Goal: Task Accomplishment & Management: Use online tool/utility

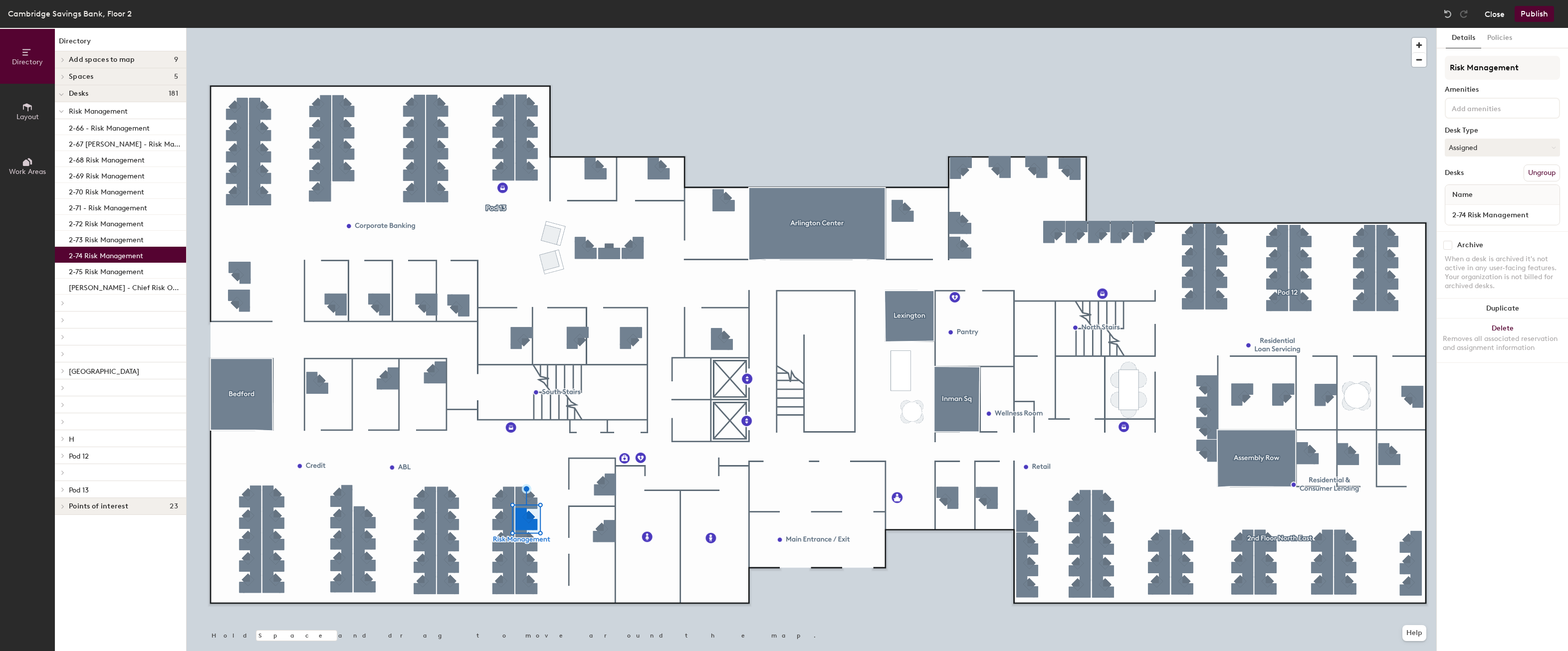
click at [1494, 16] on button "Close" at bounding box center [1494, 14] width 20 height 16
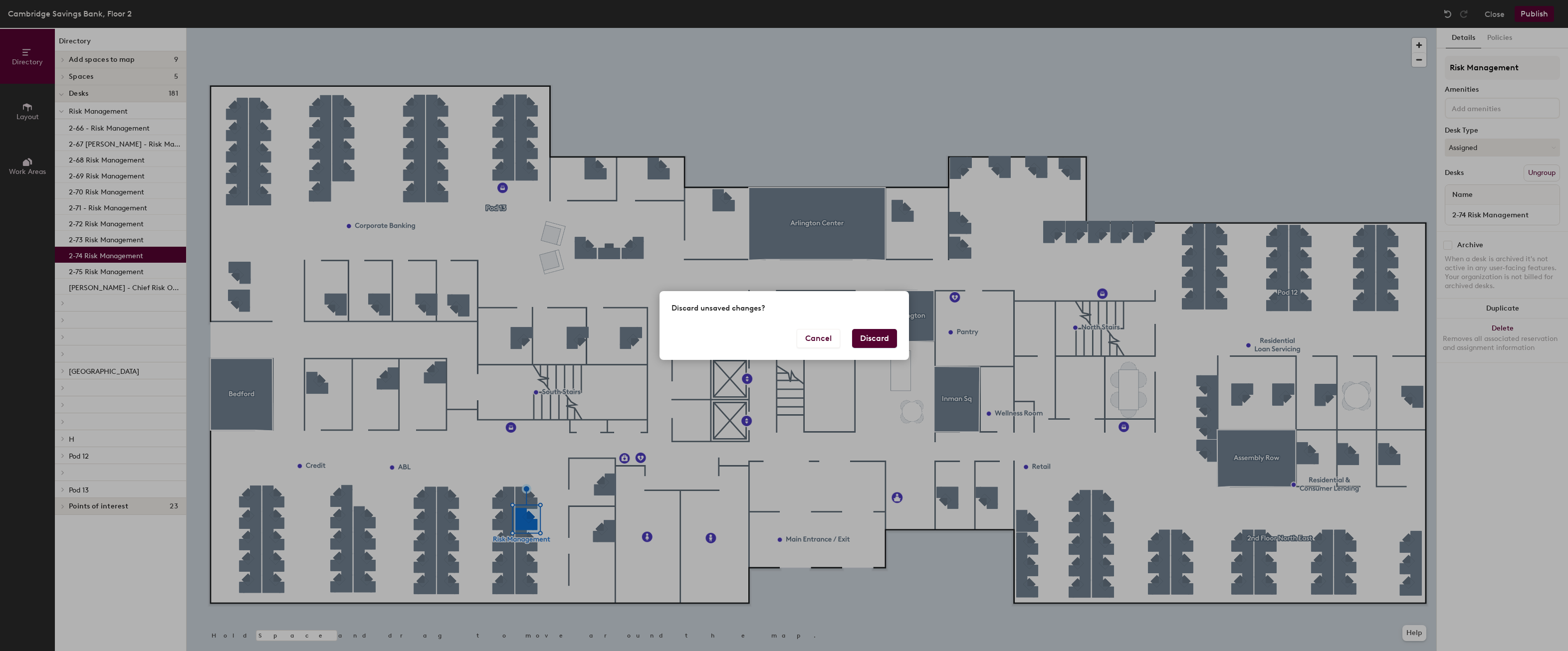
click at [884, 335] on button "Discard" at bounding box center [875, 338] width 45 height 19
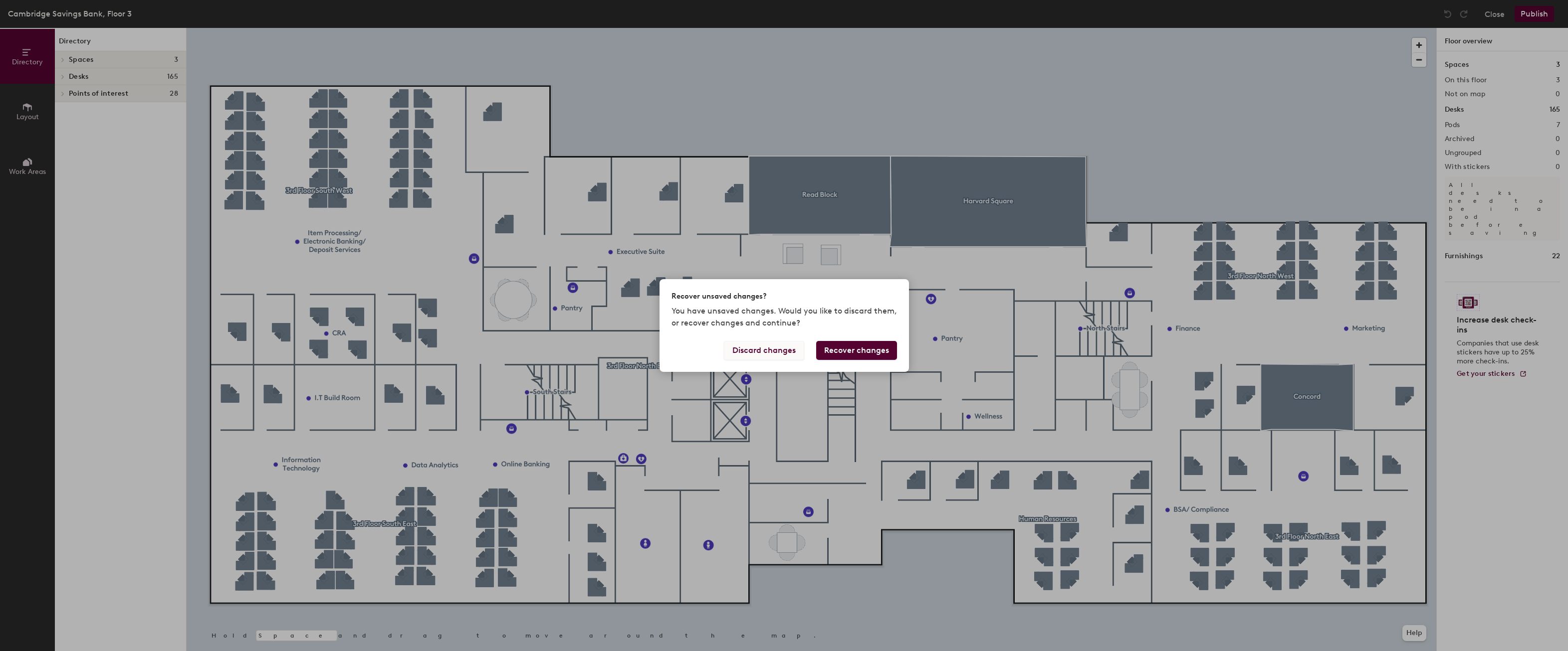
click at [781, 349] on button "Discard changes" at bounding box center [764, 350] width 80 height 19
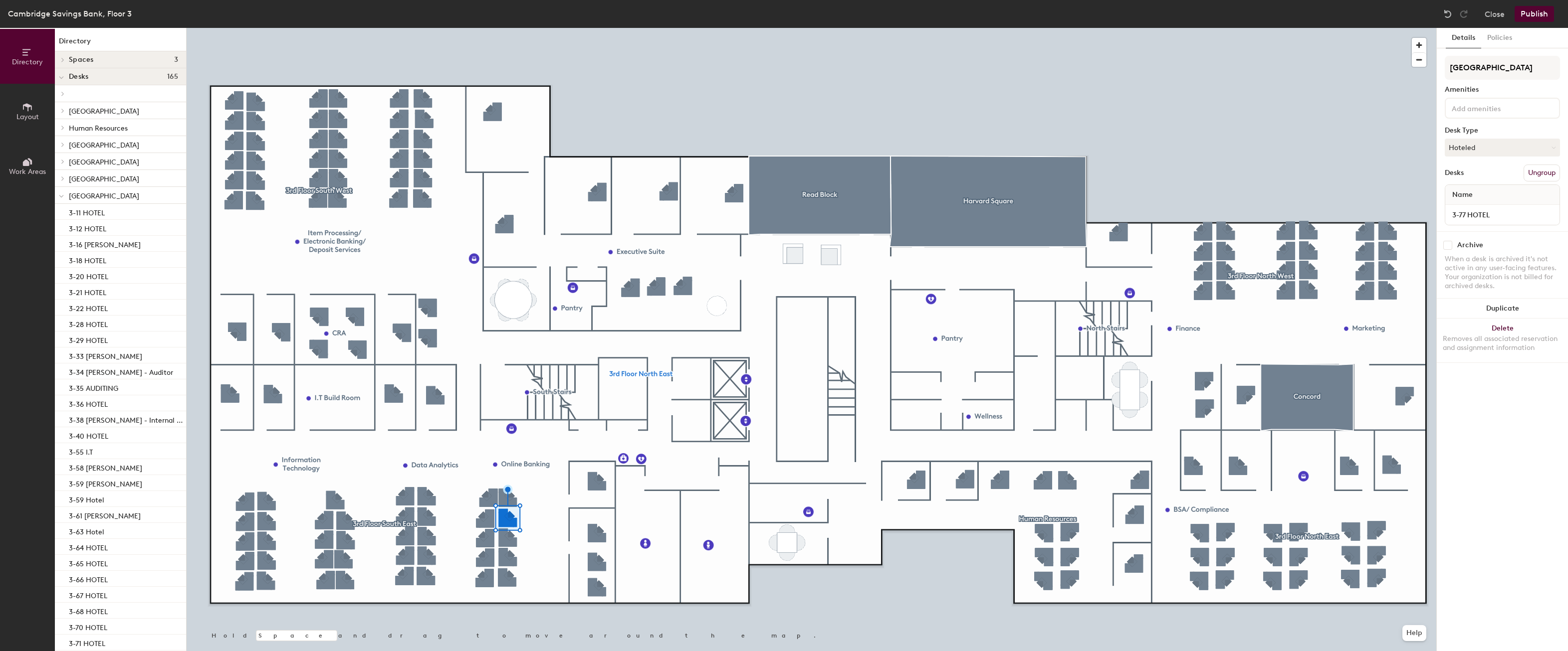
click at [61, 110] on icon at bounding box center [63, 111] width 4 height 5
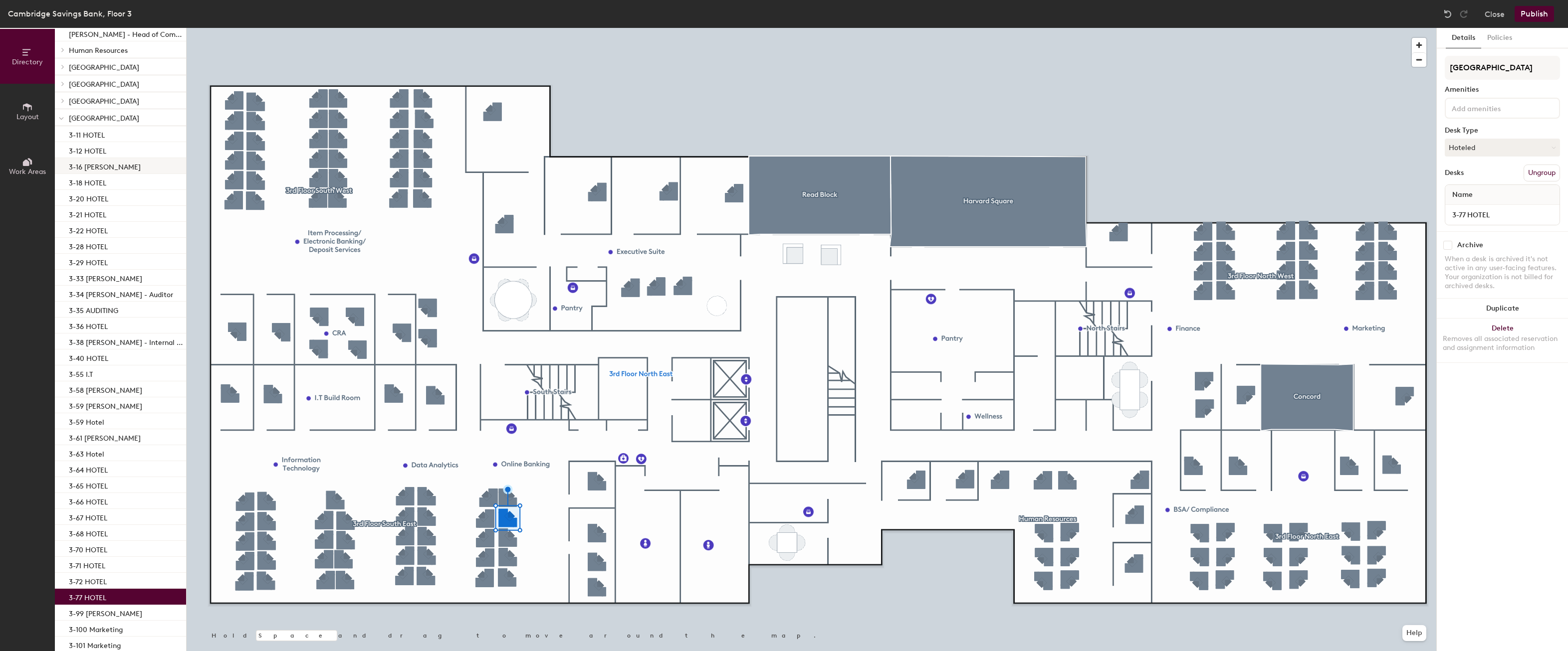
scroll to position [449, 0]
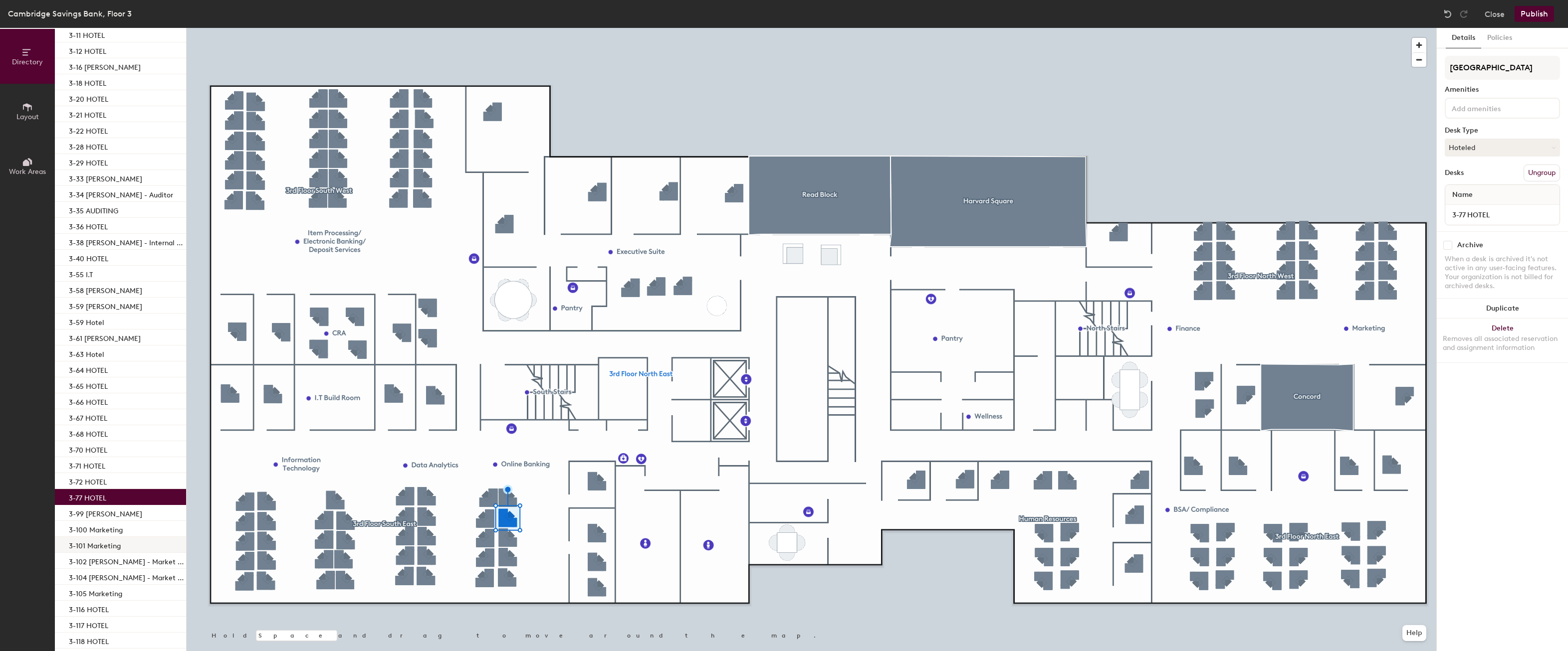
drag, startPoint x: 93, startPoint y: 497, endPoint x: 94, endPoint y: 552, distance: 55.0
click at [93, 554] on div "3-11 HOTEL 3-12 HOTEL 3-16 Justin McKenney 3-18 HOTEL 3-20 HOTEL 3-21 HOTEL 3-2…" at bounding box center [121, 361] width 131 height 670
click at [128, 494] on div "3-77 HOTEL" at bounding box center [121, 497] width 131 height 16
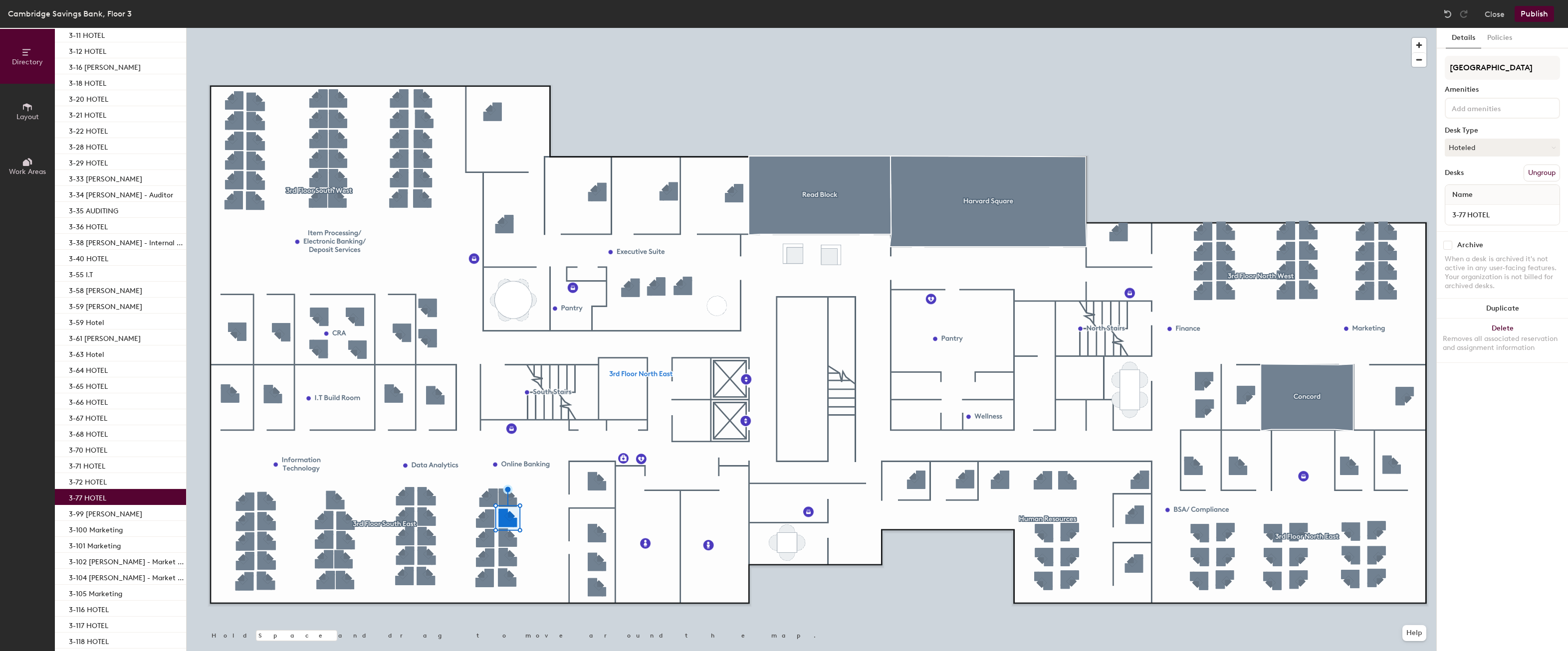
click at [1337, 28] on div at bounding box center [811, 28] width 1250 height 0
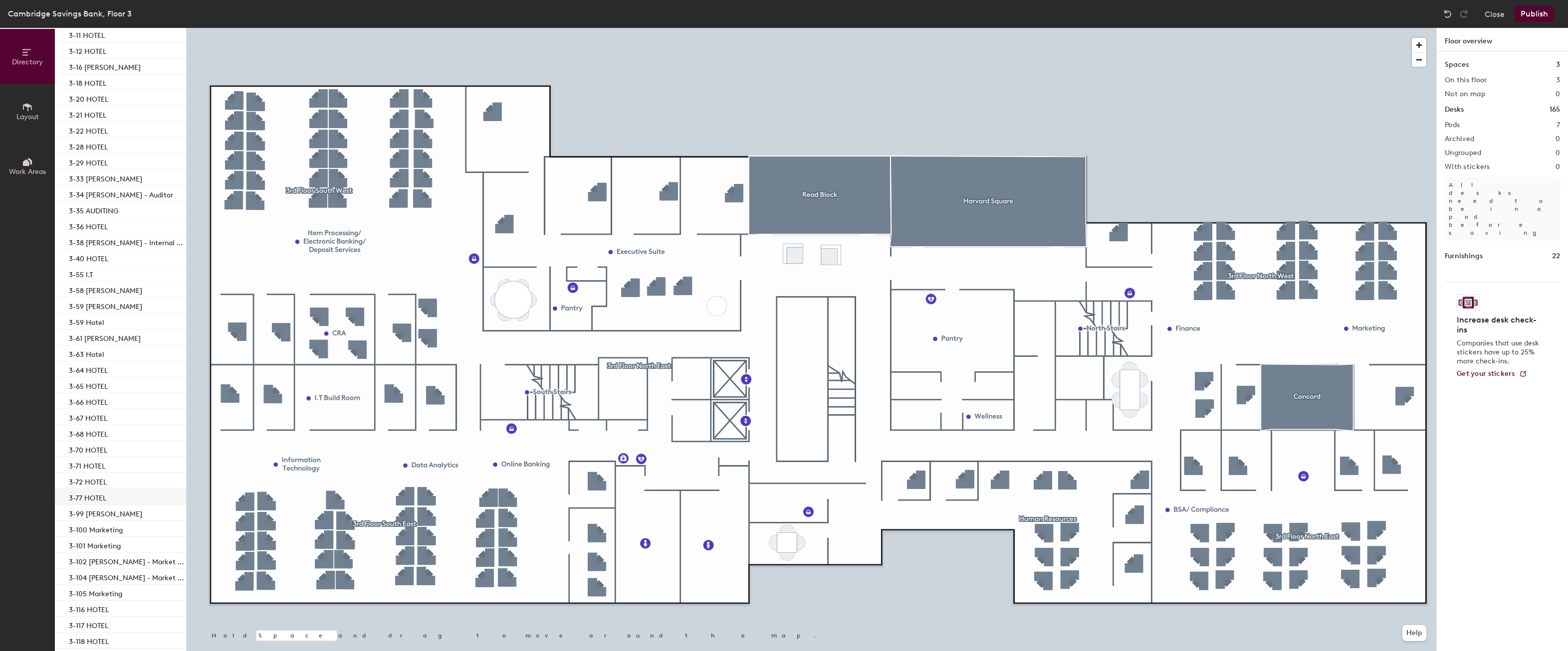
click at [99, 502] on p "3-77 HOTEL" at bounding box center [87, 496] width 37 height 12
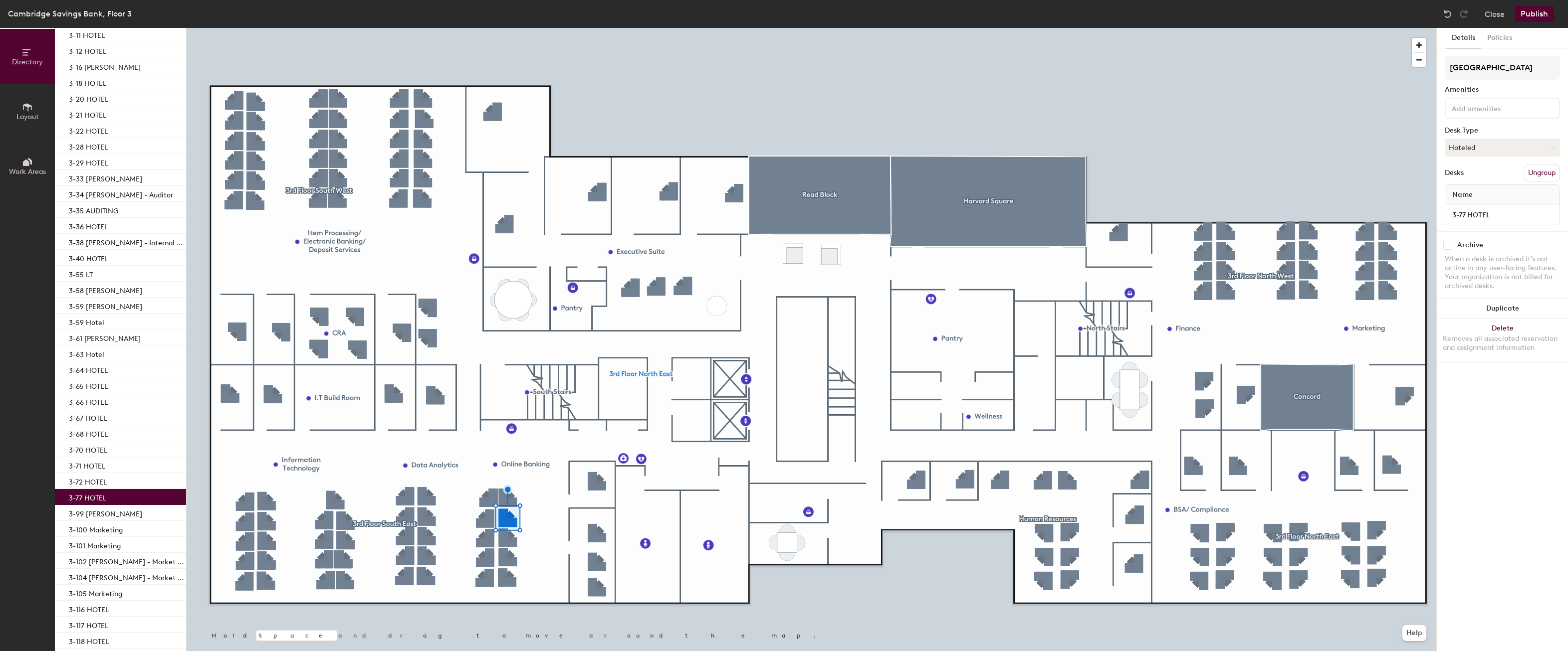
click at [1549, 171] on button "Ungroup" at bounding box center [1542, 173] width 37 height 17
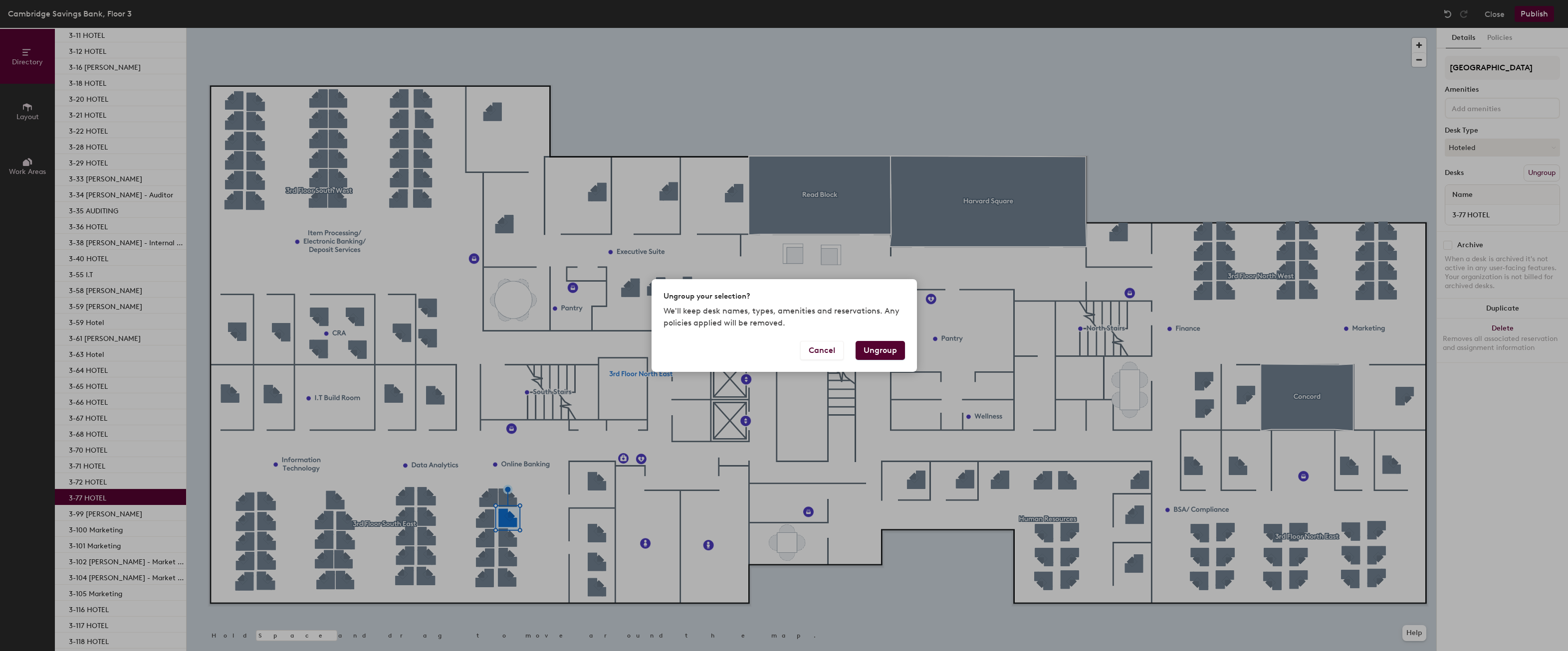
click at [887, 353] on button "Ungroup" at bounding box center [880, 350] width 49 height 19
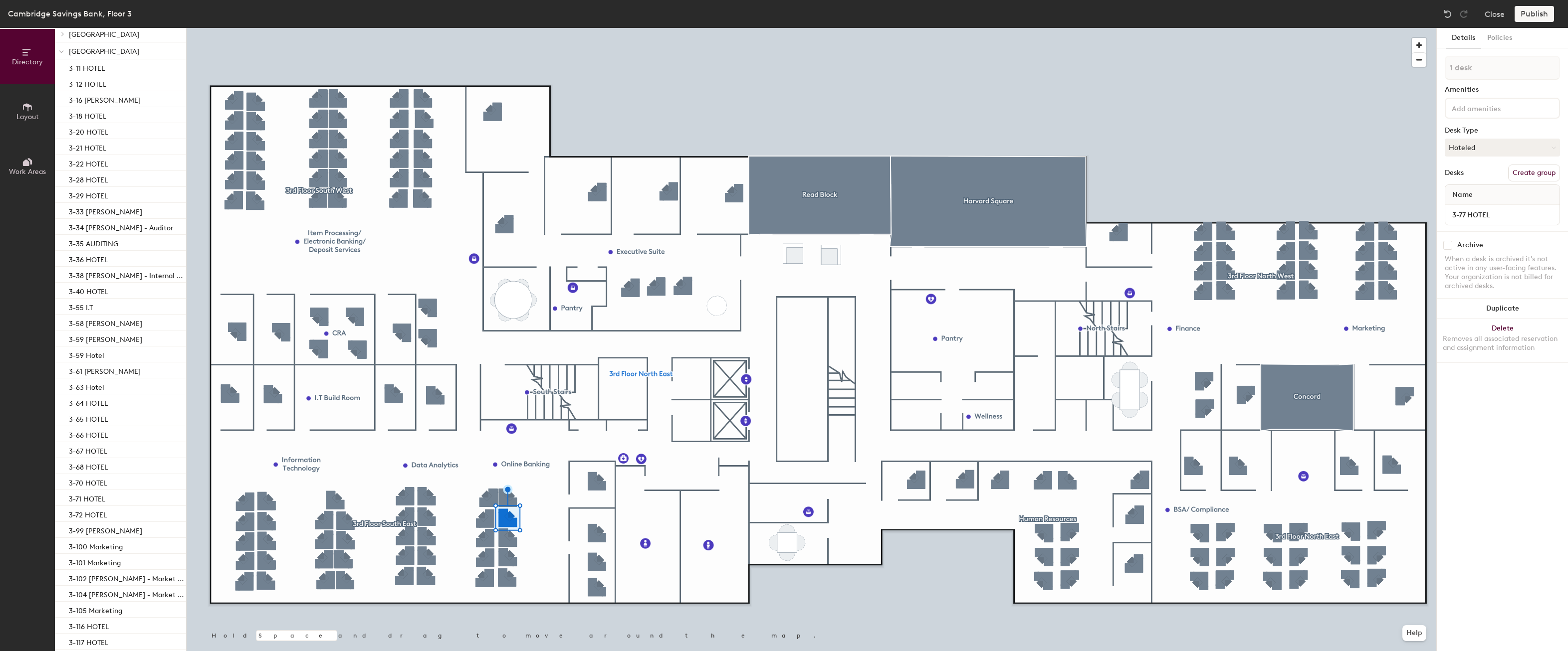
scroll to position [482, 0]
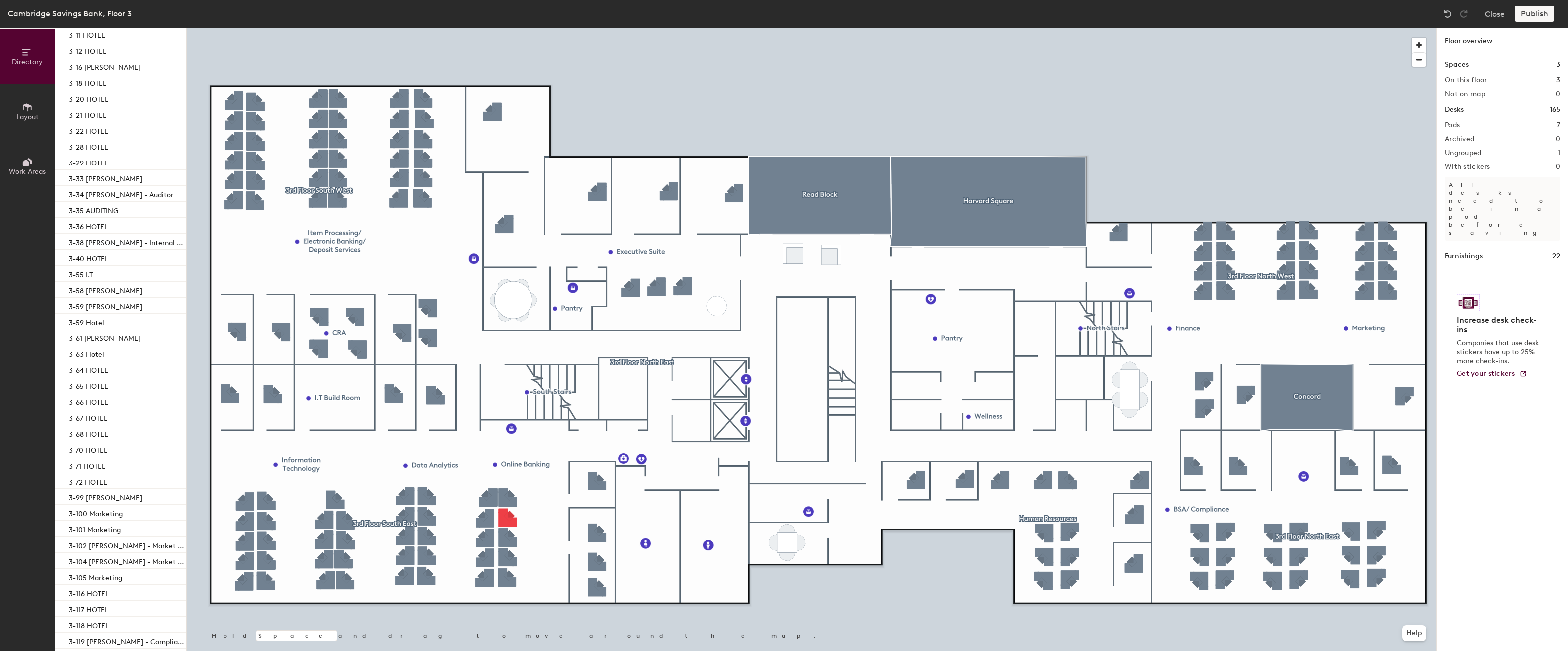
click at [1525, 18] on div "Publish" at bounding box center [1537, 14] width 46 height 16
click at [1533, 15] on div "Publish" at bounding box center [1537, 14] width 46 height 16
click at [1492, 18] on button "Close" at bounding box center [1494, 14] width 20 height 16
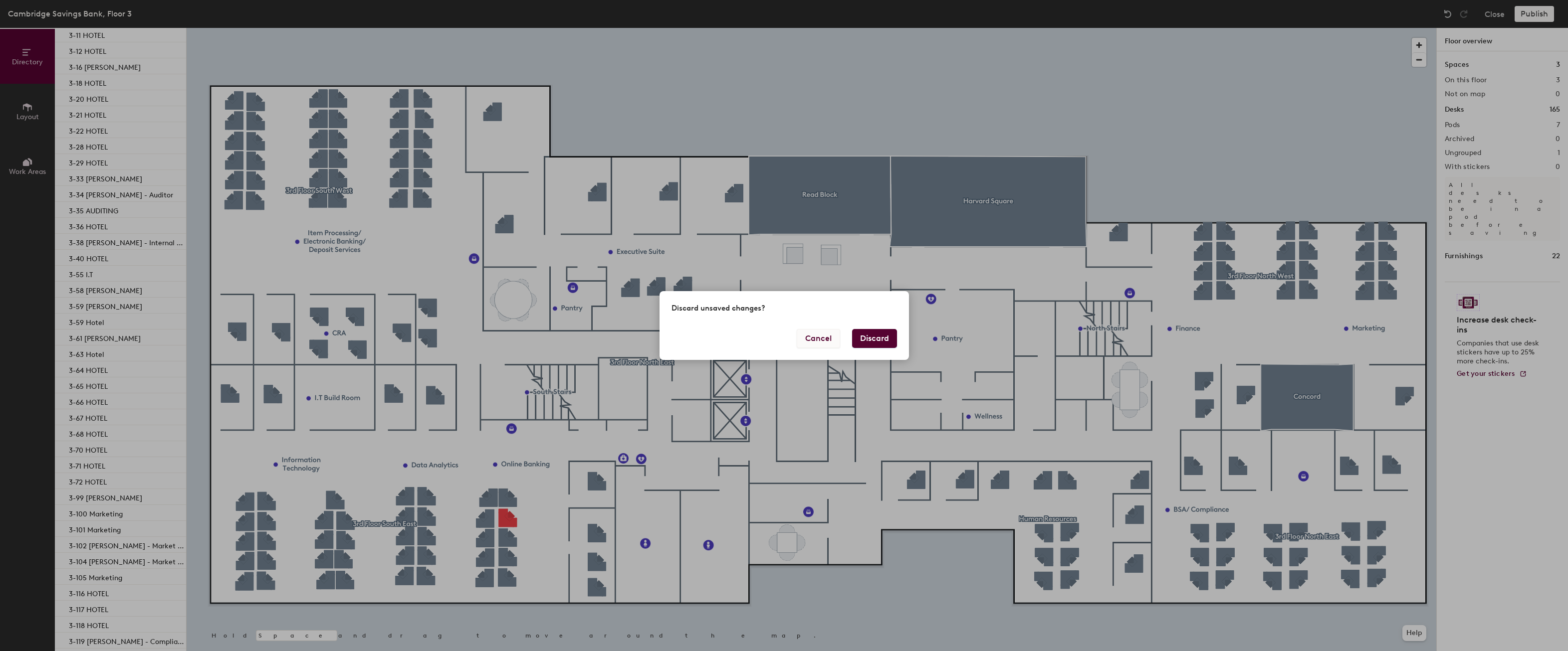
click at [819, 339] on button "Cancel" at bounding box center [818, 338] width 43 height 19
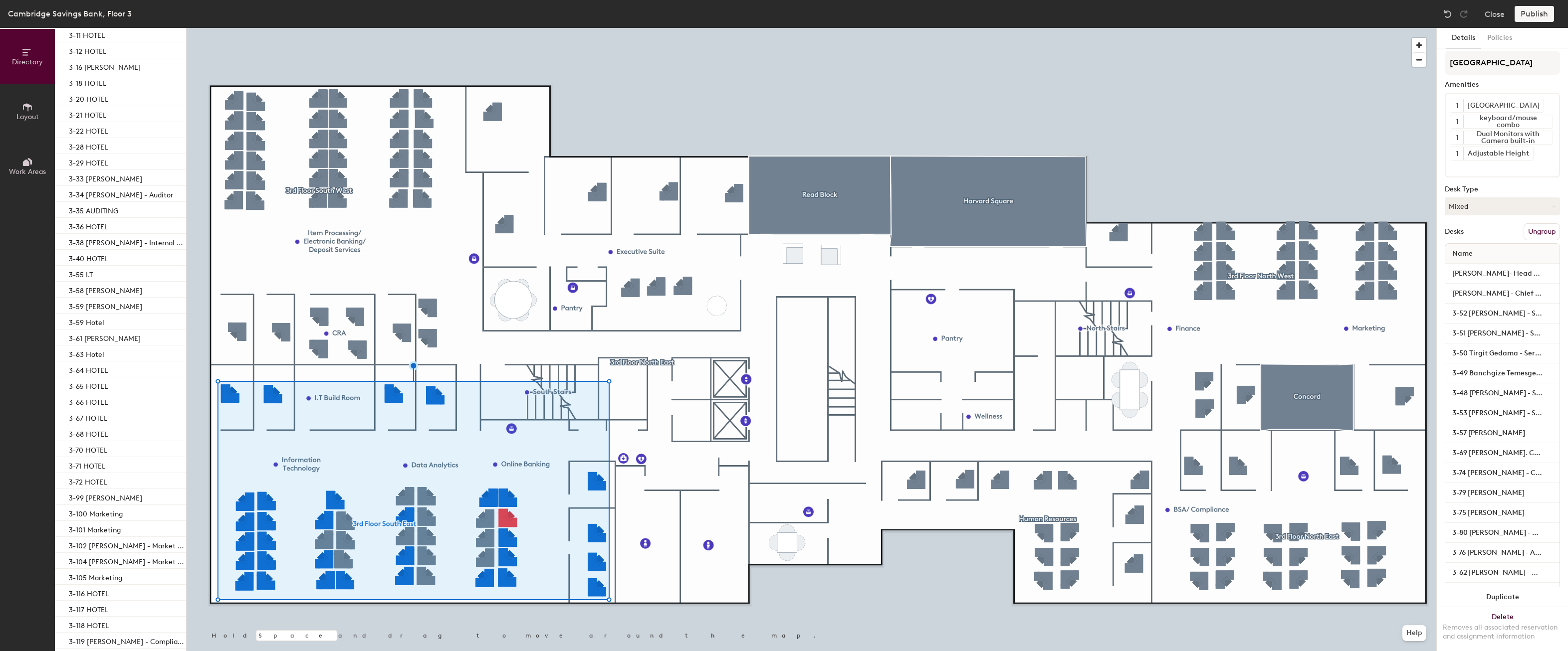
scroll to position [0, 0]
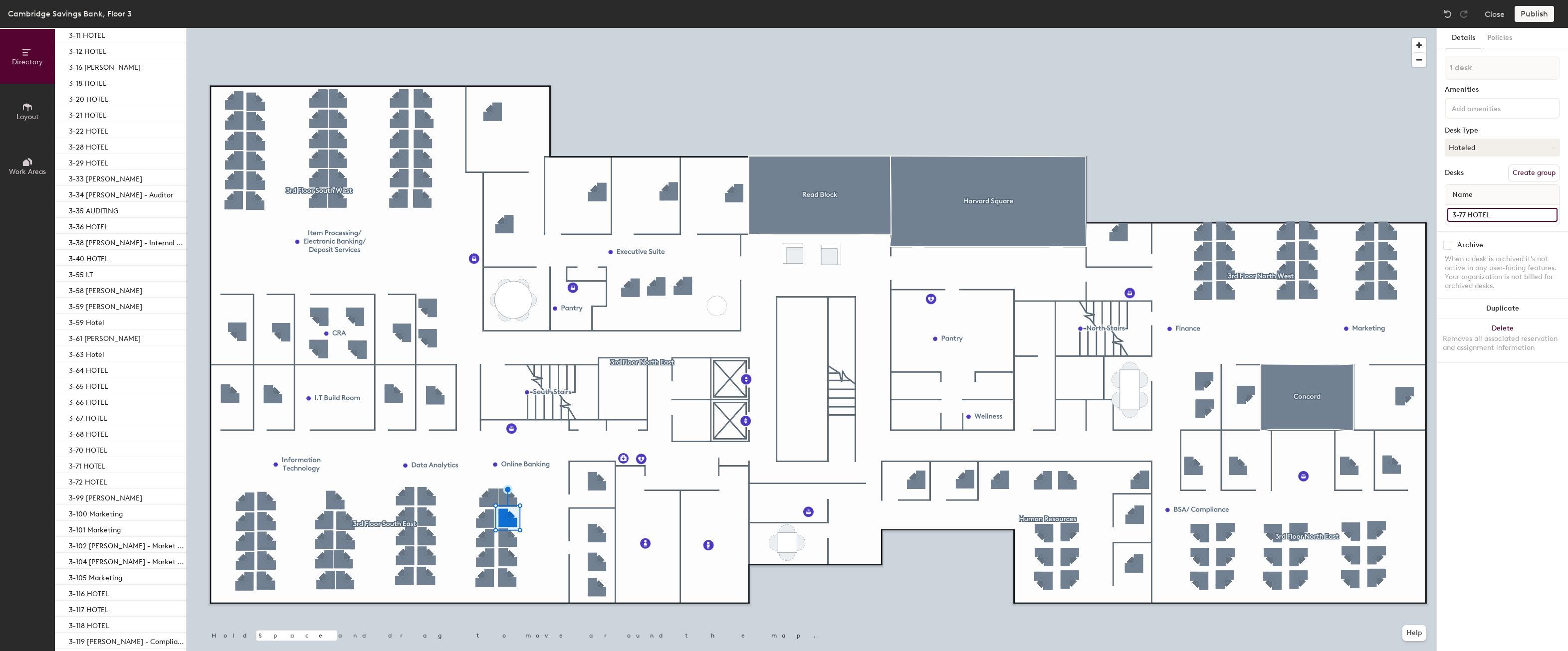
click at [1485, 212] on input "3-77 HOTEL" at bounding box center [1502, 215] width 110 height 14
click at [1491, 217] on input "3-77 HOTEL" at bounding box center [1502, 215] width 110 height 14
click at [134, 431] on div "3-68 HOTEL" at bounding box center [121, 433] width 131 height 16
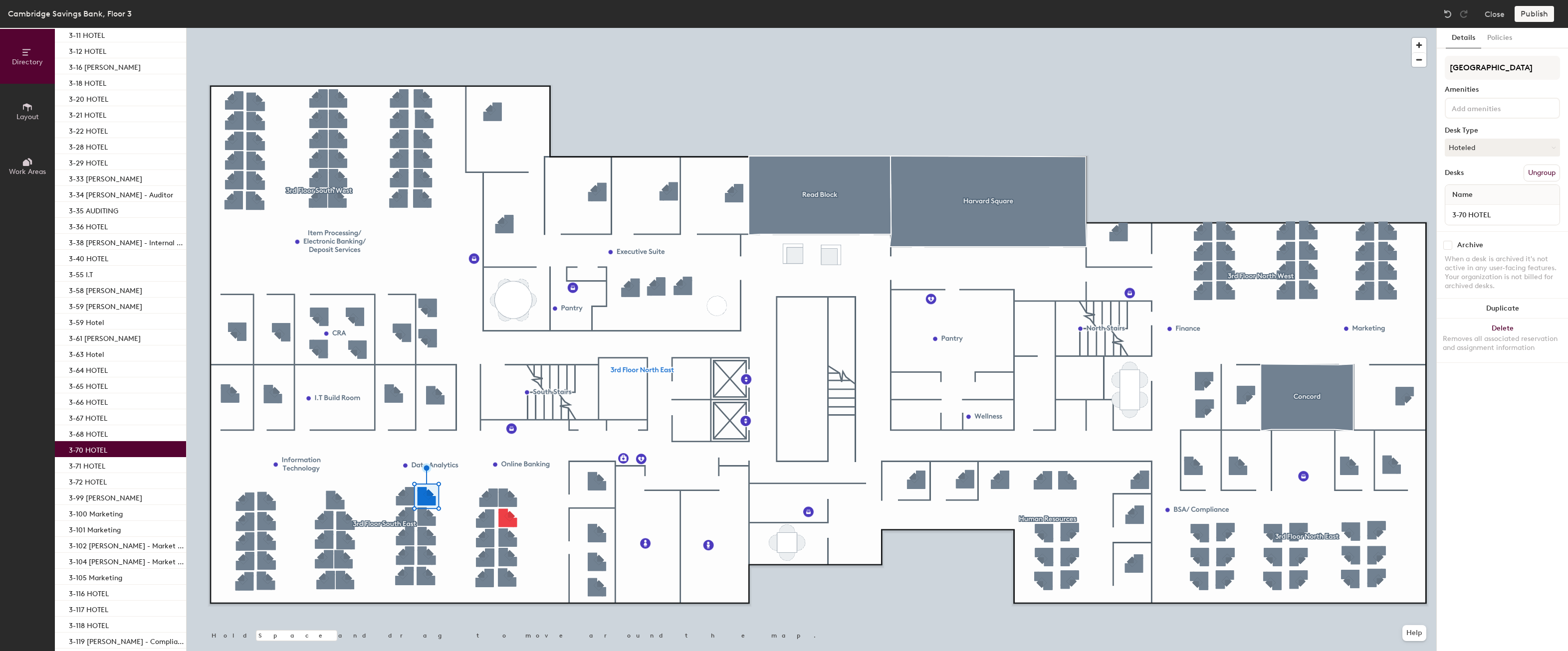
click at [135, 449] on div "3-70 HOTEL" at bounding box center [121, 449] width 131 height 16
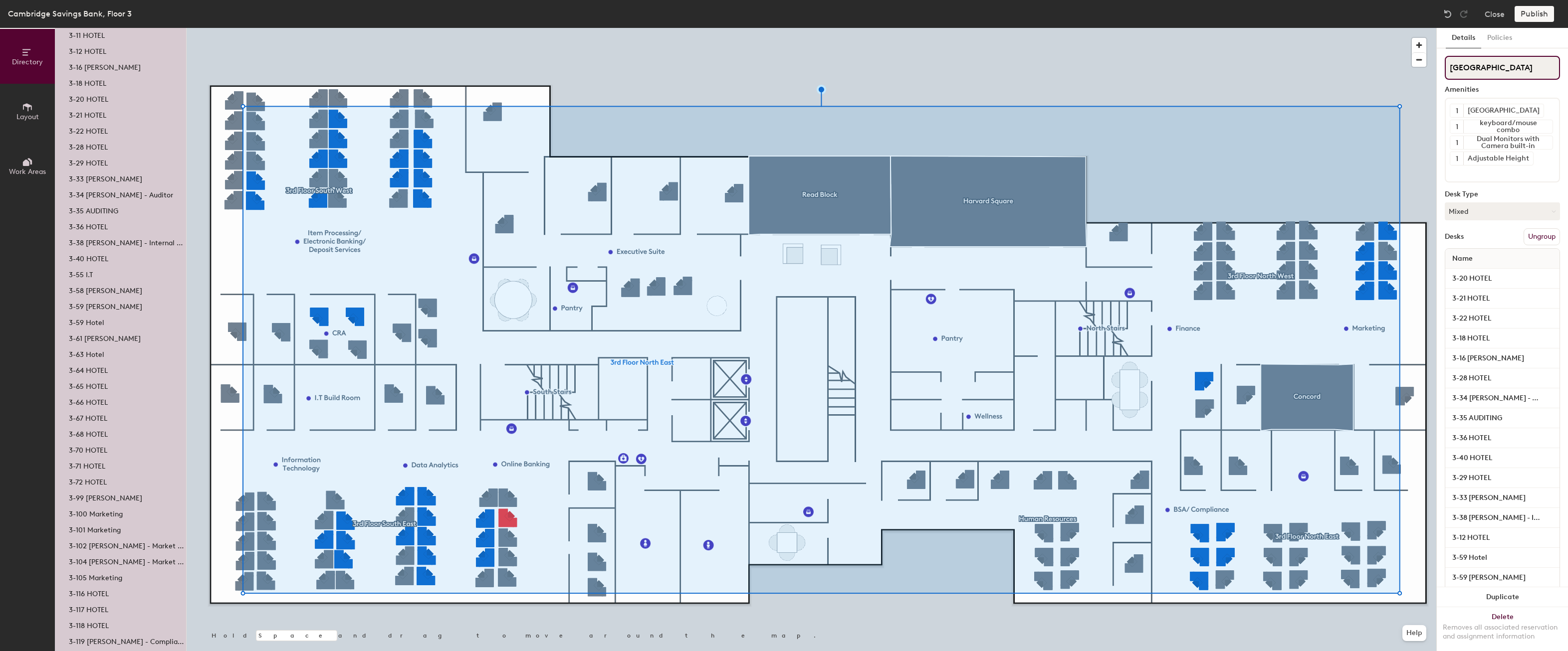
click at [1530, 70] on input "[GEOGRAPHIC_DATA]" at bounding box center [1502, 68] width 115 height 24
type input "[GEOGRAPHIC_DATA]"
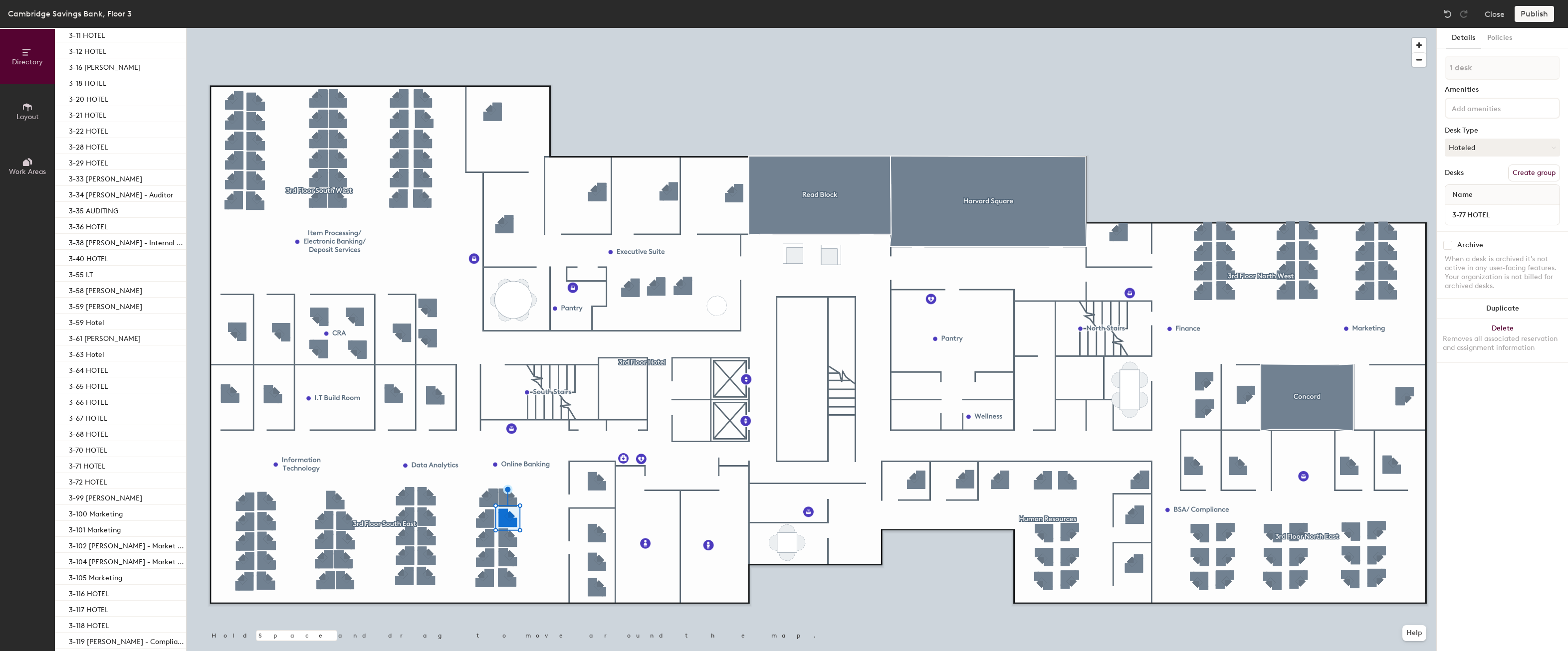
click at [1517, 173] on button "Create group" at bounding box center [1534, 173] width 52 height 17
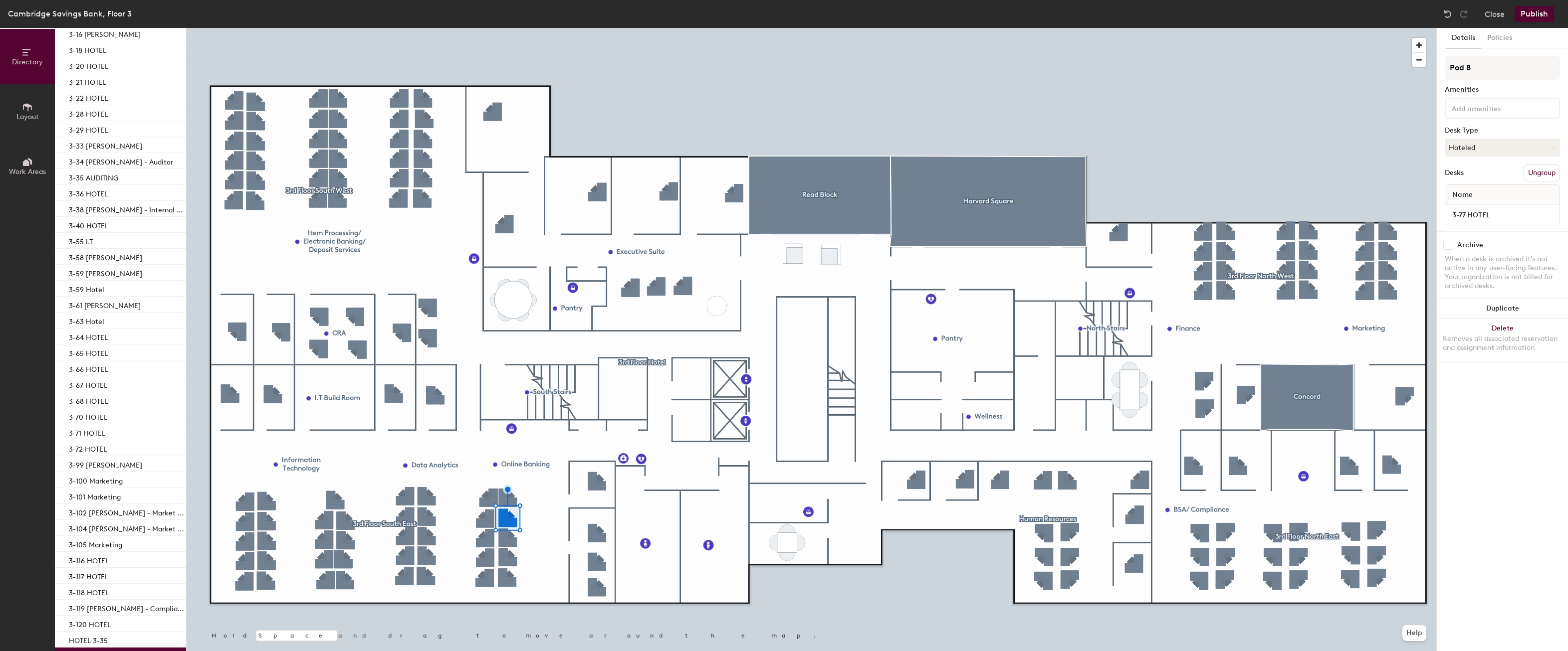
scroll to position [959, 0]
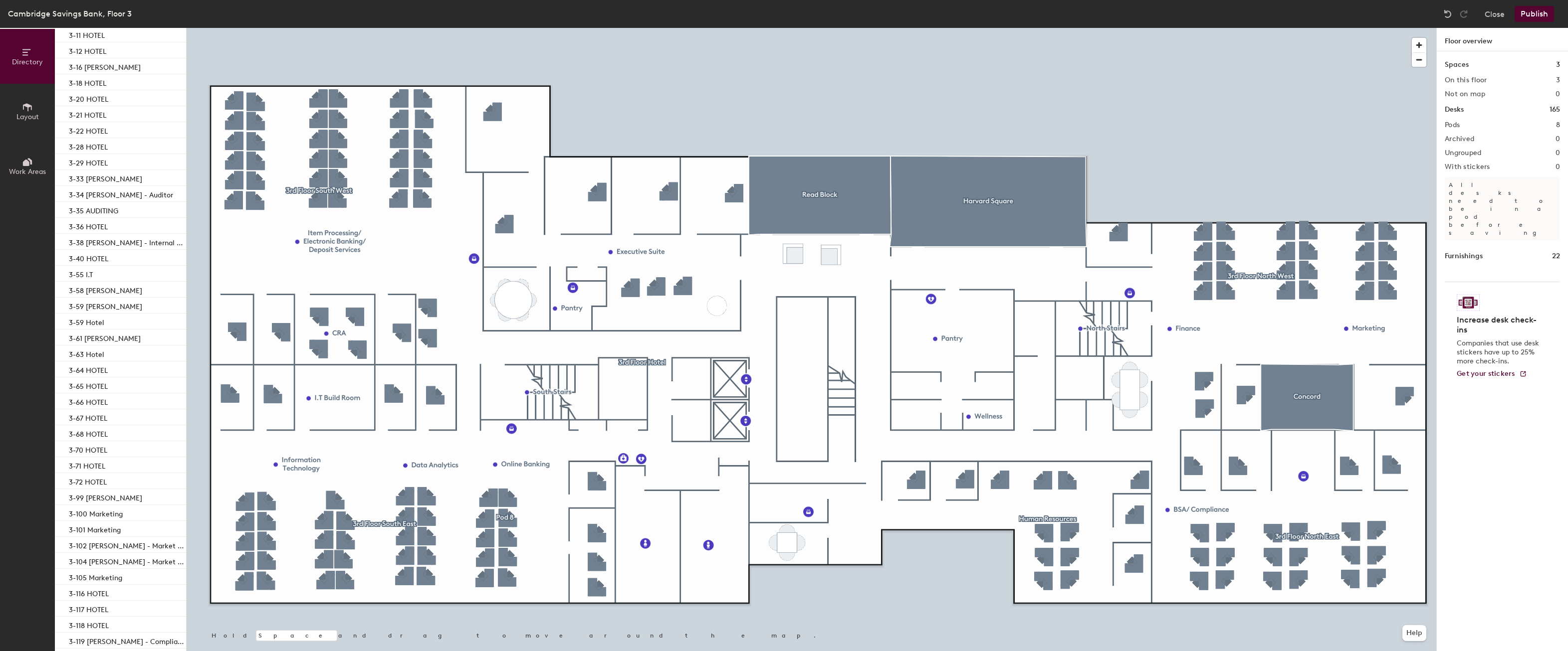
click at [1536, 13] on button "Publish" at bounding box center [1534, 14] width 40 height 16
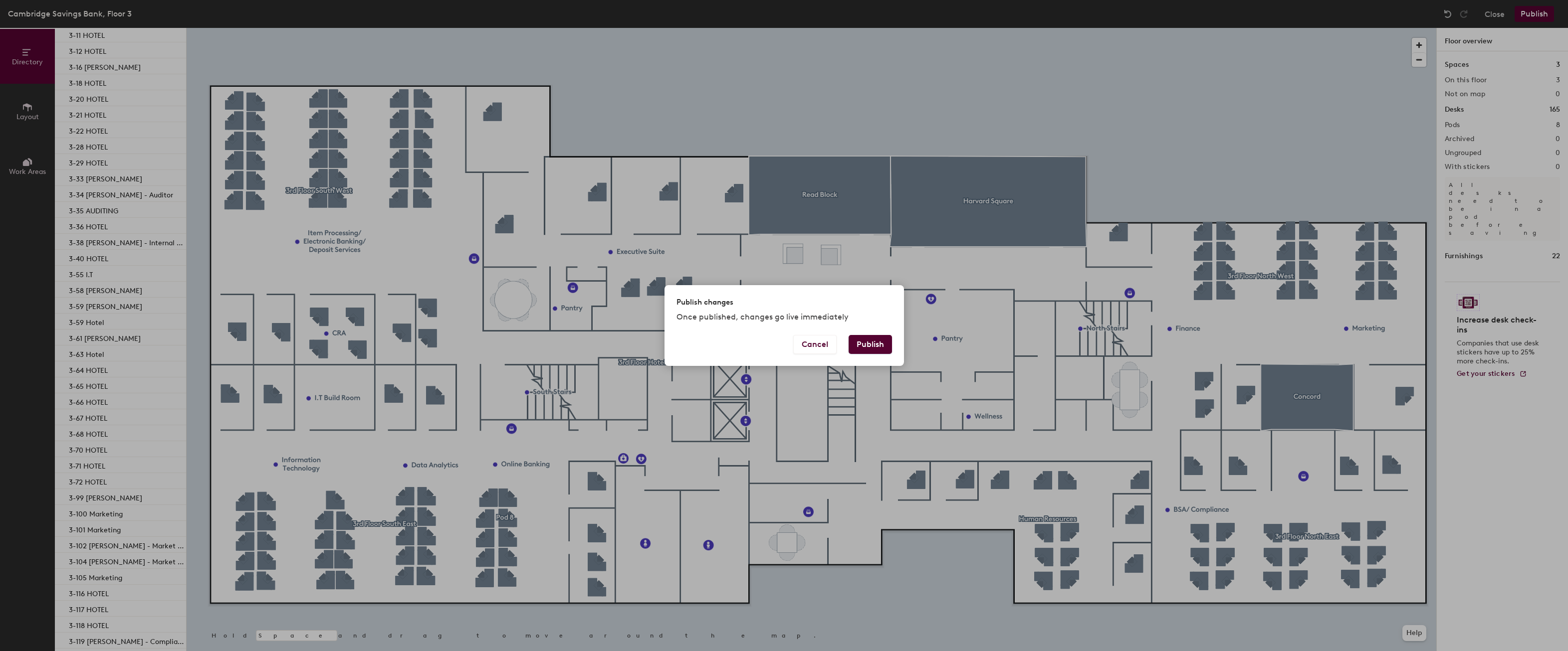
click at [863, 344] on button "Publish" at bounding box center [870, 344] width 43 height 19
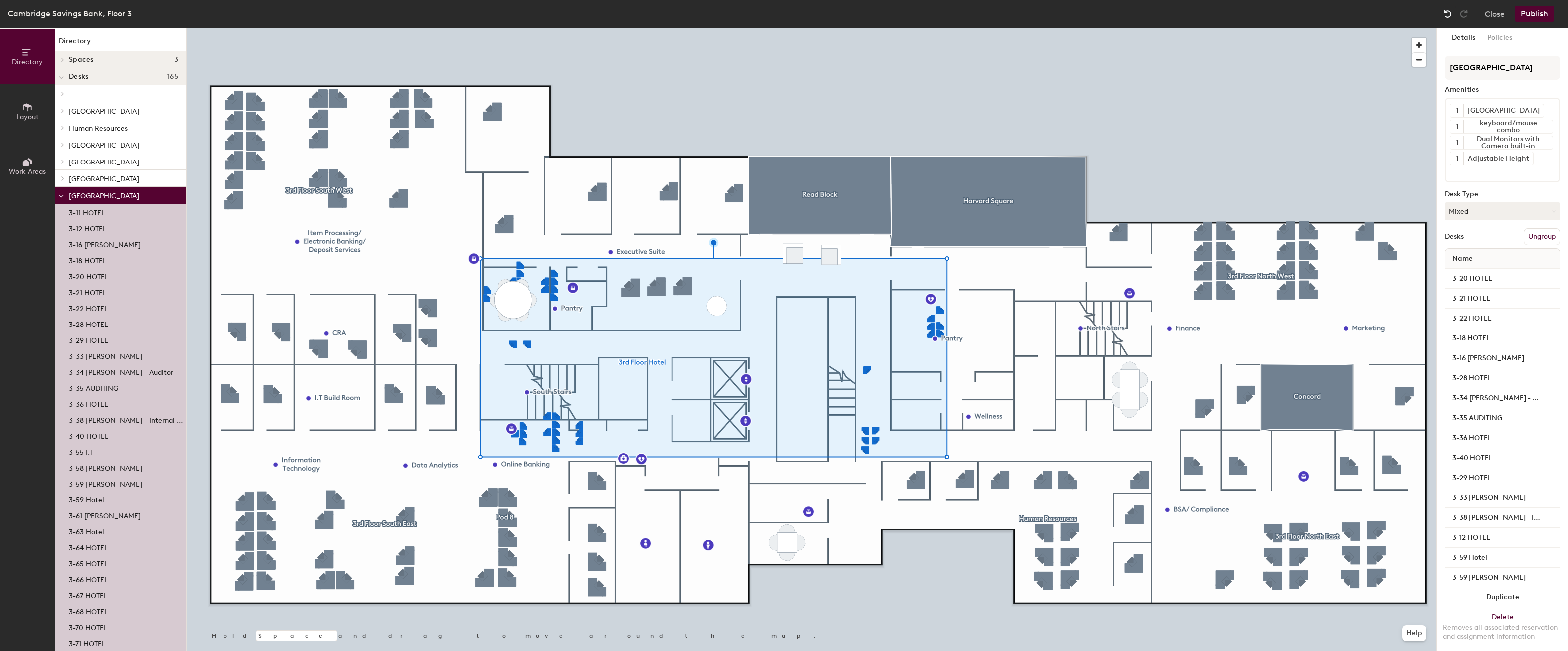
click at [1447, 12] on img at bounding box center [1447, 14] width 10 height 10
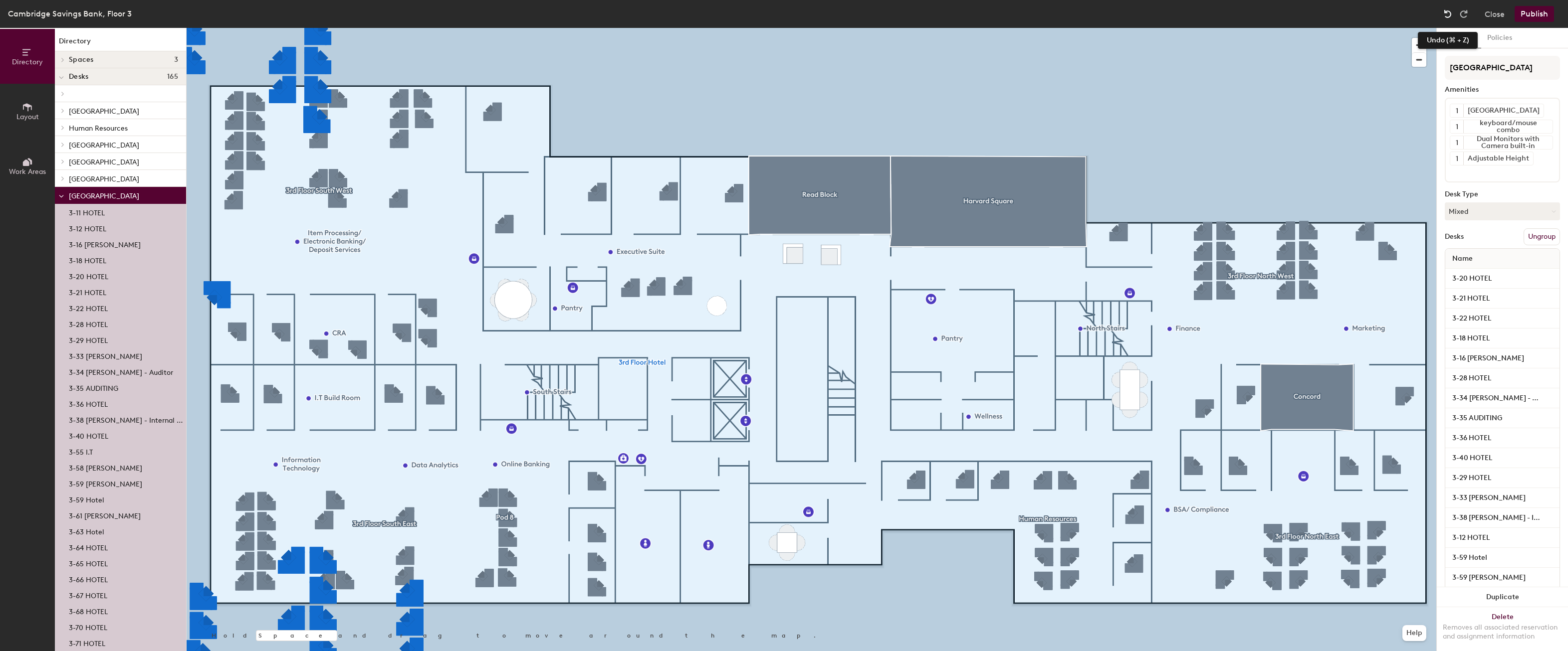
click at [1445, 13] on img at bounding box center [1447, 14] width 10 height 10
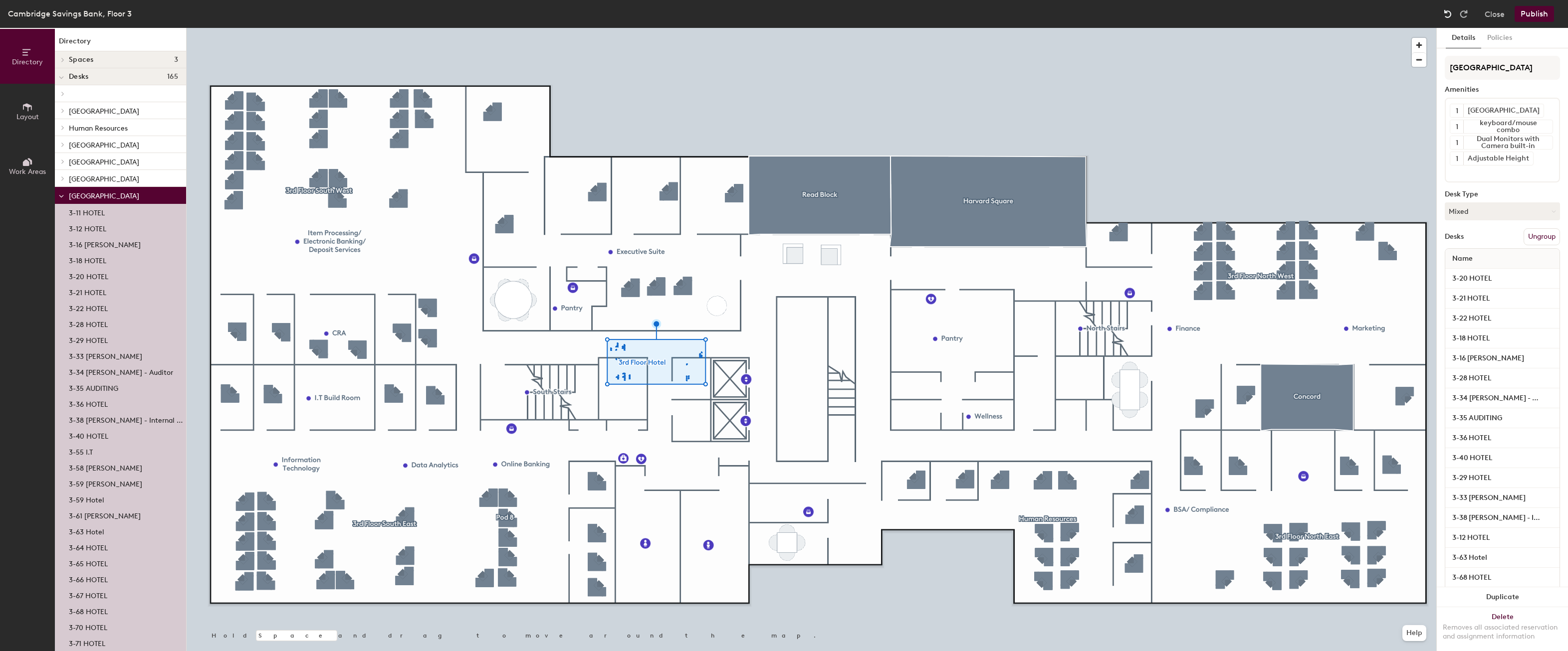
click at [1445, 13] on img at bounding box center [1447, 14] width 10 height 10
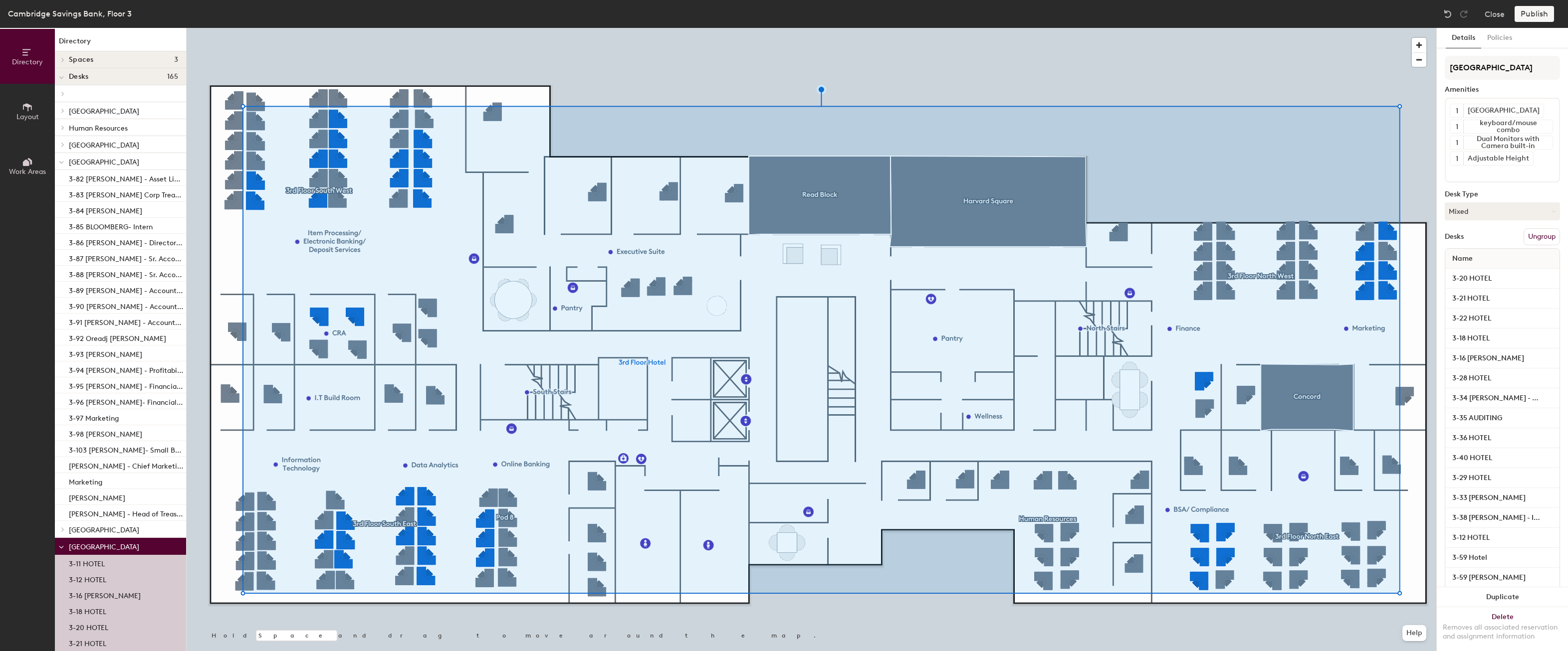
click at [1530, 237] on button "Ungroup" at bounding box center [1542, 237] width 37 height 17
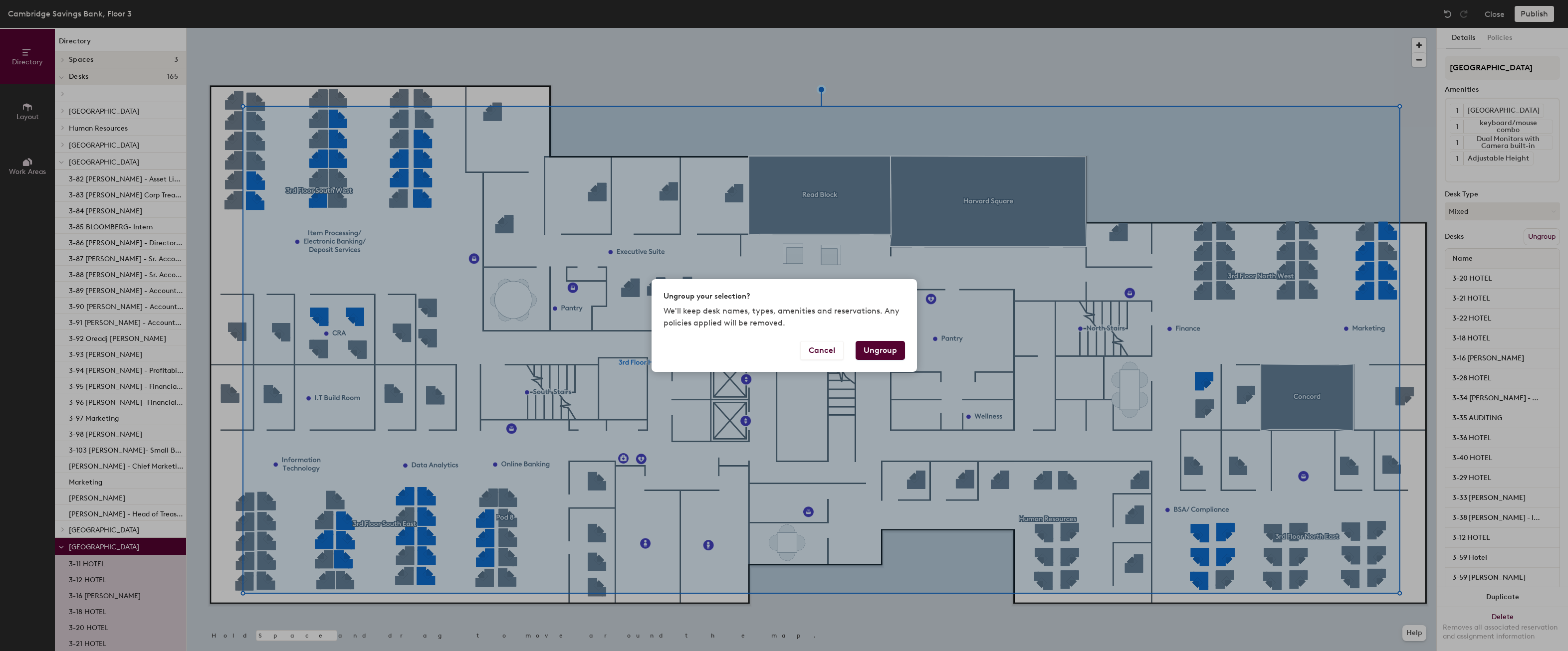
click at [893, 355] on button "Ungroup" at bounding box center [880, 350] width 49 height 19
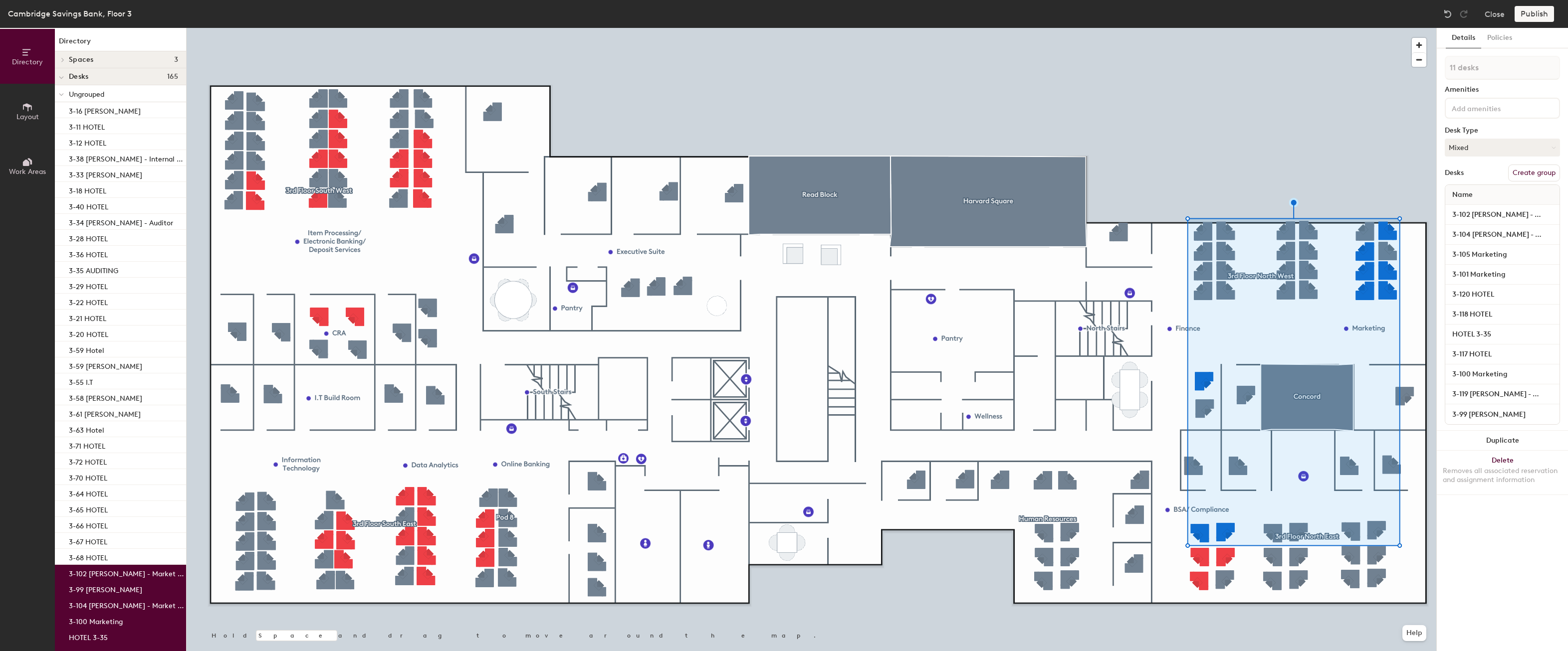
type input "12 desks"
click at [1522, 175] on button "Create group" at bounding box center [1534, 173] width 52 height 17
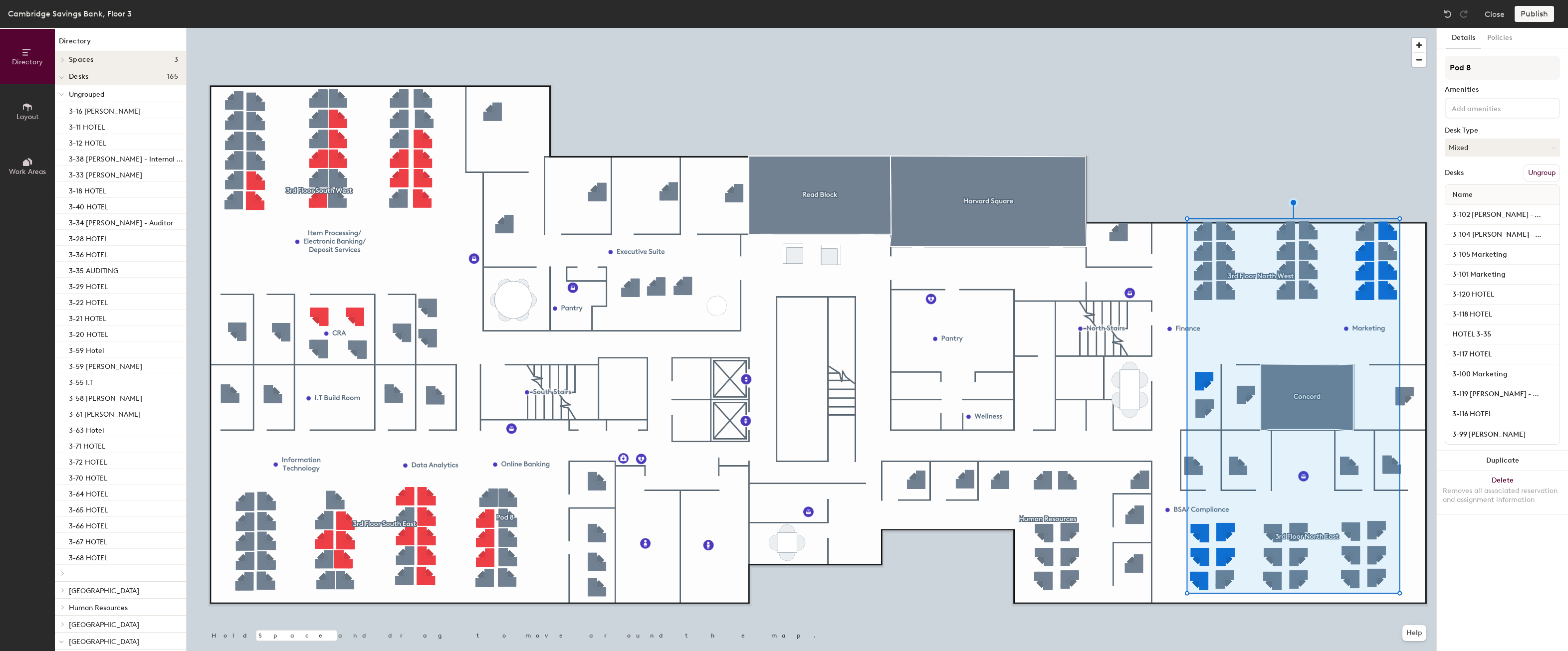
click at [1423, 79] on div "Directory Layout Work Areas Directory Spaces 3 Concord Harvard Square Read Bloc…" at bounding box center [784, 339] width 1568 height 623
type input "3rd Floor North Hotel"
click at [1452, 13] on img at bounding box center [1447, 14] width 10 height 10
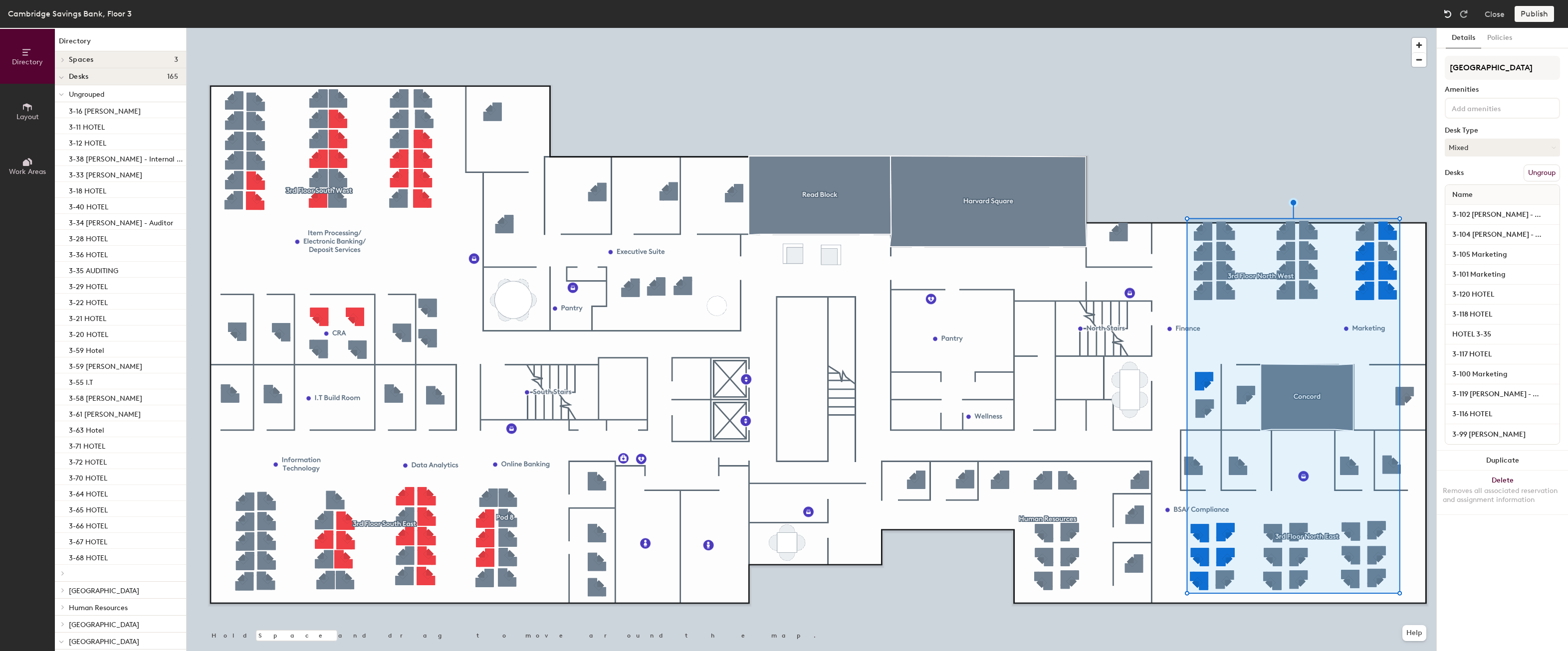
click at [1447, 10] on img at bounding box center [1447, 14] width 10 height 10
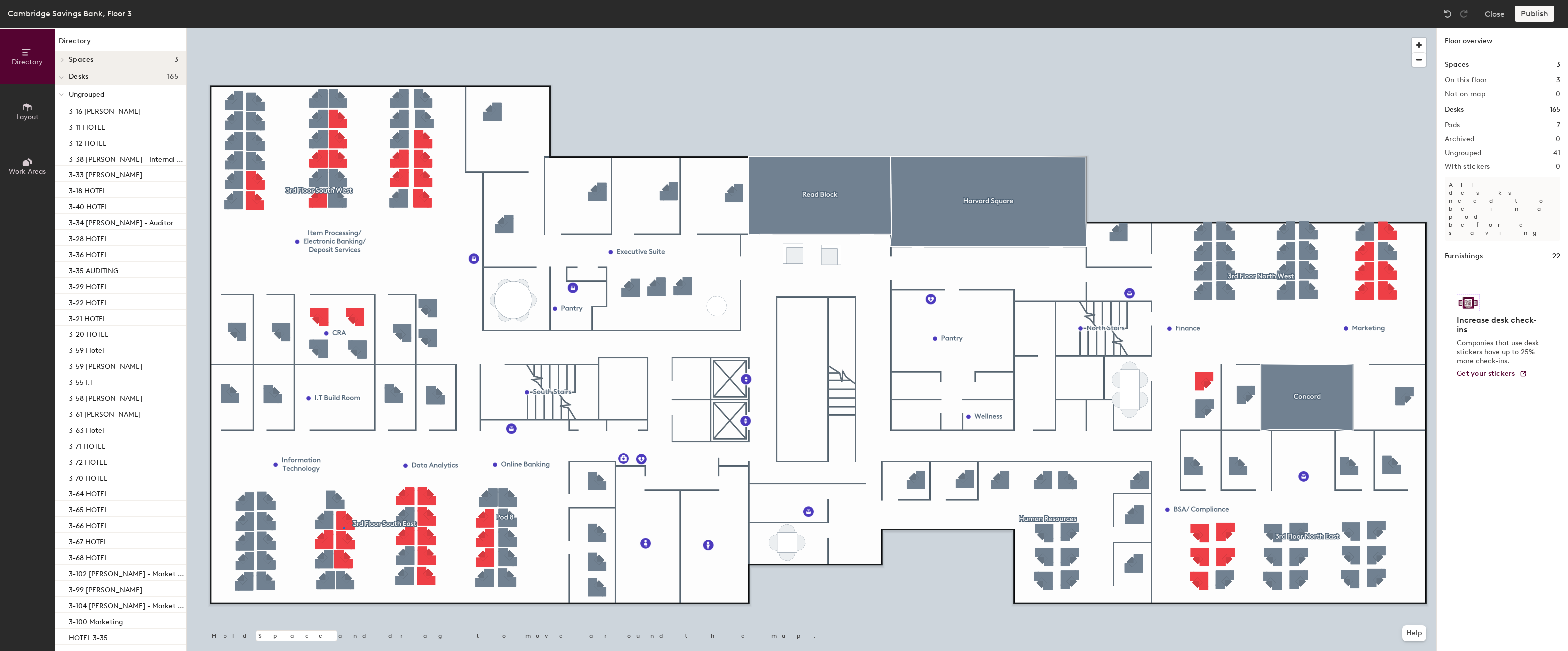
click at [343, 28] on div at bounding box center [811, 28] width 1250 height 0
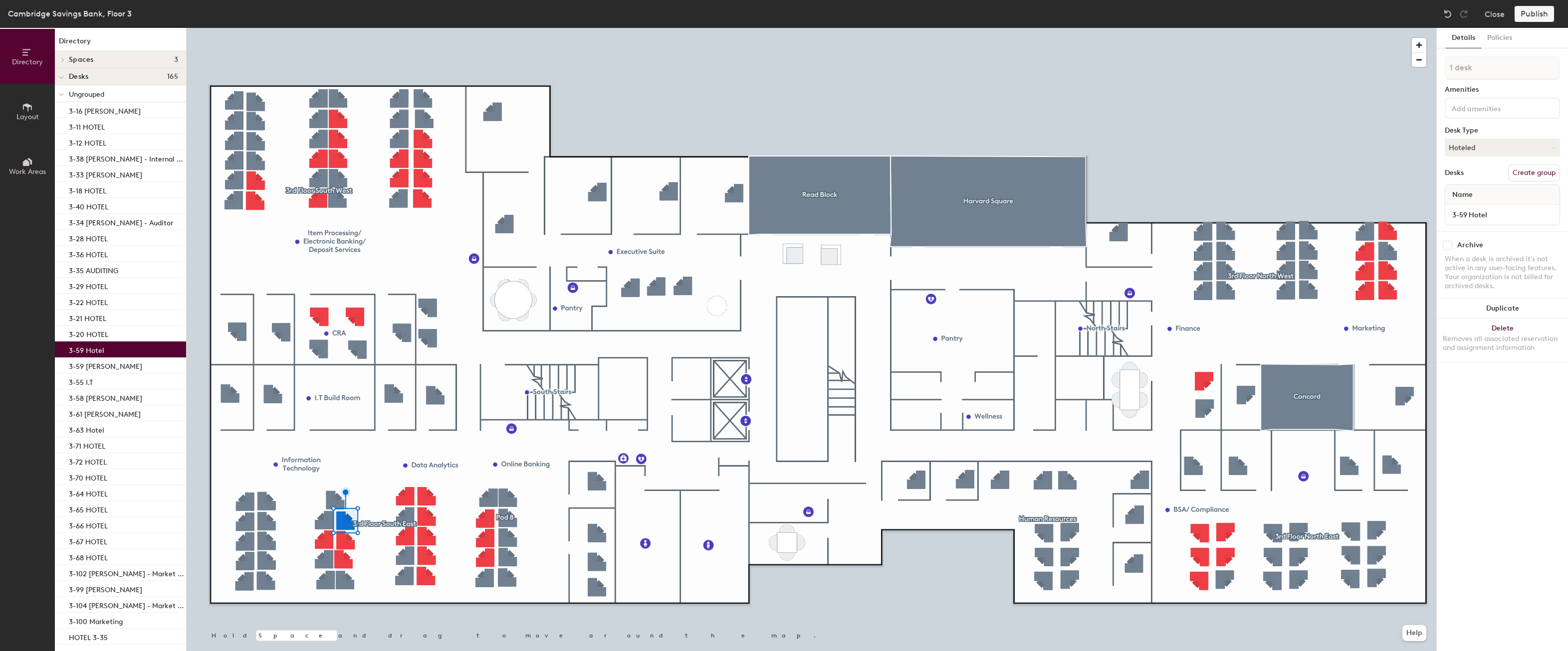
type input "2 desks"
type input "1 desk"
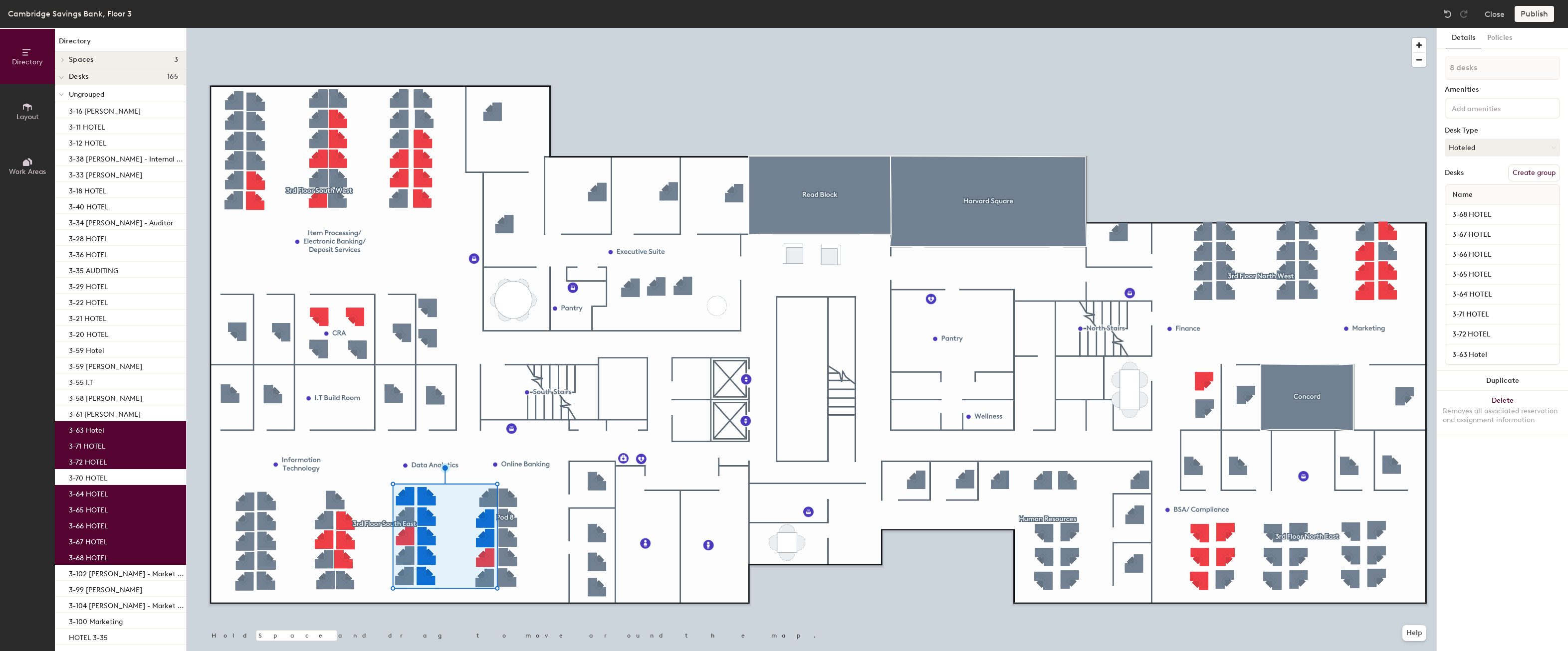
type input "9 desks"
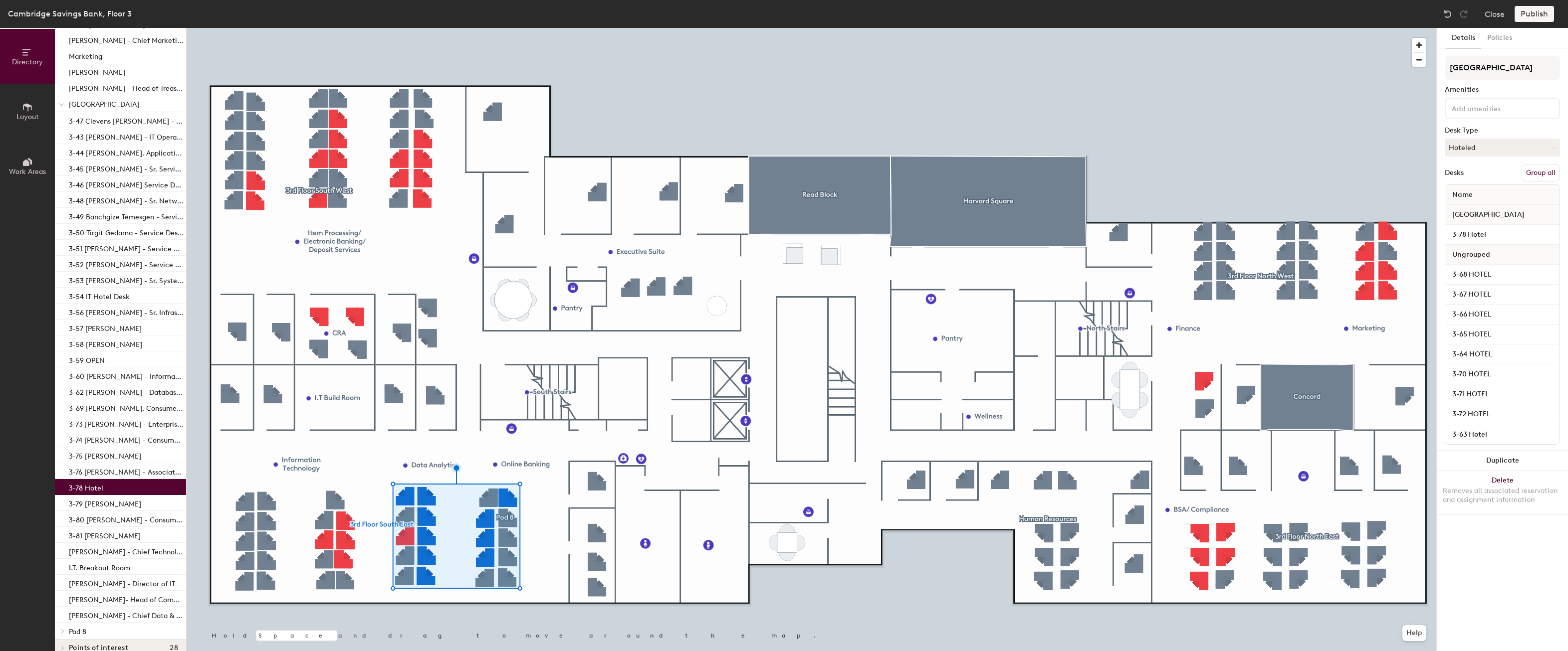
scroll to position [1110, 0]
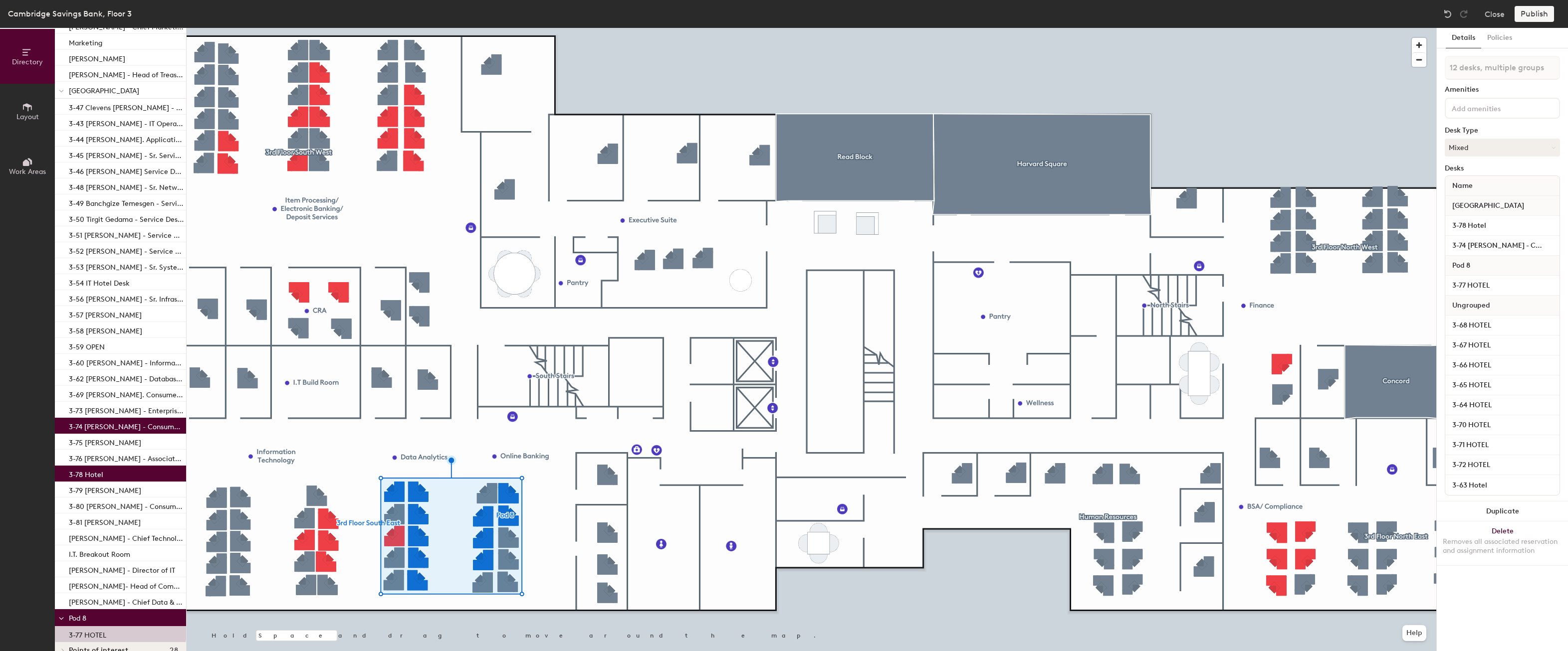
type input "11 desks, multiple groups"
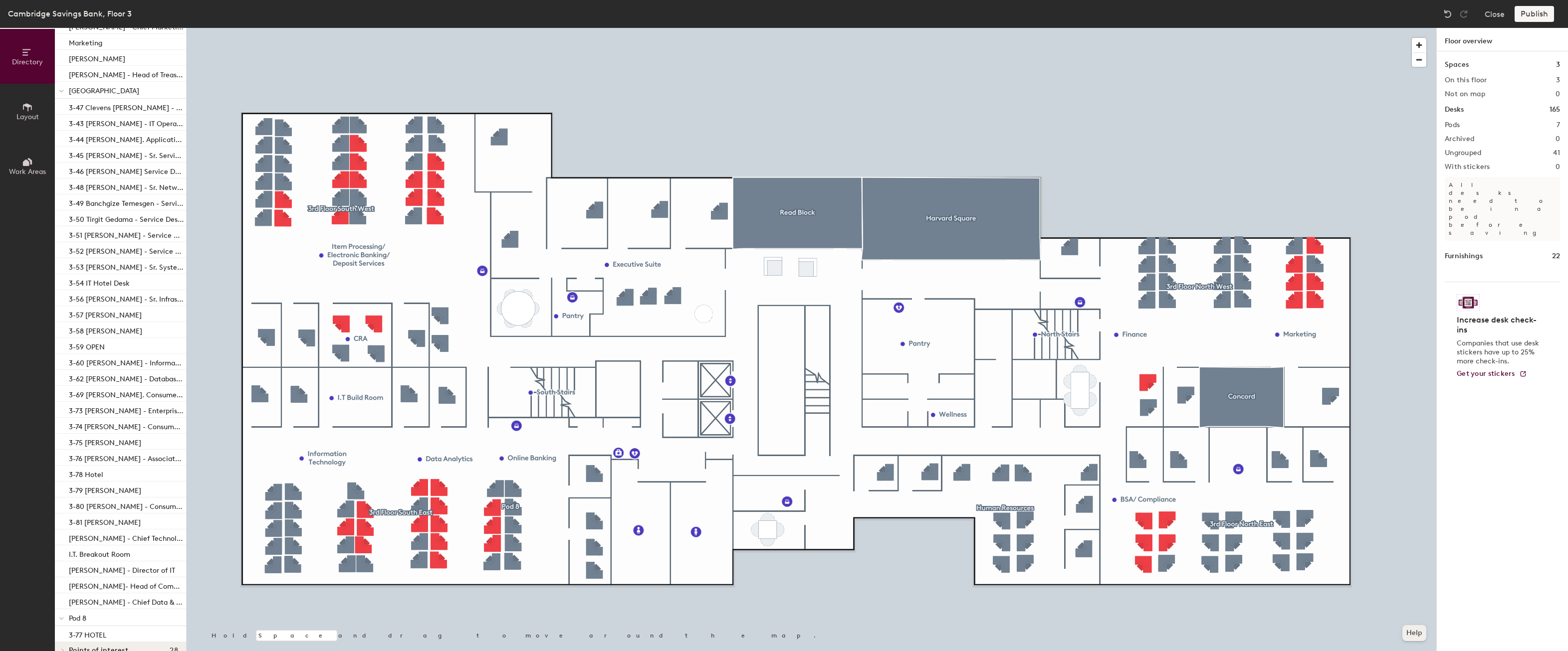
click at [1419, 630] on button "Help" at bounding box center [1414, 633] width 24 height 16
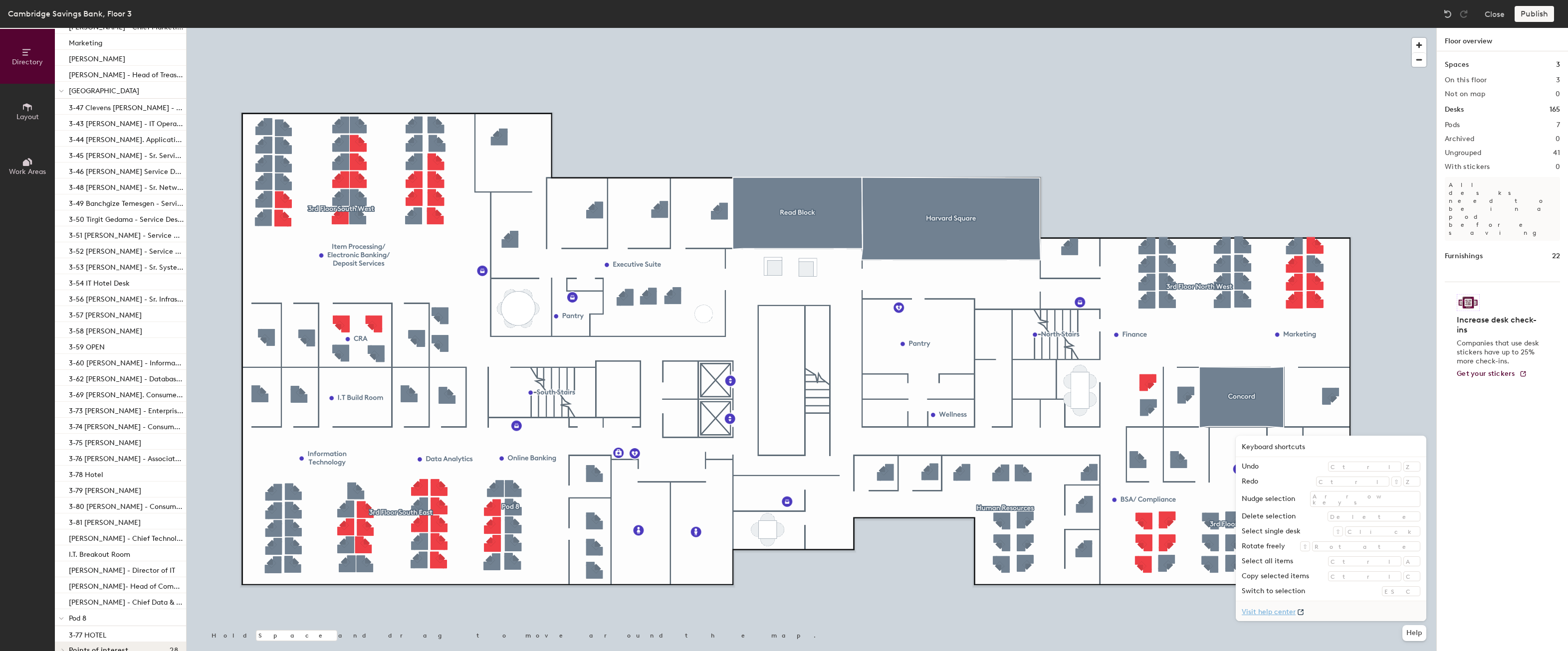
click at [1355, 618] on link "Visit help center" at bounding box center [1331, 611] width 191 height 20
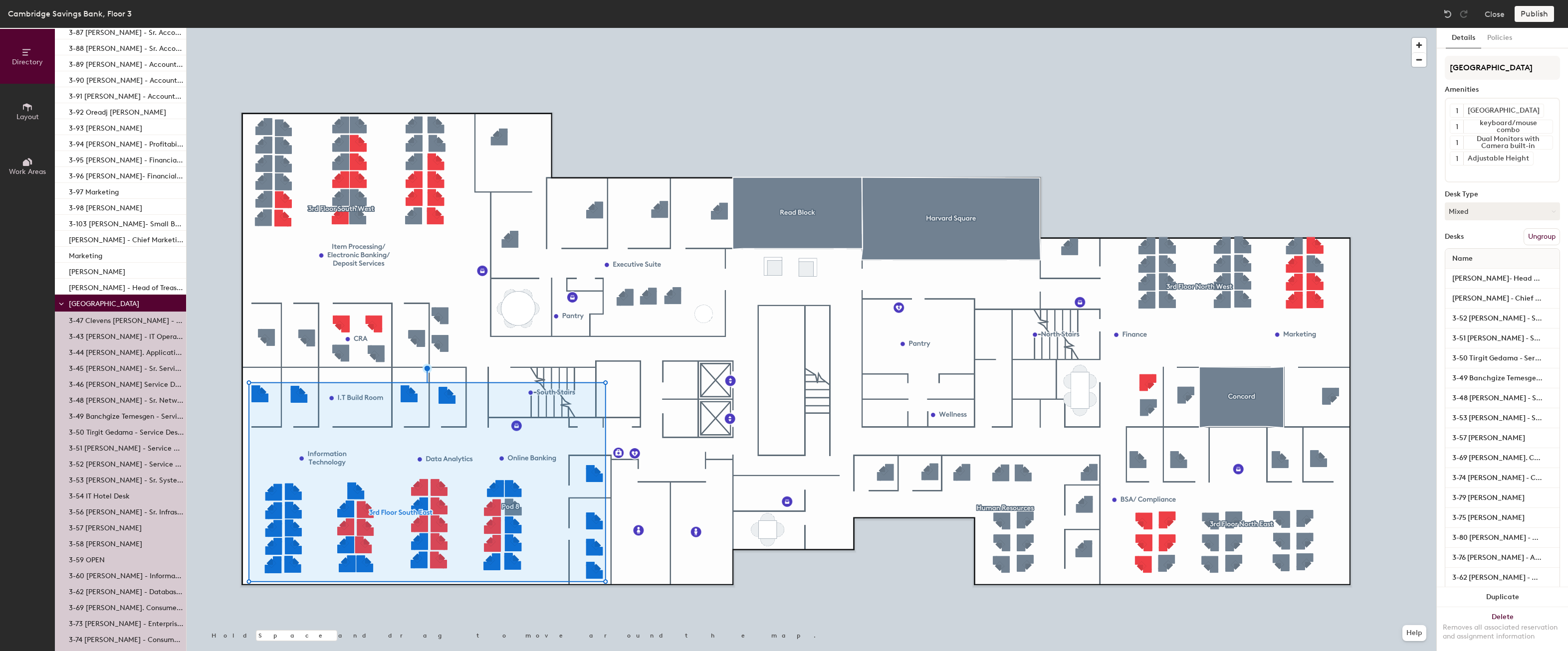
scroll to position [1097, 0]
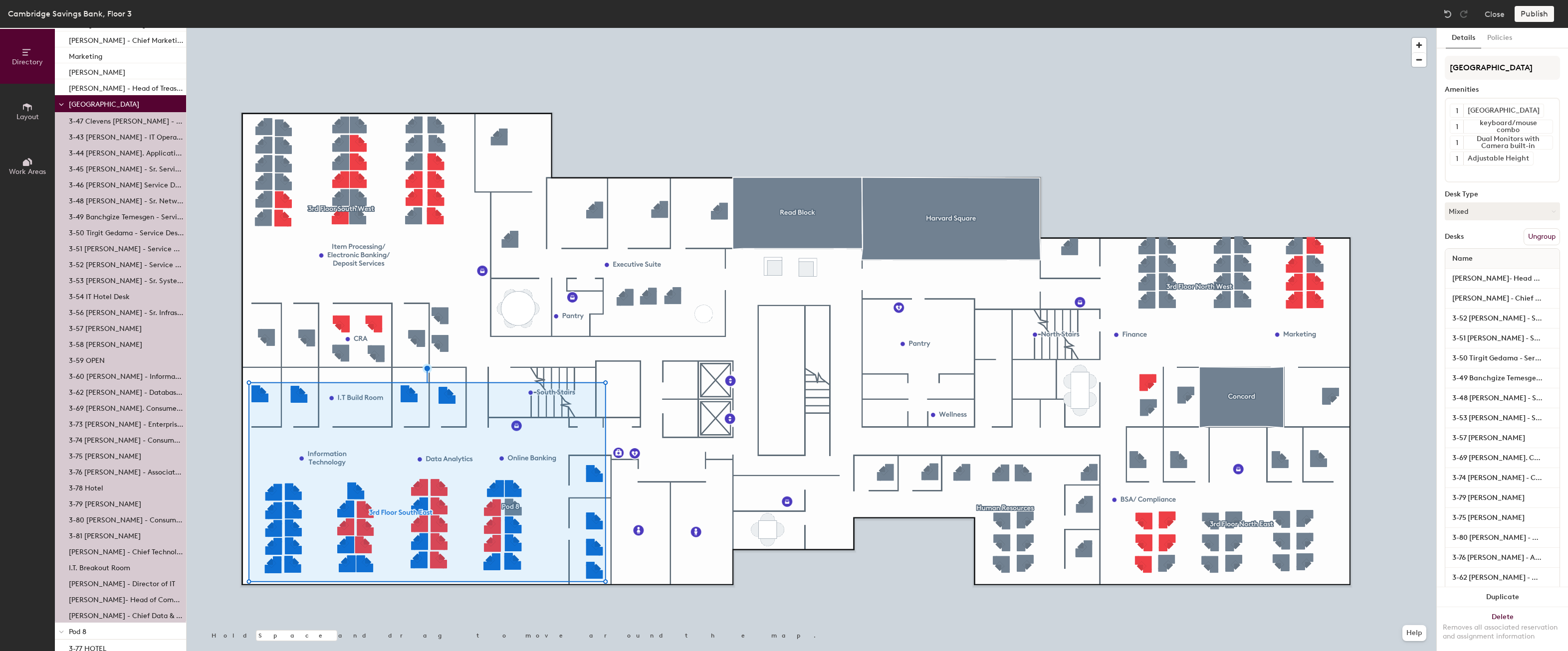
click at [103, 106] on span "[GEOGRAPHIC_DATA]" at bounding box center [104, 105] width 71 height 9
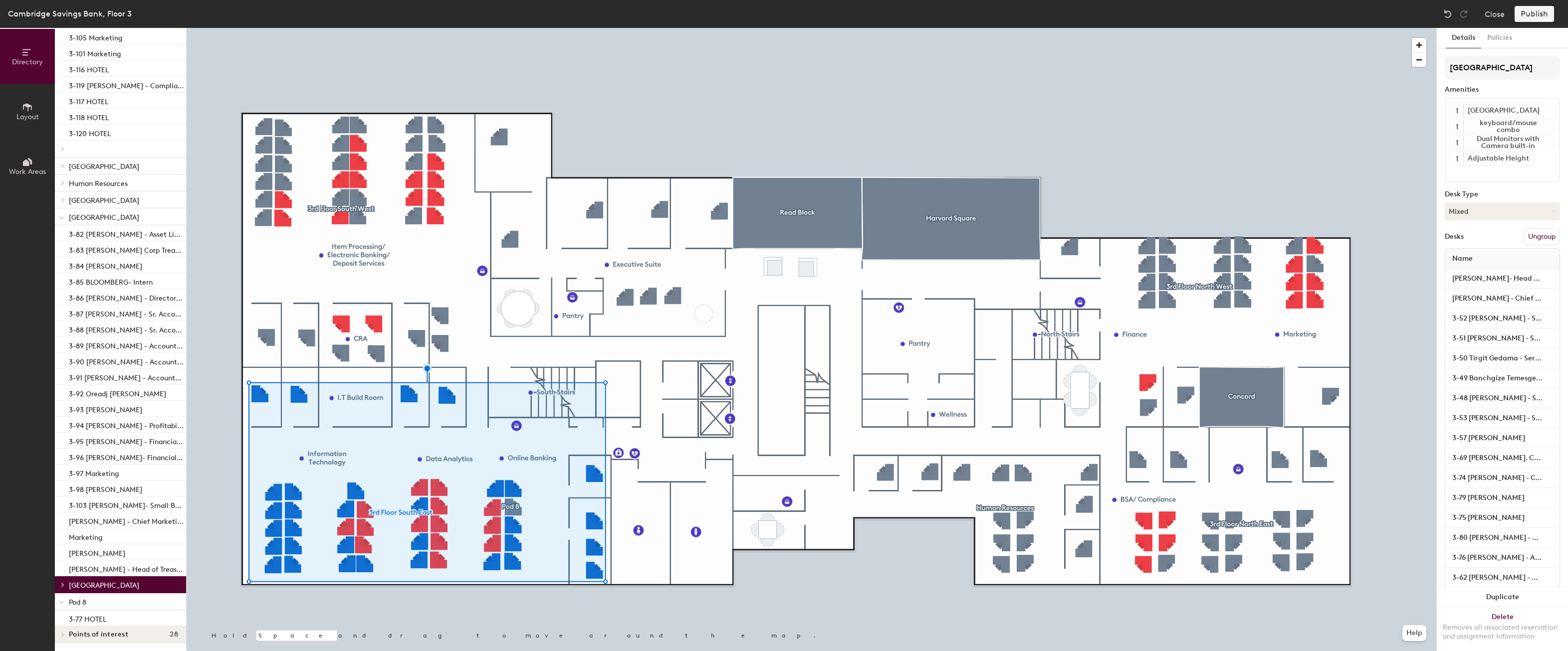
click at [82, 585] on span "[GEOGRAPHIC_DATA]" at bounding box center [104, 586] width 71 height 9
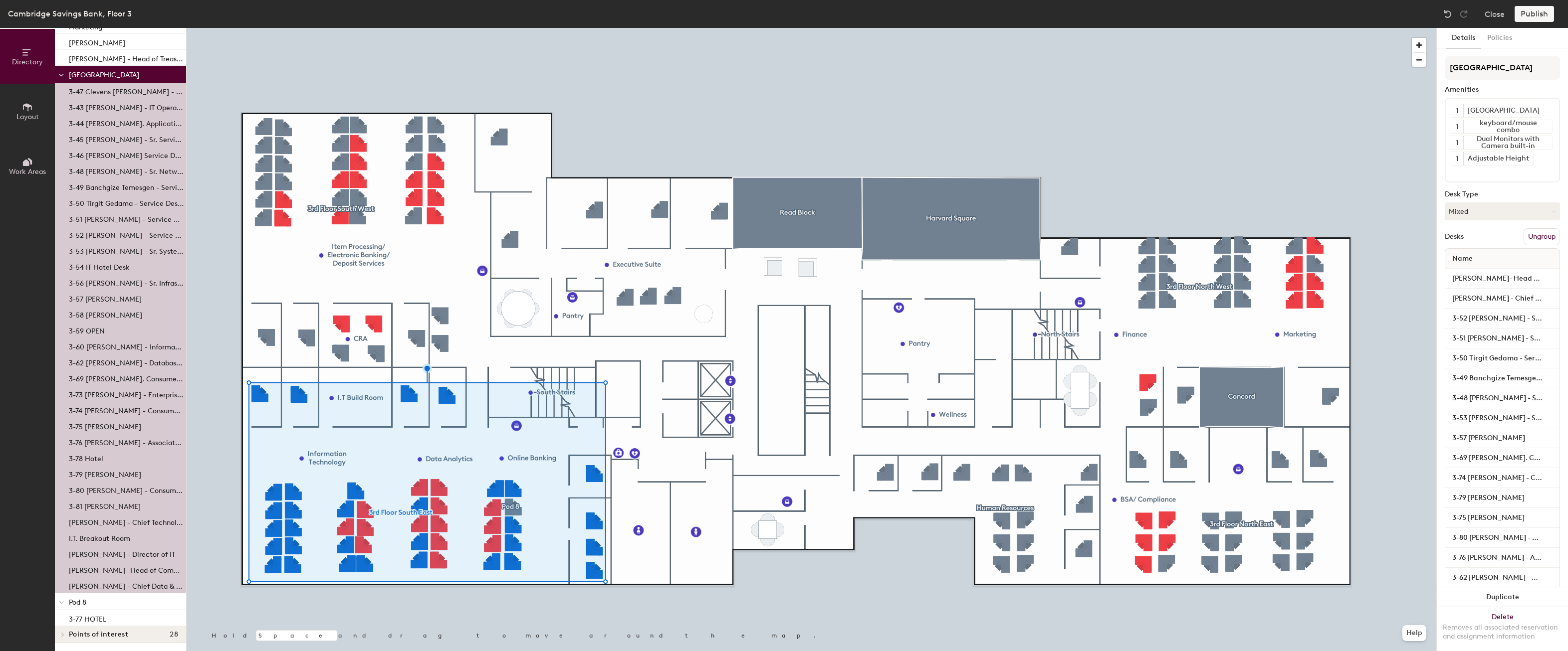
scroll to position [977, 0]
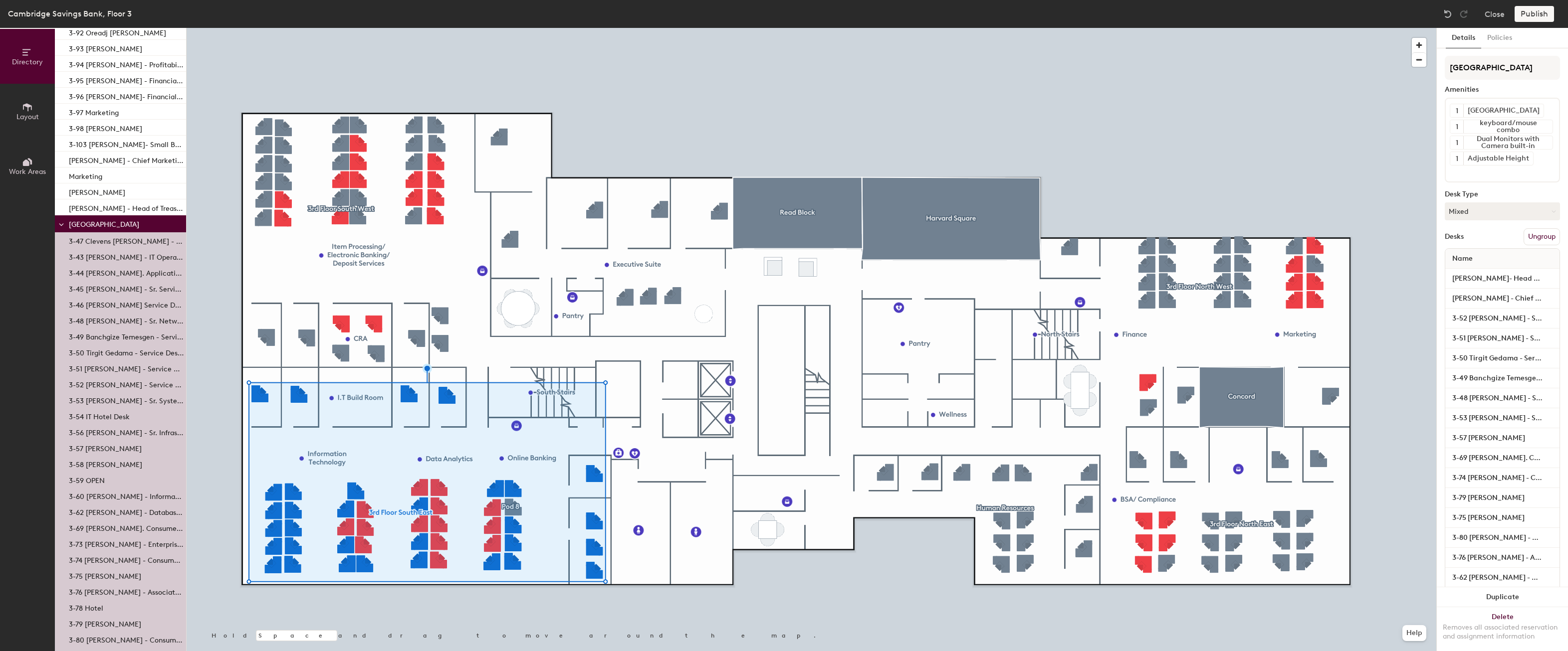
click at [124, 224] on span "[GEOGRAPHIC_DATA]" at bounding box center [104, 225] width 71 height 9
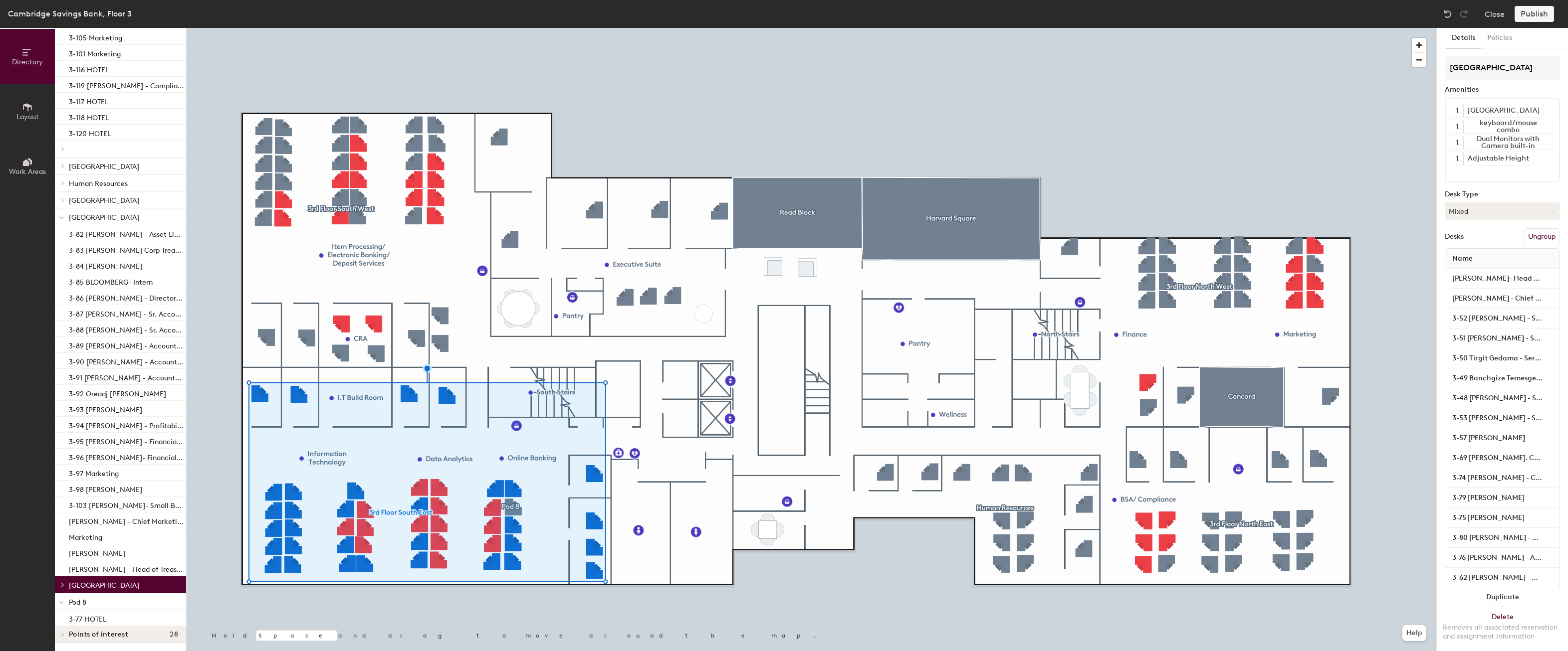
scroll to position [616, 0]
click at [98, 576] on div "[GEOGRAPHIC_DATA]" at bounding box center [121, 585] width 131 height 17
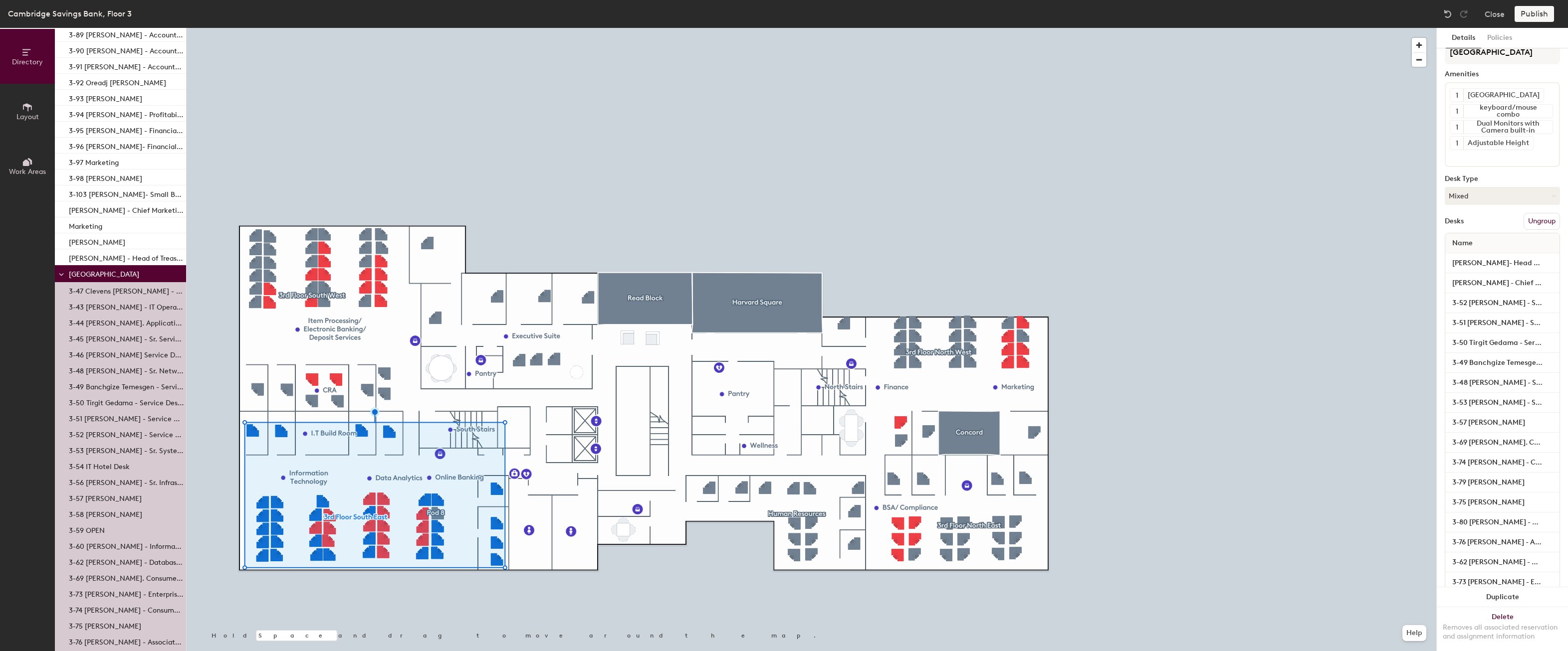
scroll to position [0, 0]
click at [1550, 211] on icon at bounding box center [1552, 211] width 4 height 4
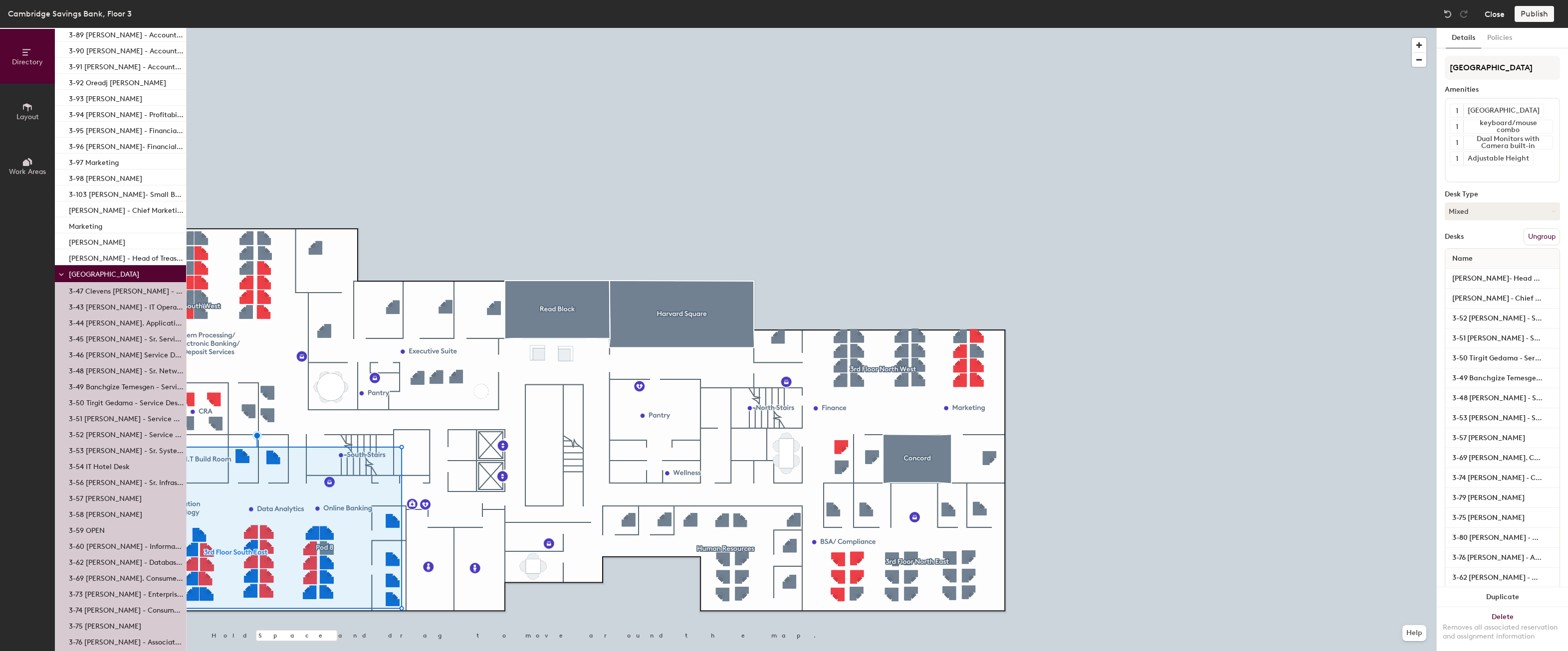
click at [1489, 16] on button "Close" at bounding box center [1494, 14] width 20 height 16
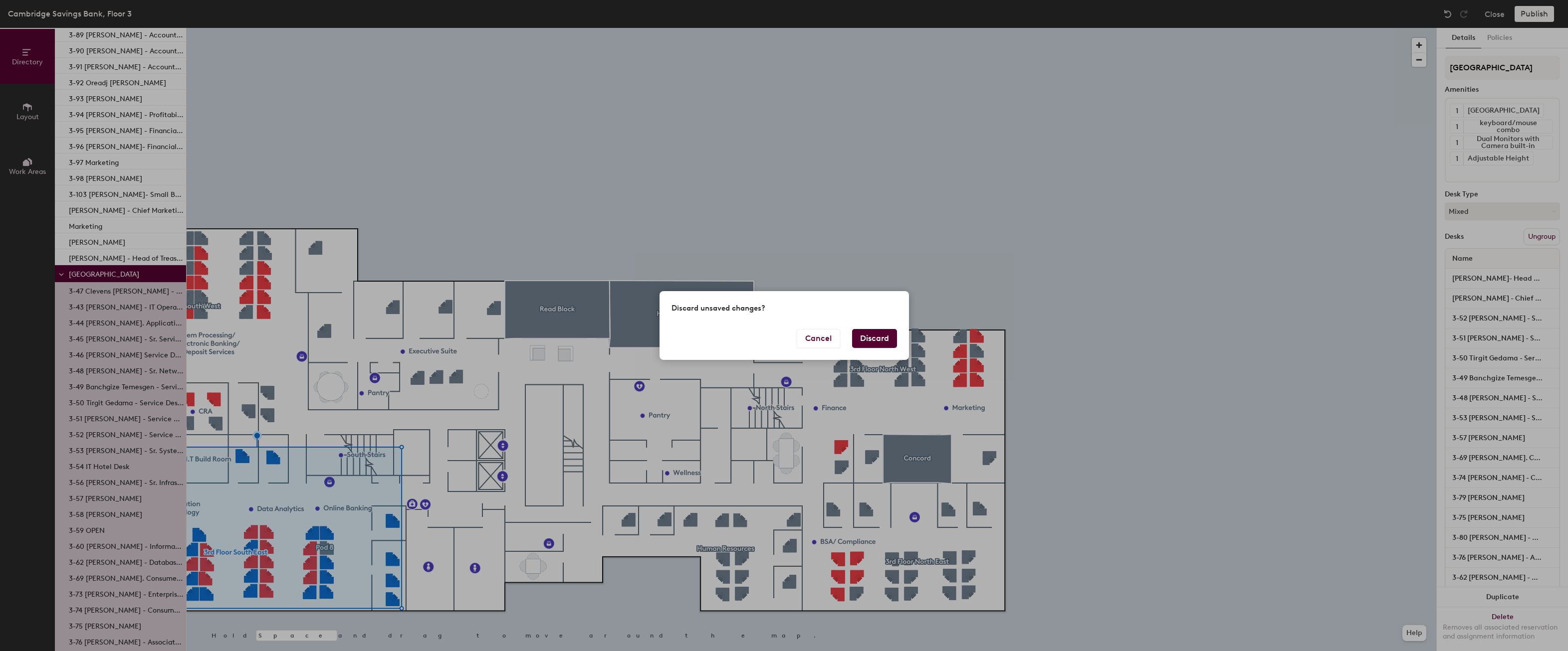
click at [872, 339] on button "Discard" at bounding box center [875, 338] width 45 height 19
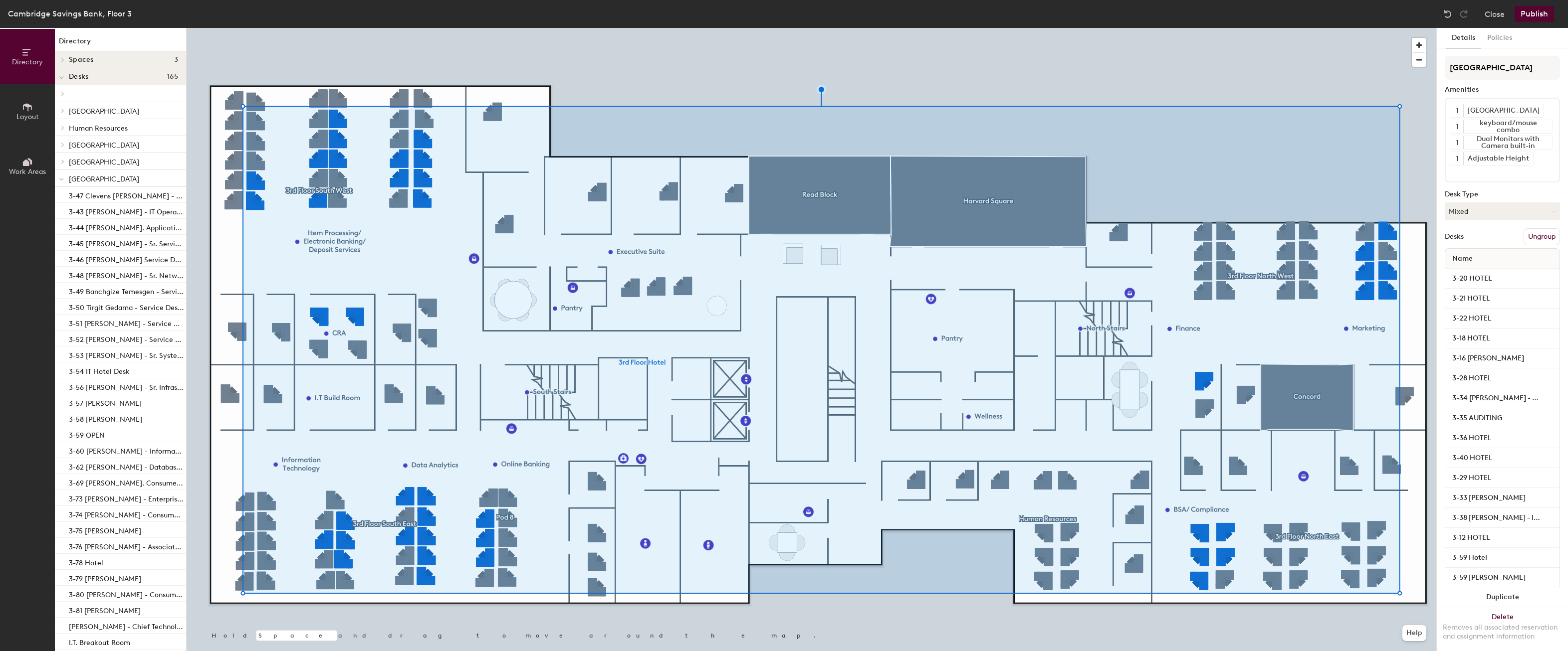
click at [1524, 239] on button "Ungroup" at bounding box center [1542, 237] width 37 height 17
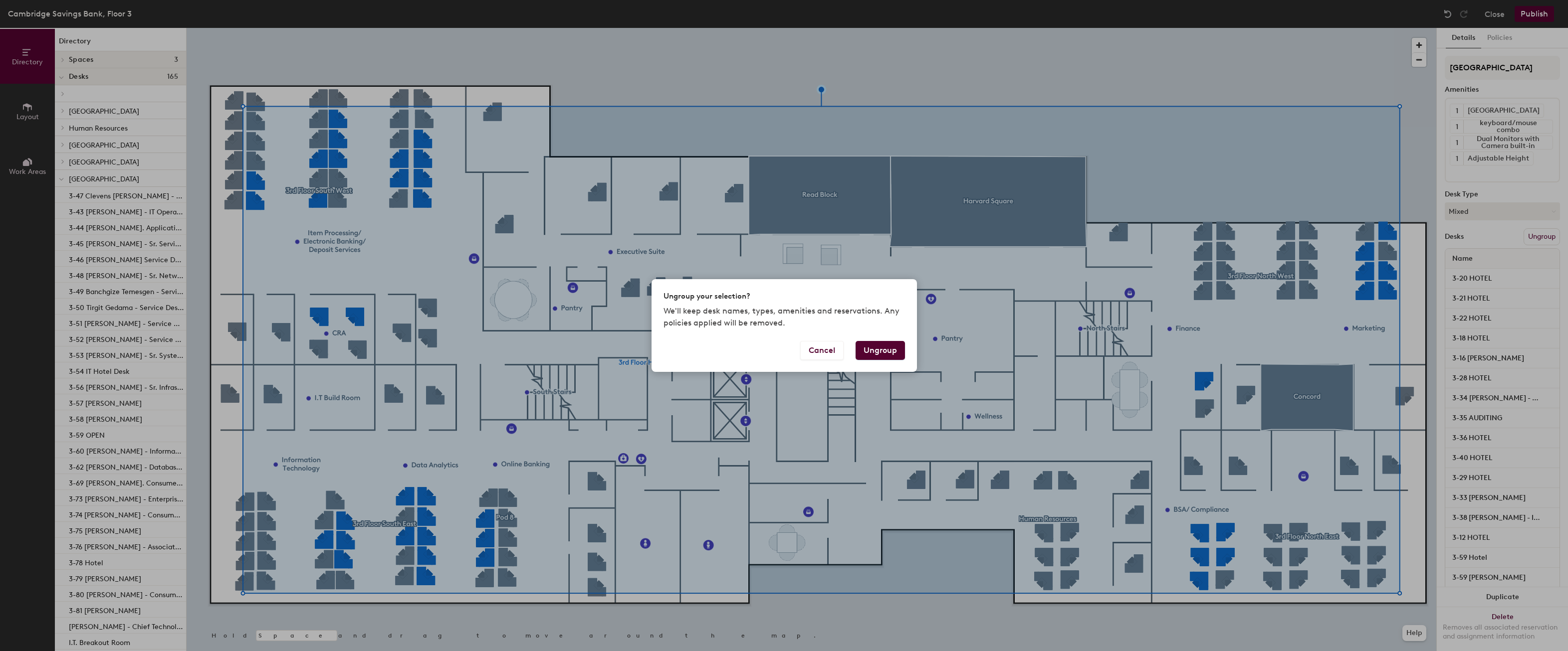
click at [869, 350] on button "Ungroup" at bounding box center [880, 350] width 49 height 19
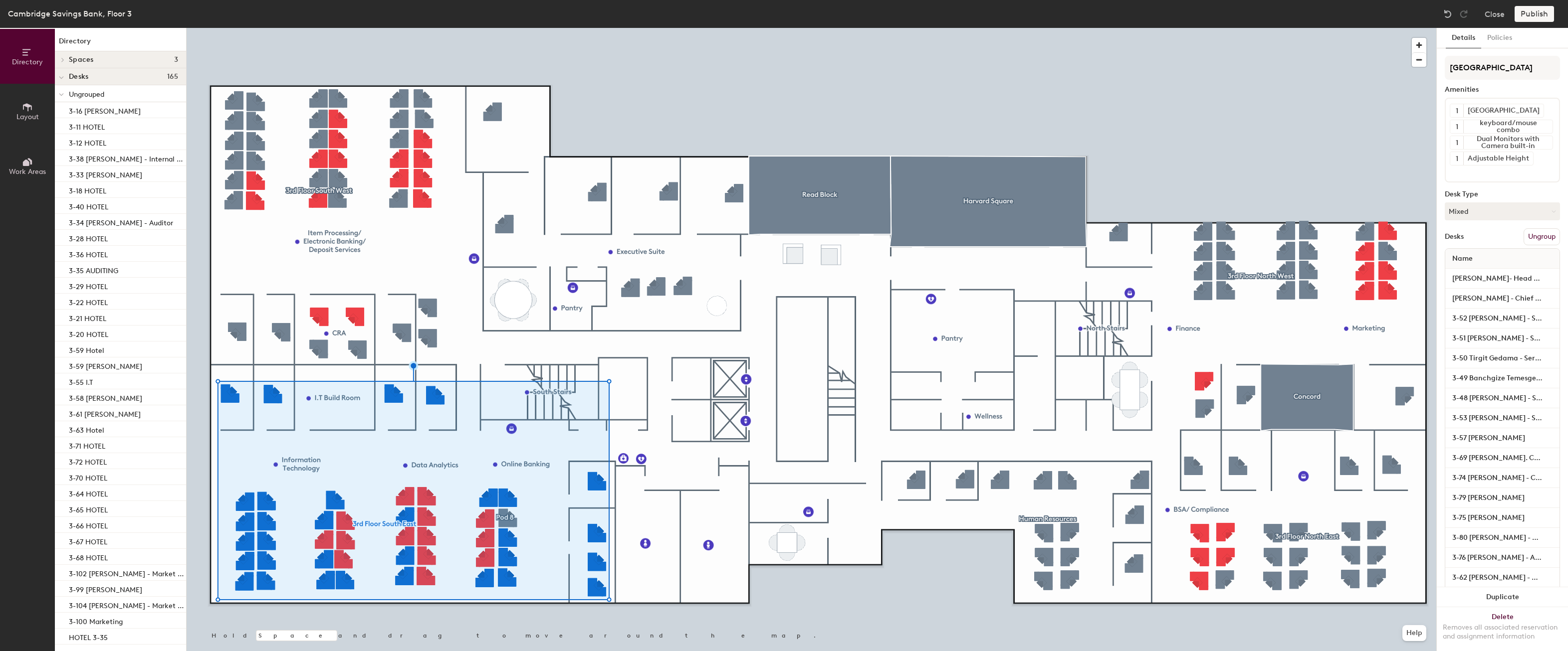
click at [1531, 232] on button "Ungroup" at bounding box center [1542, 237] width 37 height 17
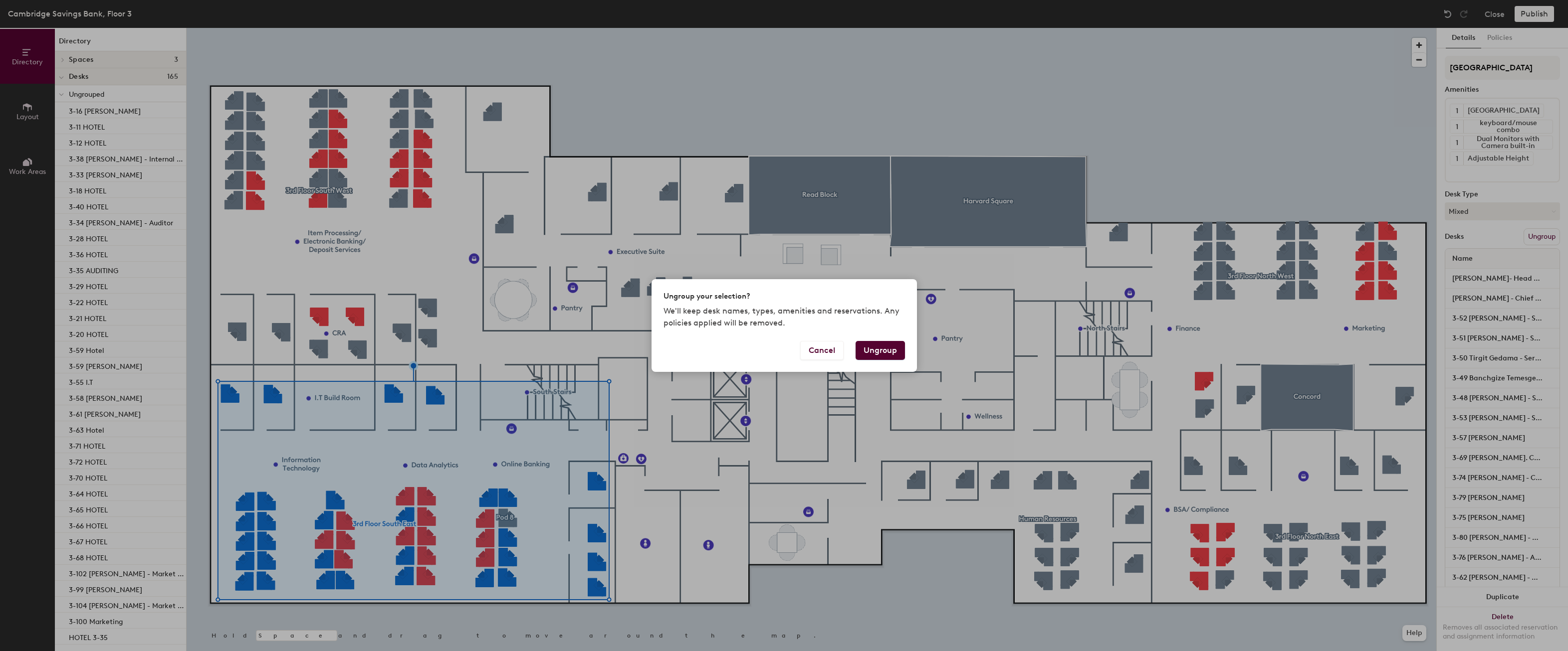
click at [892, 350] on button "Ungroup" at bounding box center [880, 350] width 49 height 19
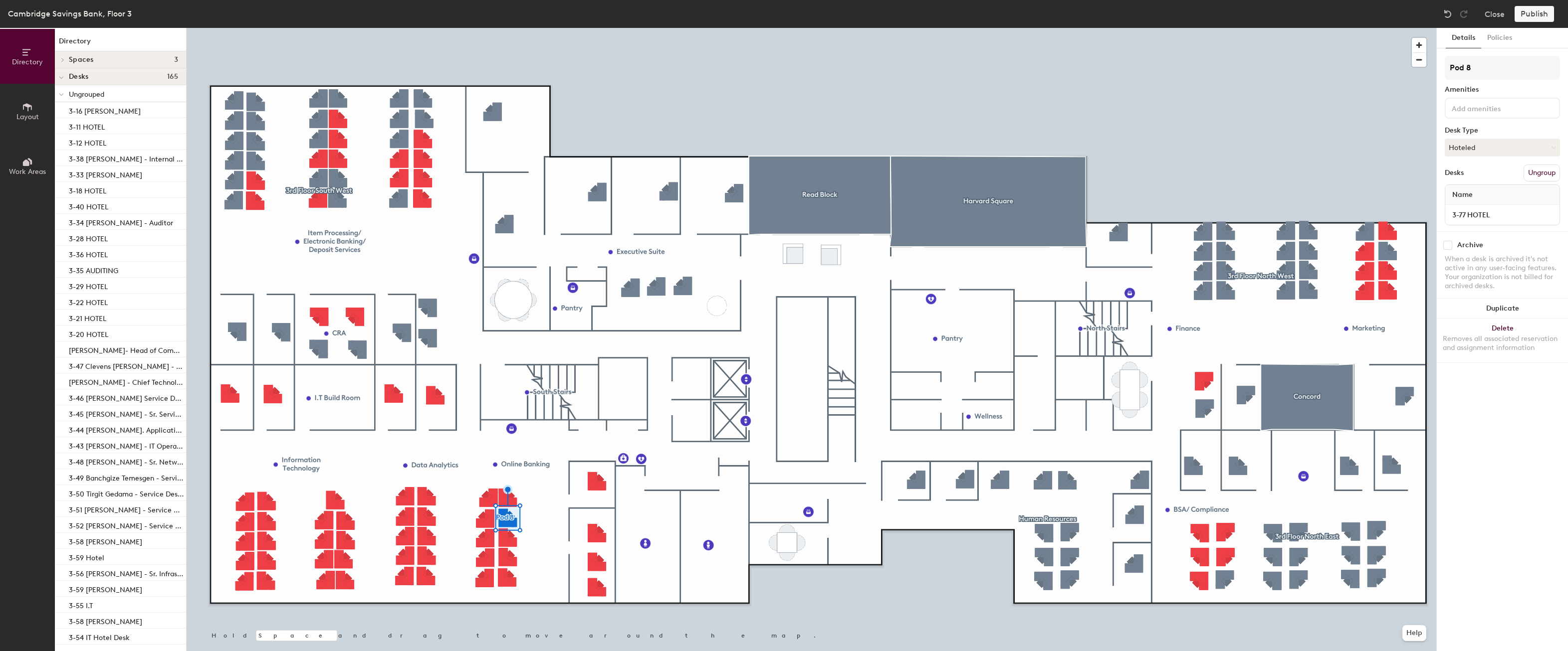
click at [1544, 176] on button "Ungroup" at bounding box center [1542, 173] width 37 height 17
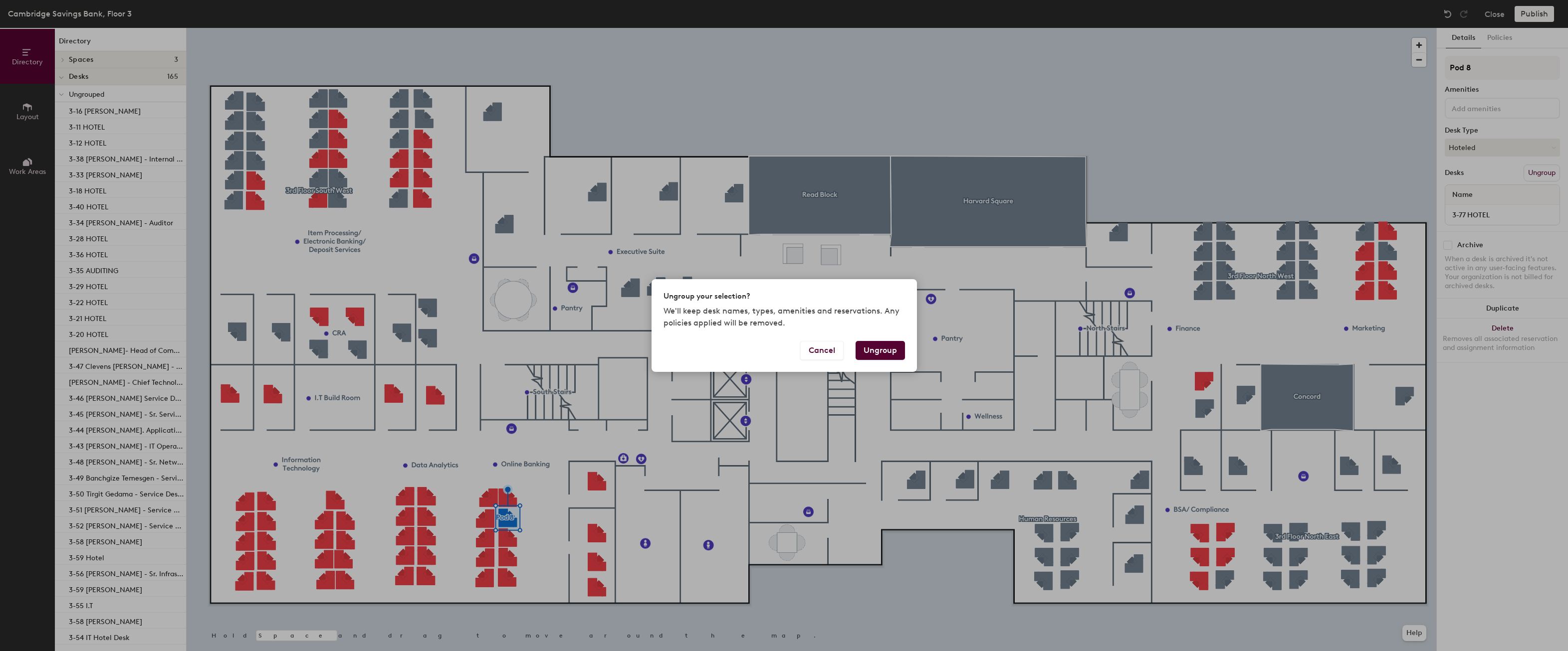
click at [892, 352] on button "Ungroup" at bounding box center [880, 350] width 49 height 19
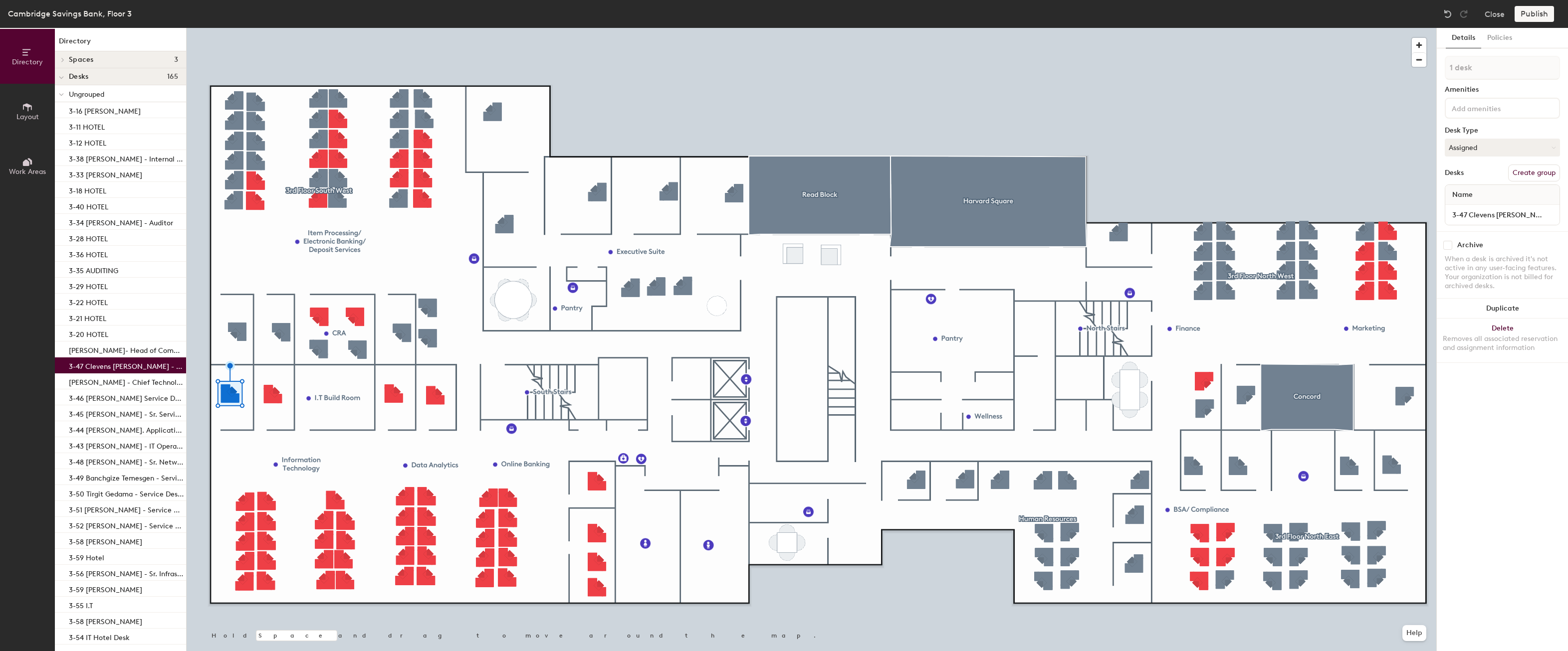
click at [134, 367] on p "3-47 Clevens [PERSON_NAME] - Service Desk Associate" at bounding box center [126, 365] width 115 height 12
click at [134, 353] on p "[PERSON_NAME]- Head of Commercial Technology" at bounding box center [126, 349] width 115 height 12
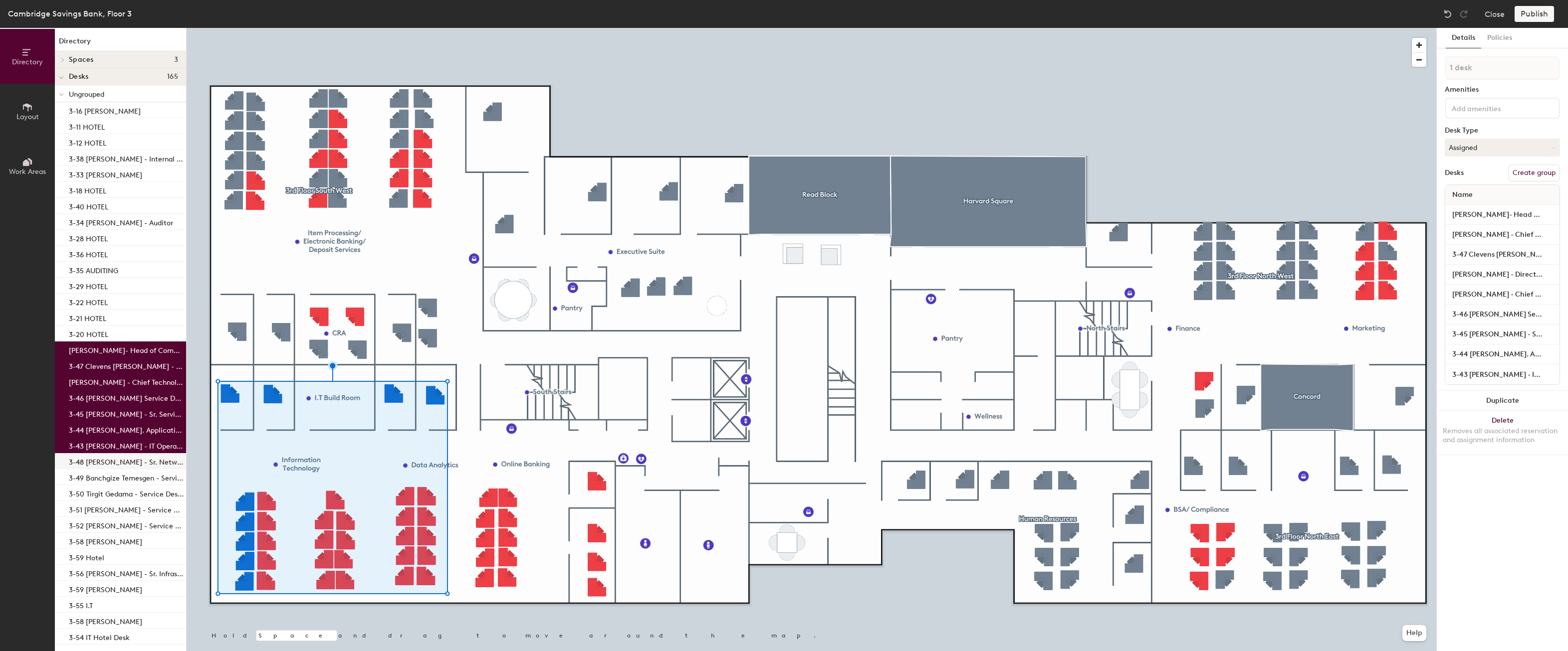
click at [133, 465] on p "3-48 [PERSON_NAME] - Sr. Network Engineer" at bounding box center [126, 461] width 115 height 12
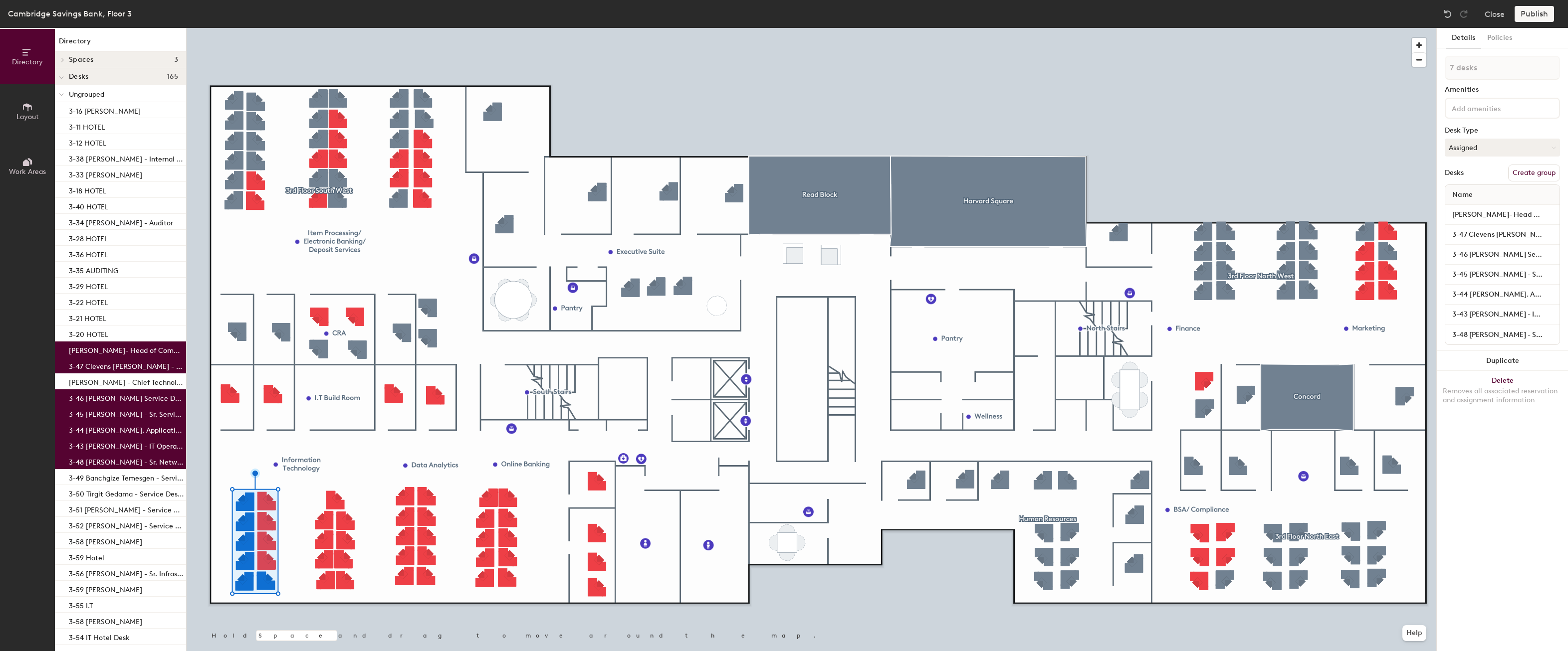
type input "8 desks"
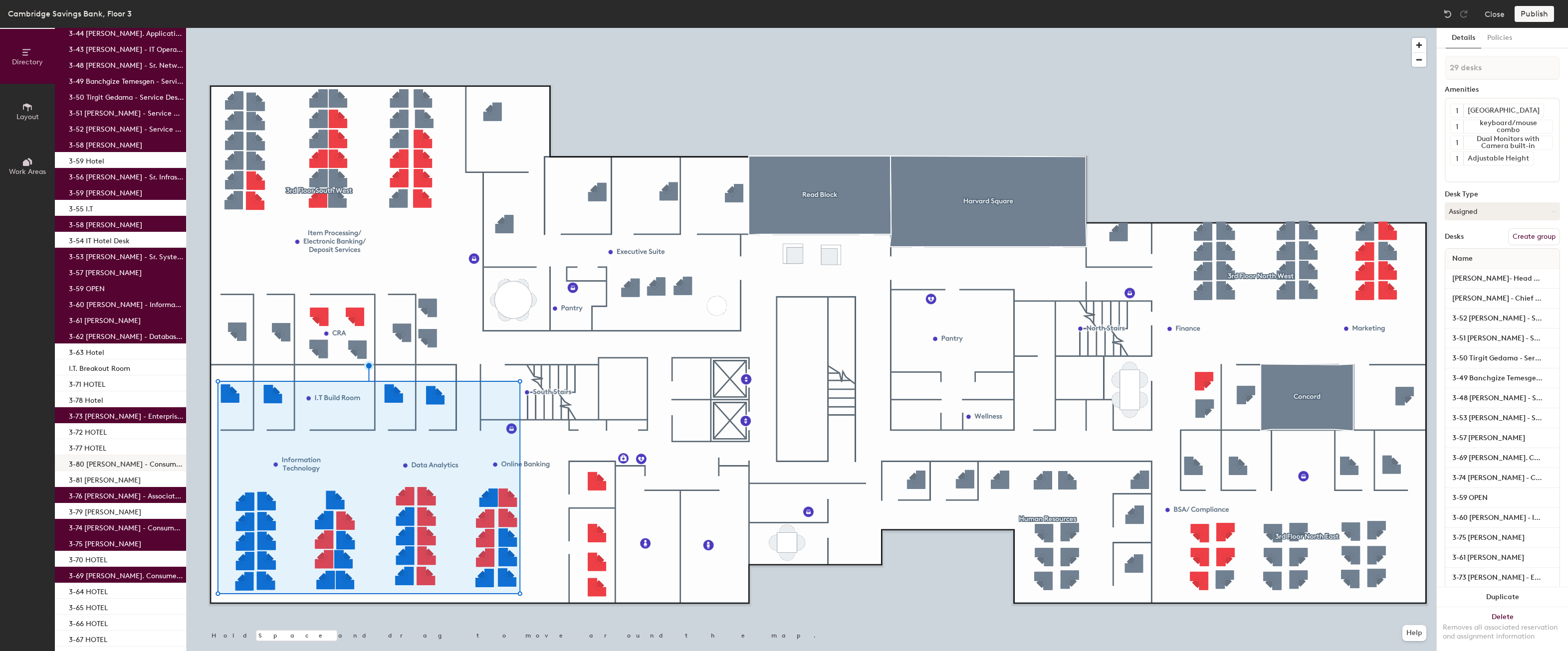
scroll to position [399, 0]
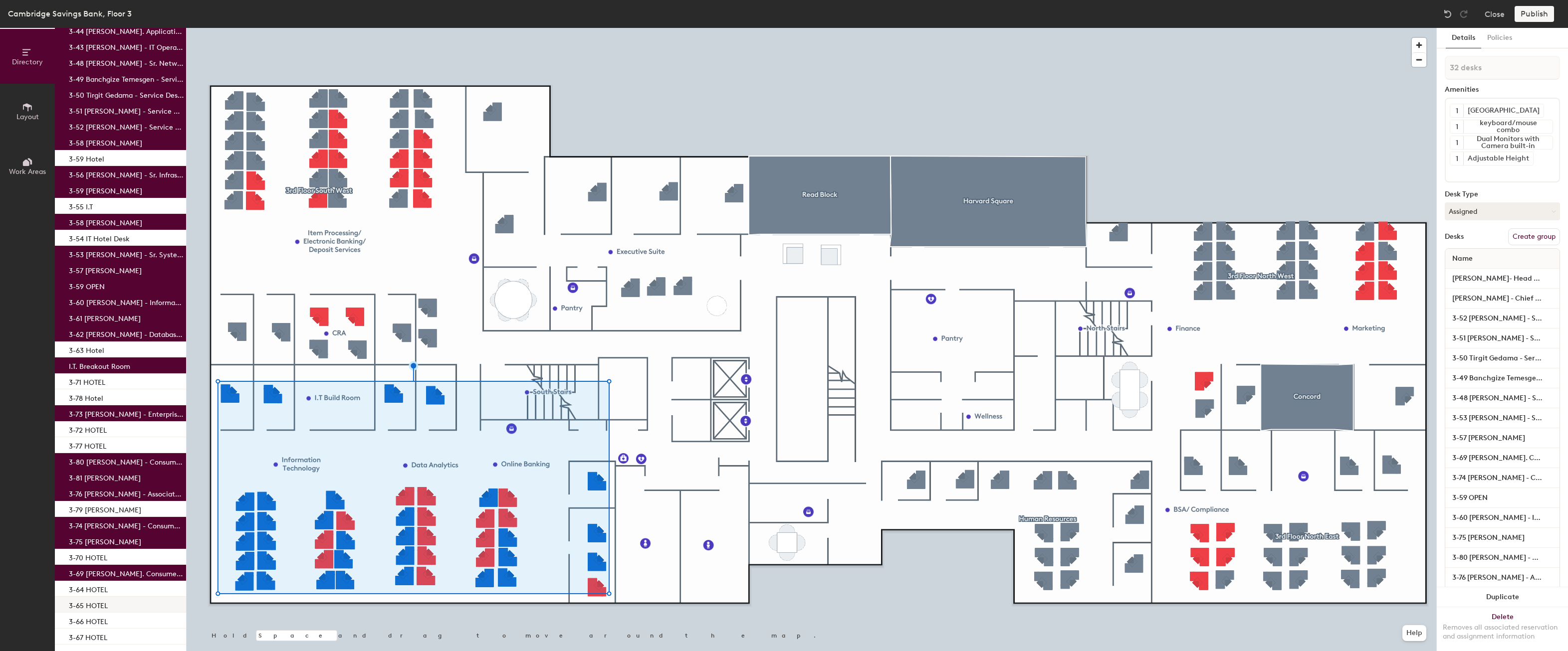
type input "33 desks"
click at [1519, 237] on button "Create group" at bounding box center [1534, 237] width 52 height 17
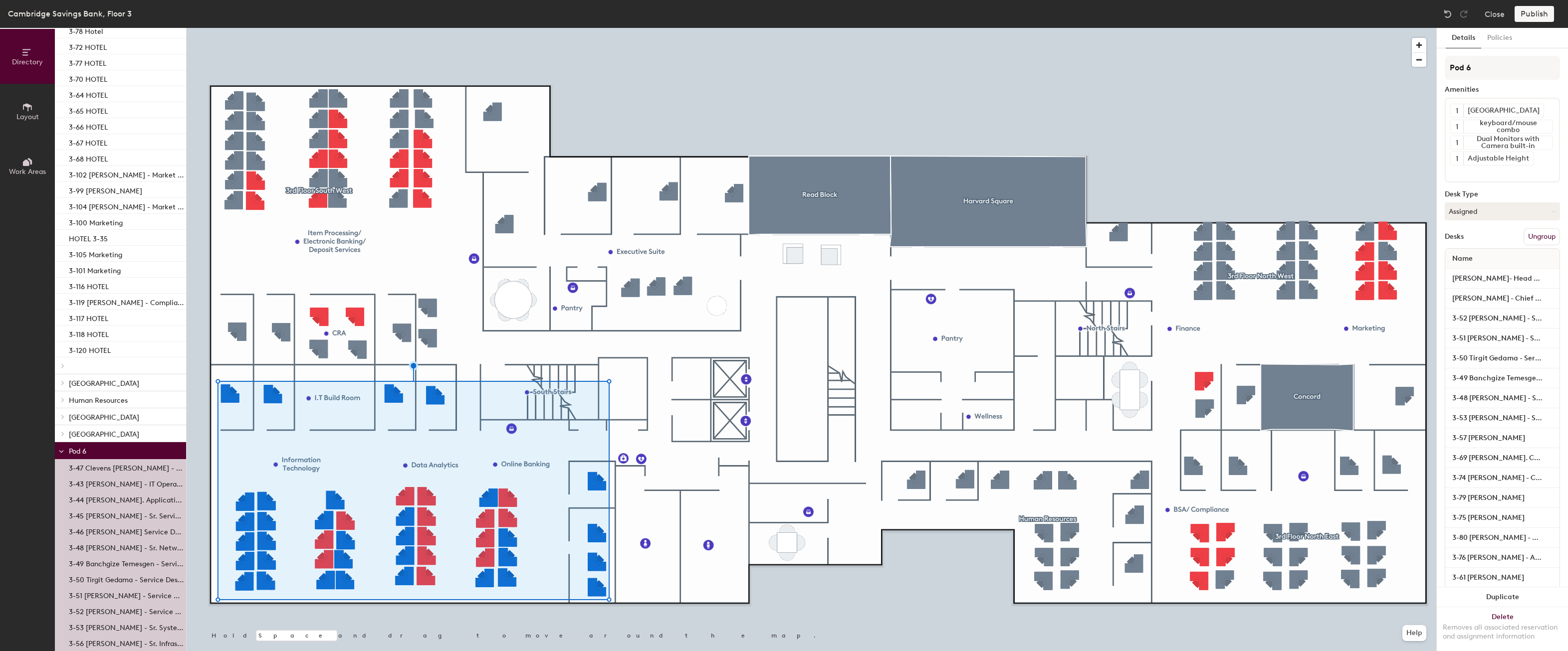
scroll to position [192, 0]
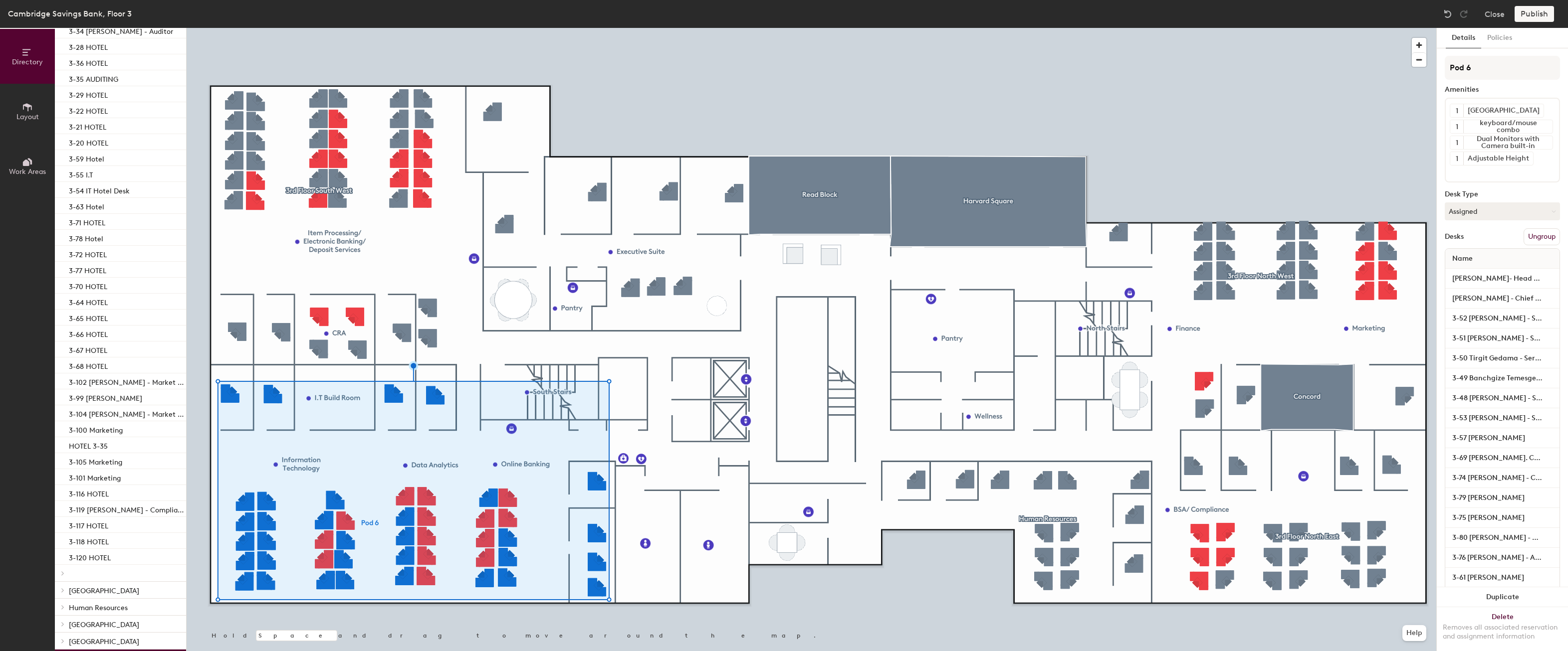
click at [1403, 75] on div "Directory Layout Work Areas Directory Spaces 3 Concord Harvard Square Read Bloc…" at bounding box center [784, 339] width 1568 height 623
type input "[GEOGRAPHIC_DATA]"
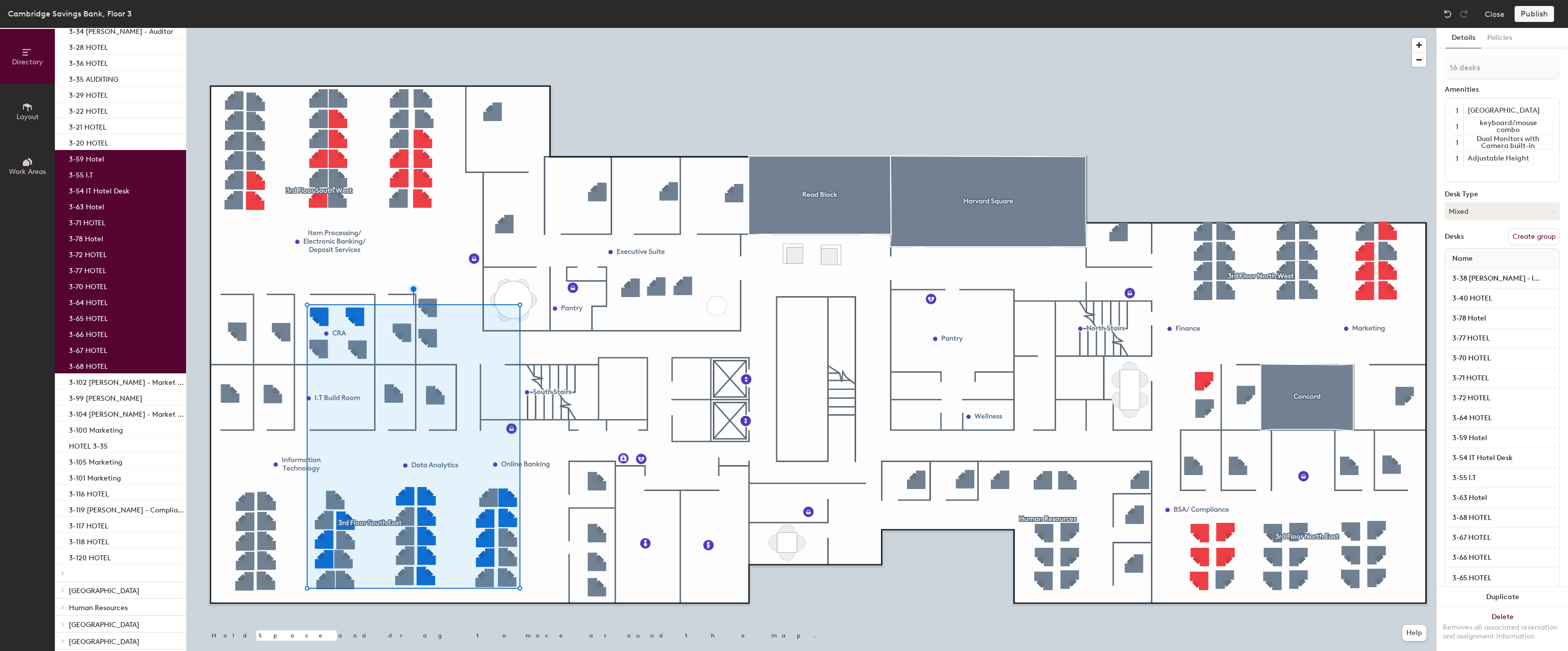
type input "17 desks"
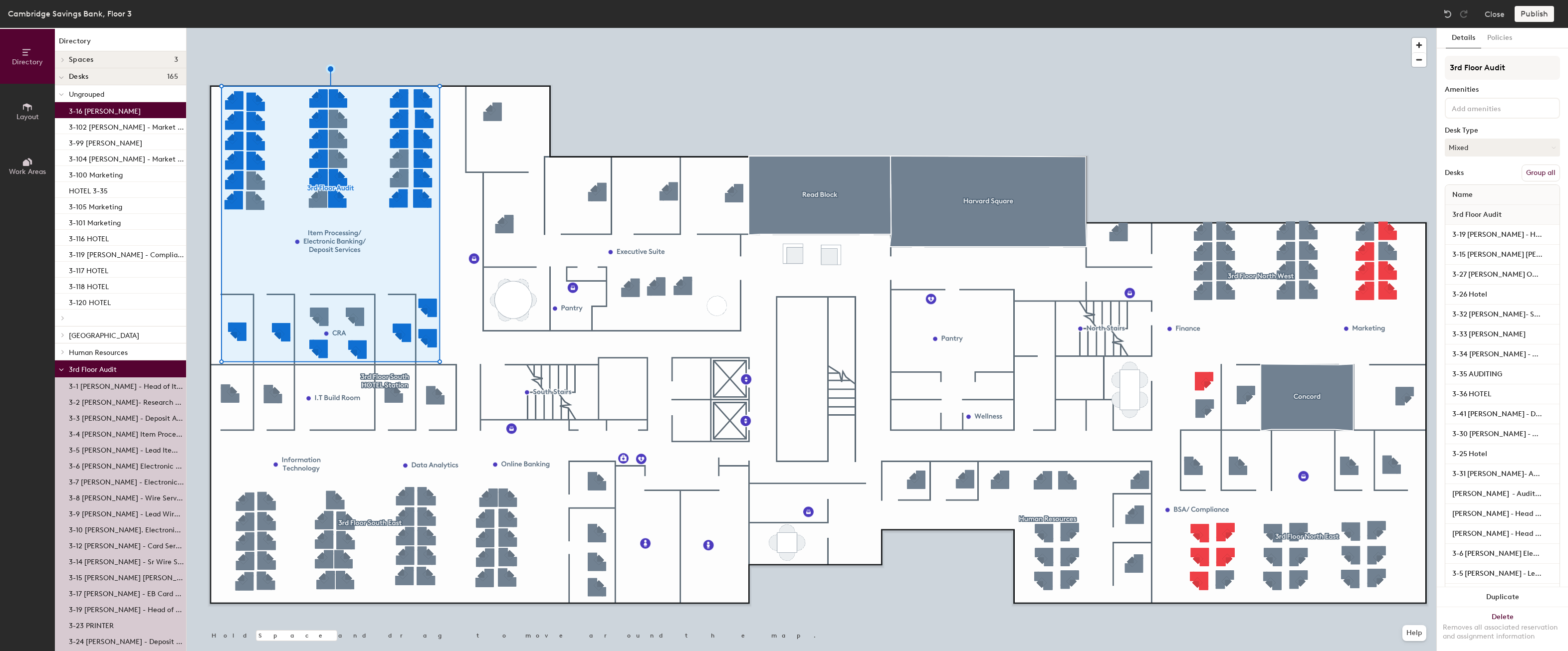
click at [1530, 175] on button "Group all" at bounding box center [1541, 173] width 38 height 17
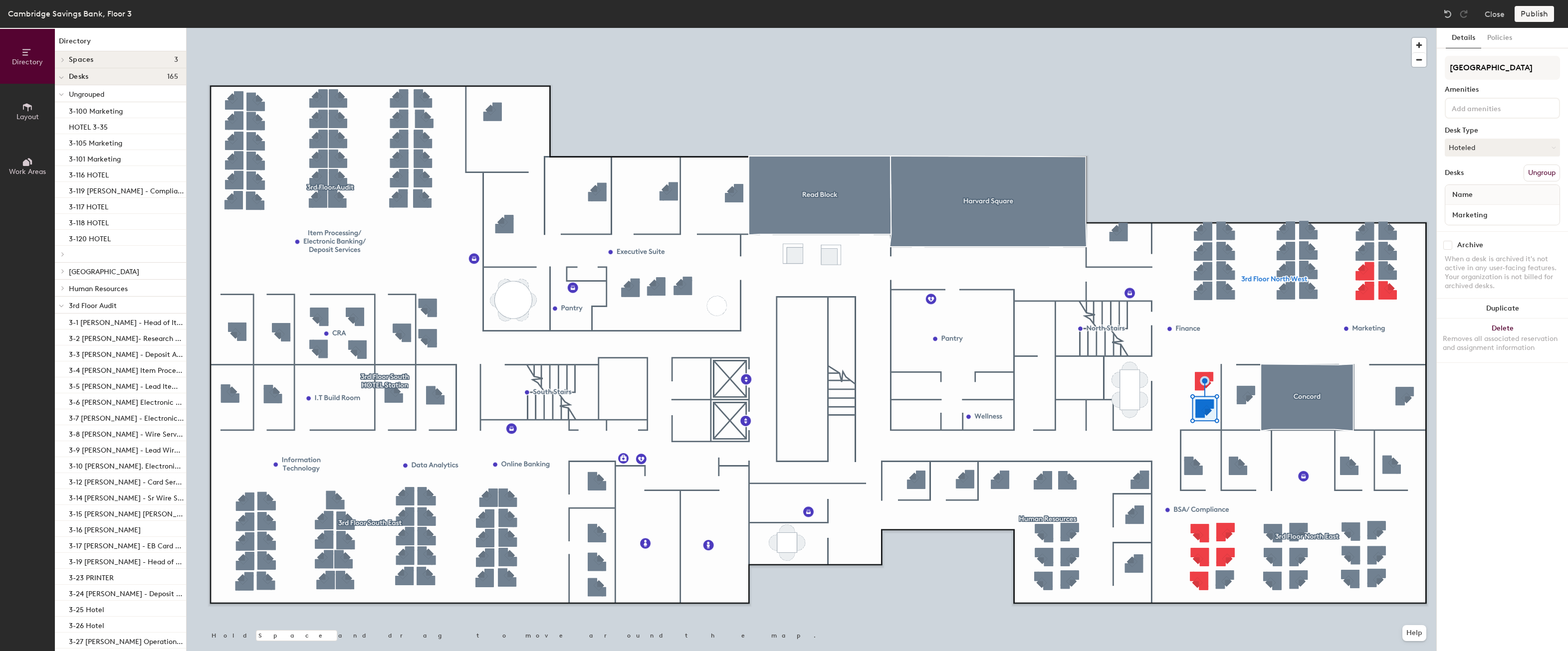
click at [1539, 175] on button "Ungroup" at bounding box center [1542, 173] width 37 height 17
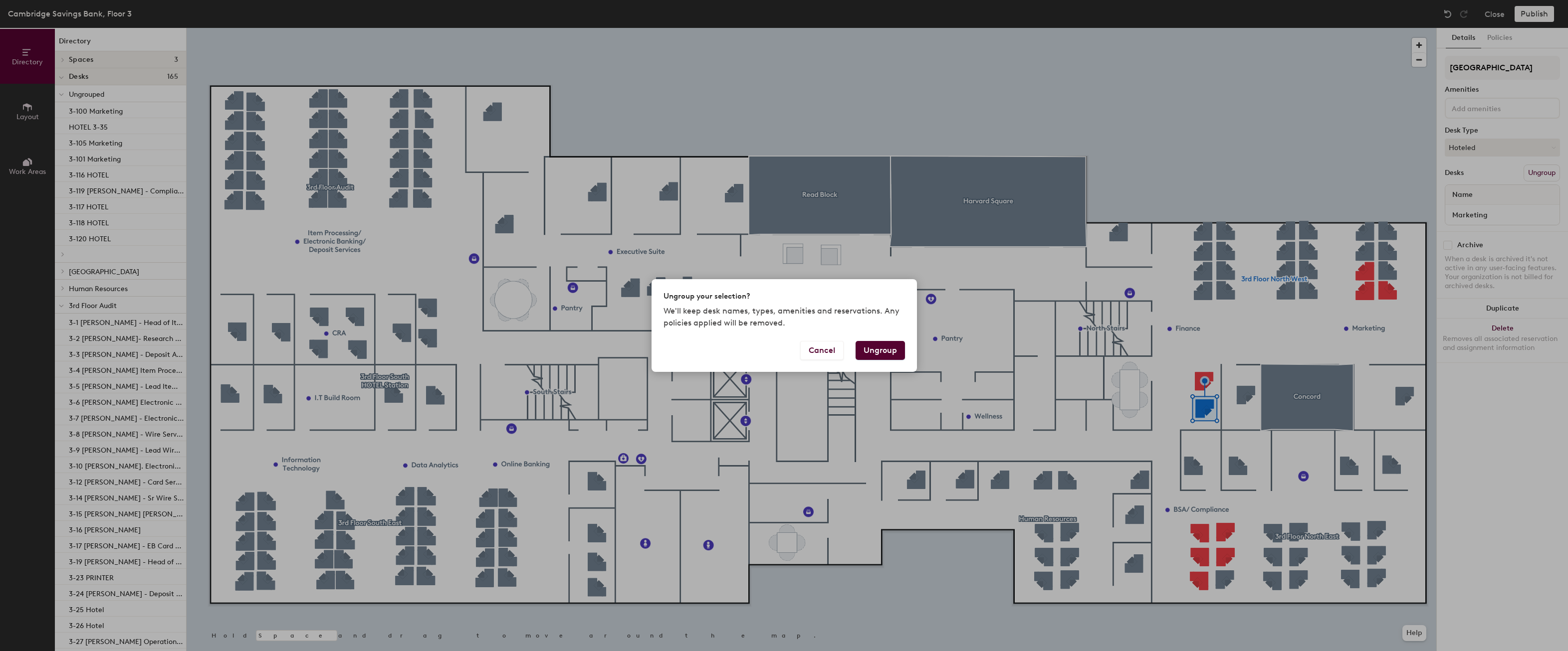
click at [886, 348] on button "Ungroup" at bounding box center [880, 350] width 49 height 19
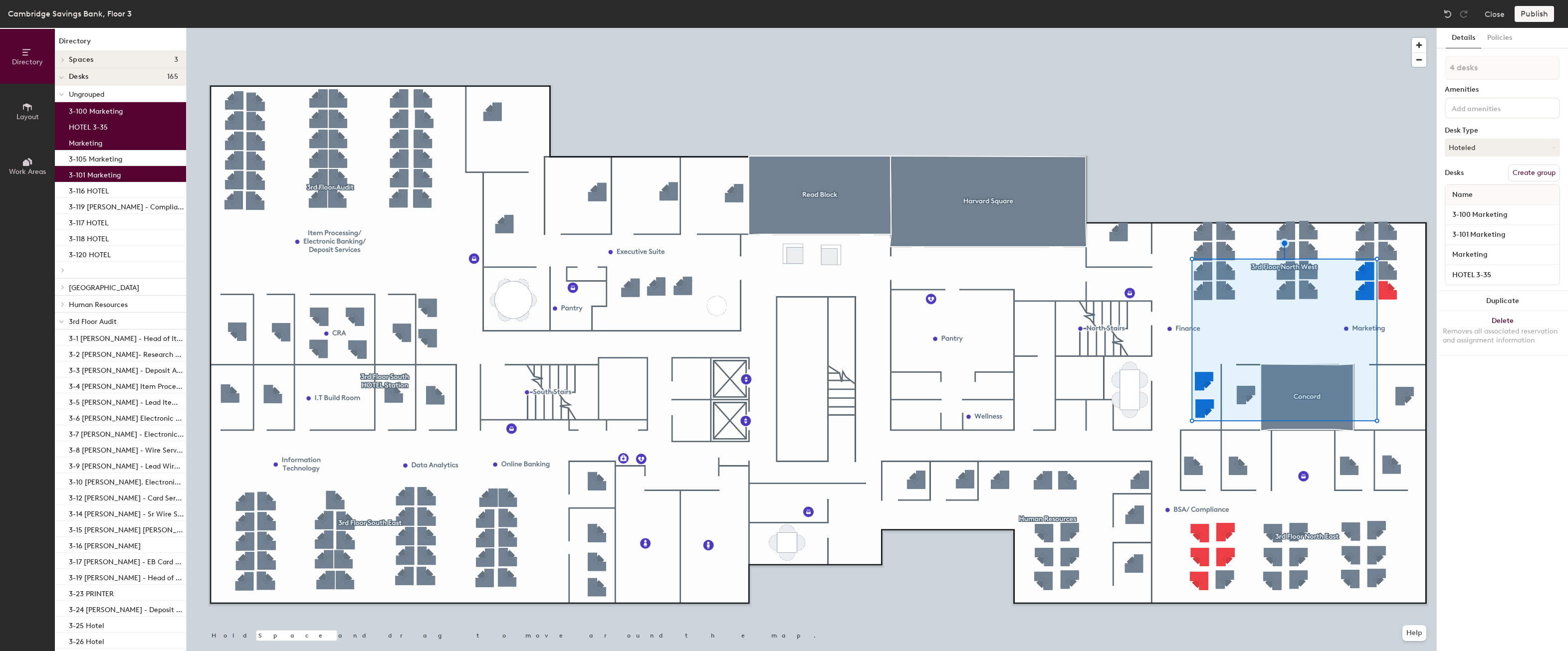
type input "5 desks"
click at [1521, 173] on button "Create group" at bounding box center [1534, 173] width 52 height 17
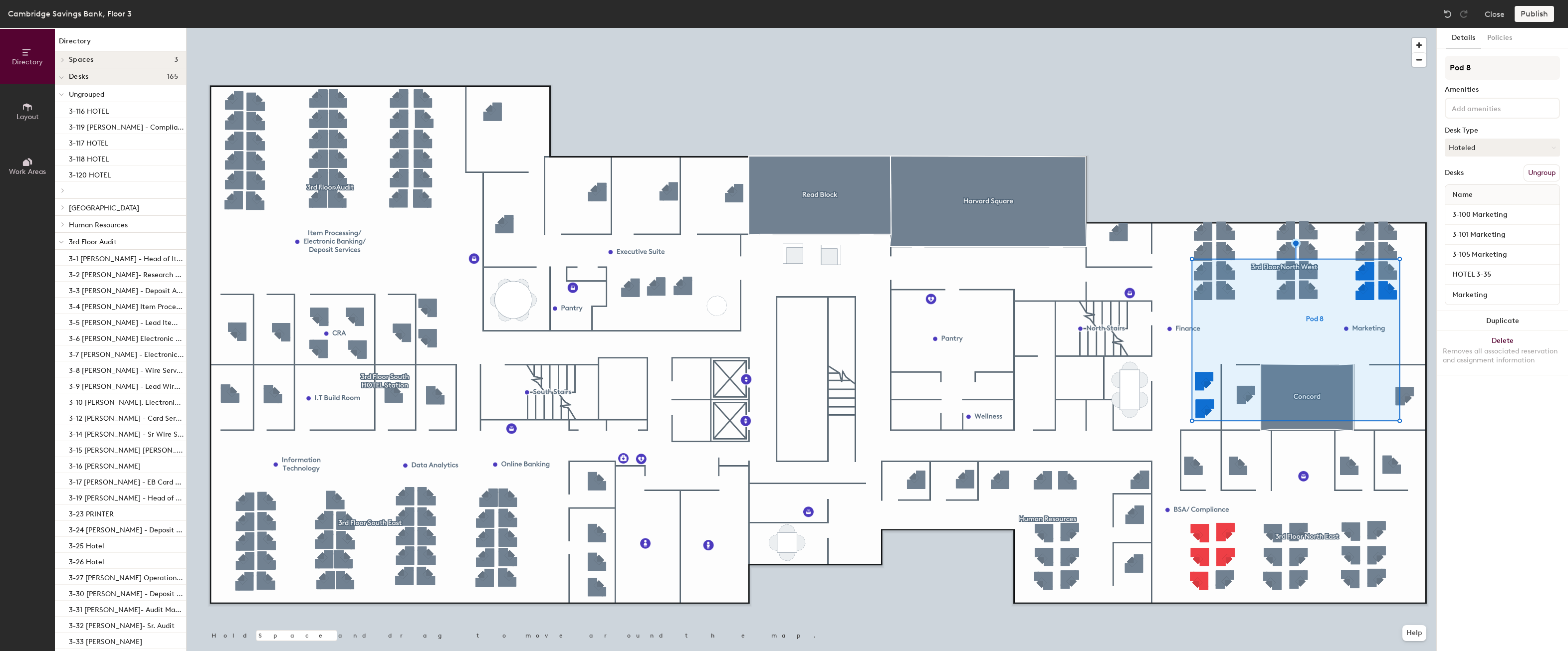
click at [1422, 80] on div "Directory Layout Work Areas Directory Spaces 3 Concord Harvard Square Read Bloc…" at bounding box center [784, 339] width 1568 height 623
type input "Marketing"
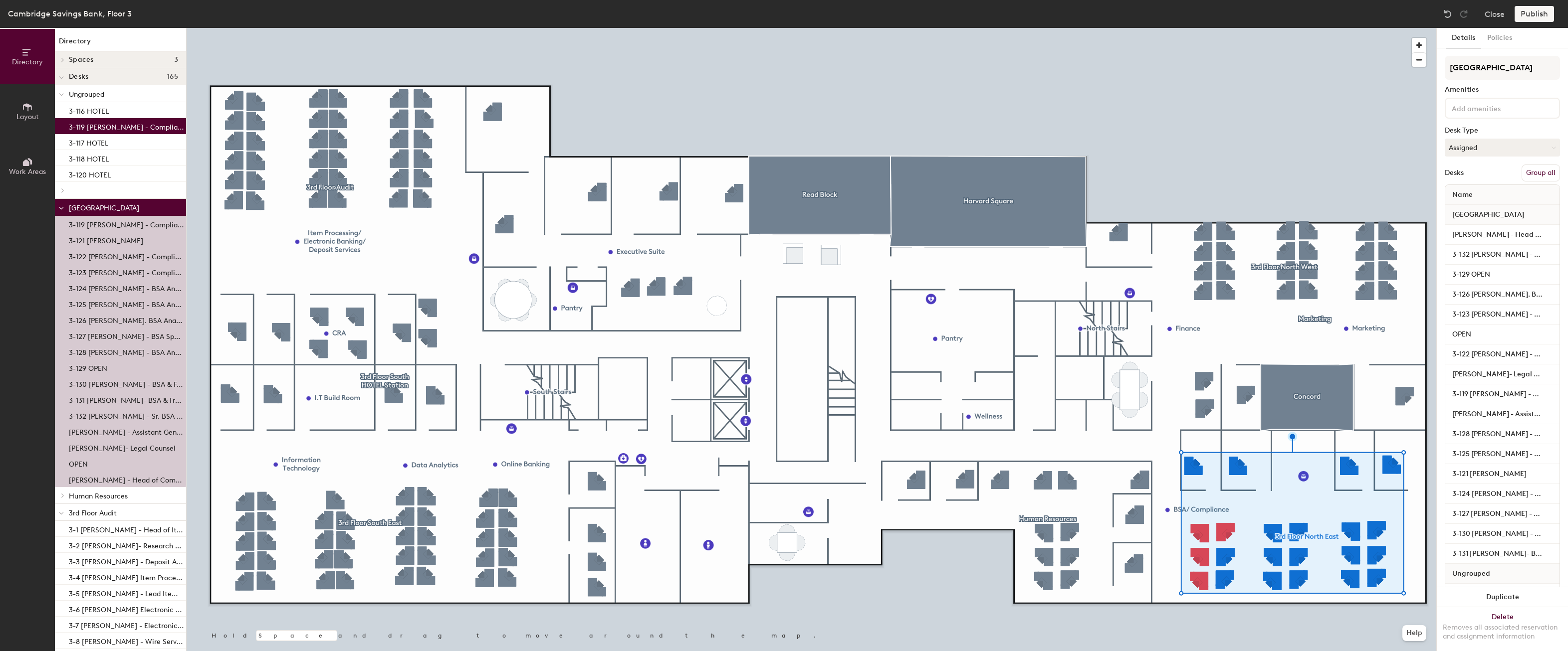
click at [1533, 173] on button "Group all" at bounding box center [1541, 173] width 38 height 17
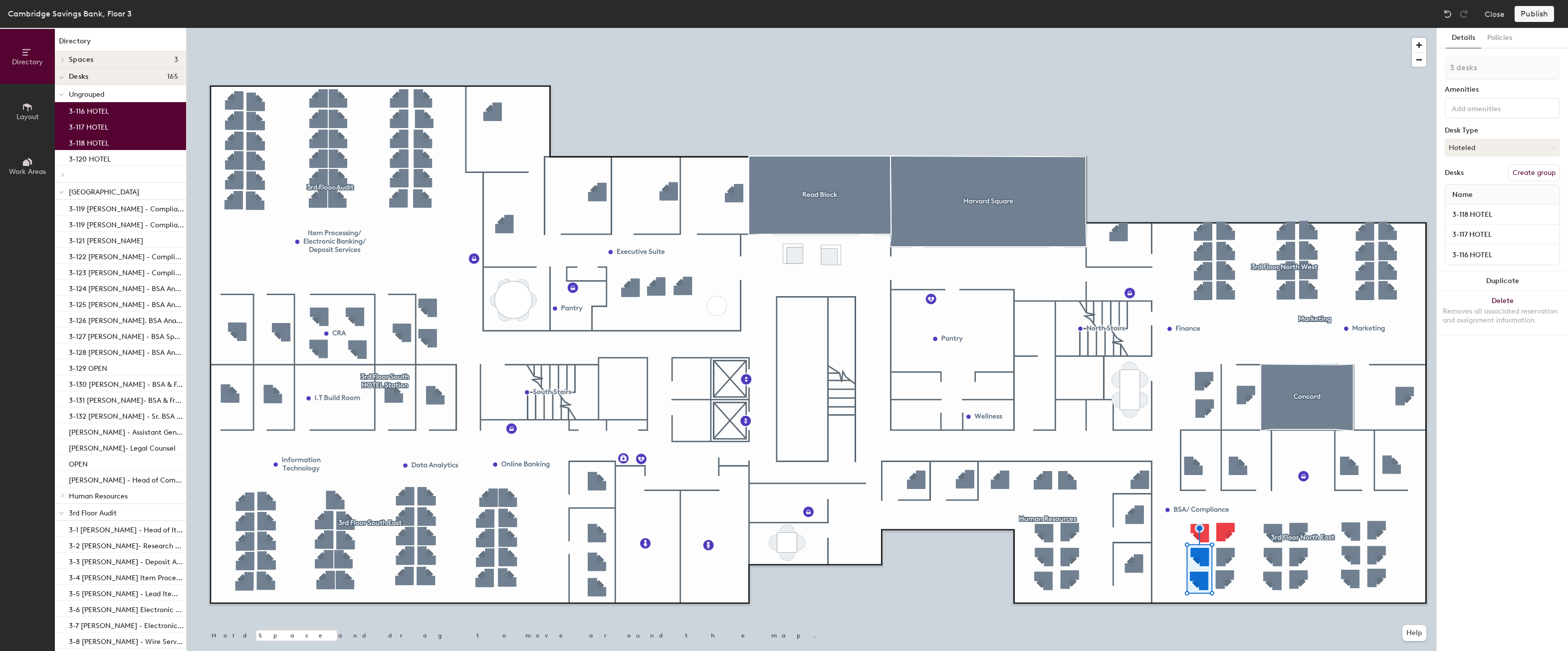
type input "4 desks"
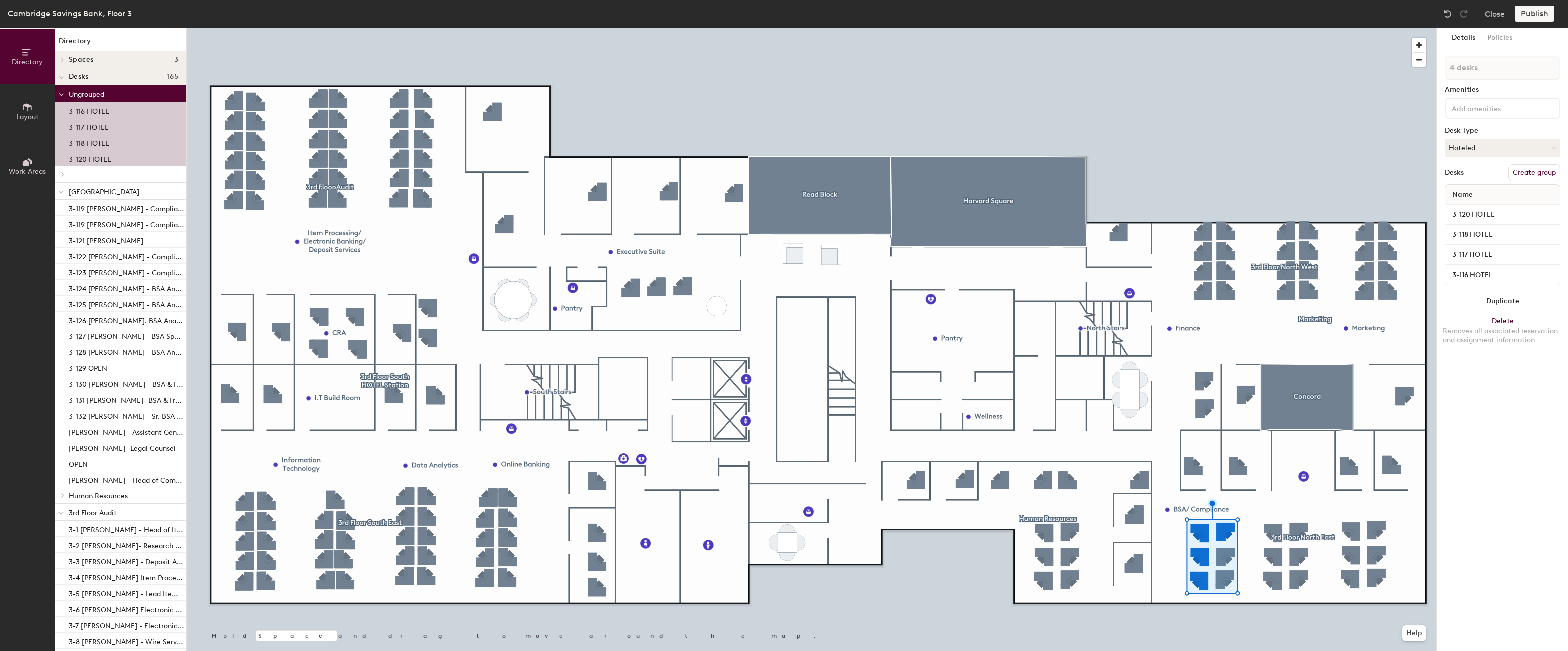
click at [1529, 181] on div "4 desks Amenities Desk Type Hoteled Desks Create group Name 3-120 HOTEL 3-118 H…" at bounding box center [1502, 173] width 115 height 235
click at [1531, 172] on button "Create group" at bounding box center [1534, 173] width 52 height 17
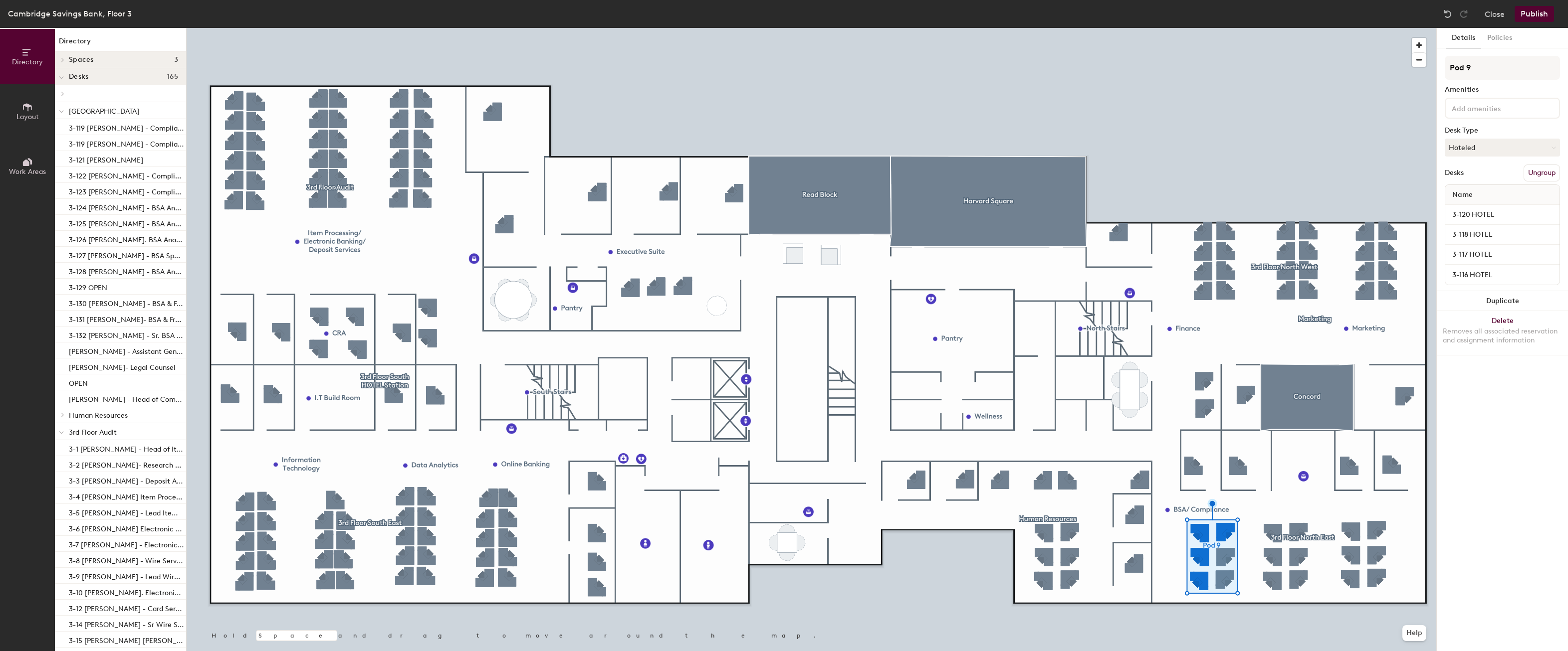
click at [1429, 82] on div "Directory Layout Work Areas Directory Spaces 3 Concord Harvard Square Read Bloc…" at bounding box center [784, 339] width 1568 height 623
type input "[GEOGRAPHIC_DATA]"
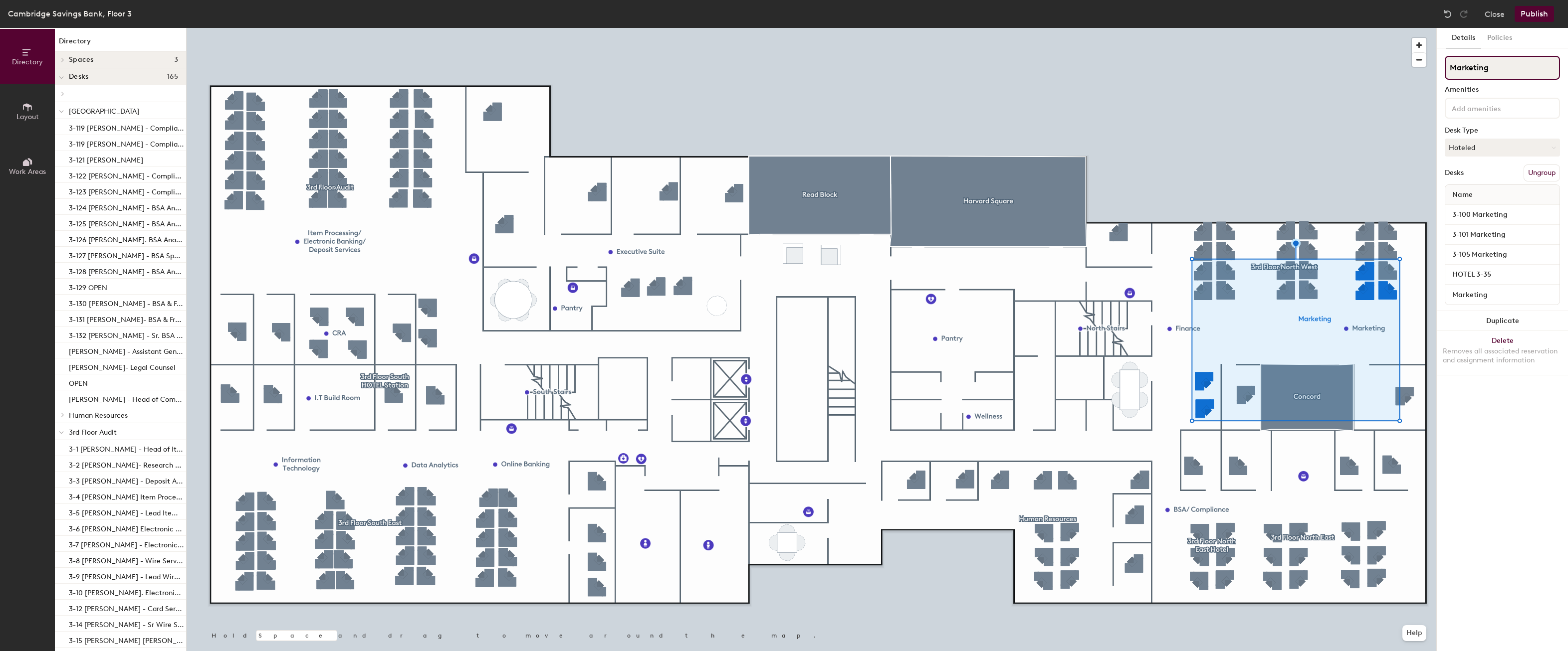
click at [1495, 64] on input "Marketing" at bounding box center [1502, 68] width 115 height 24
type input "3M"
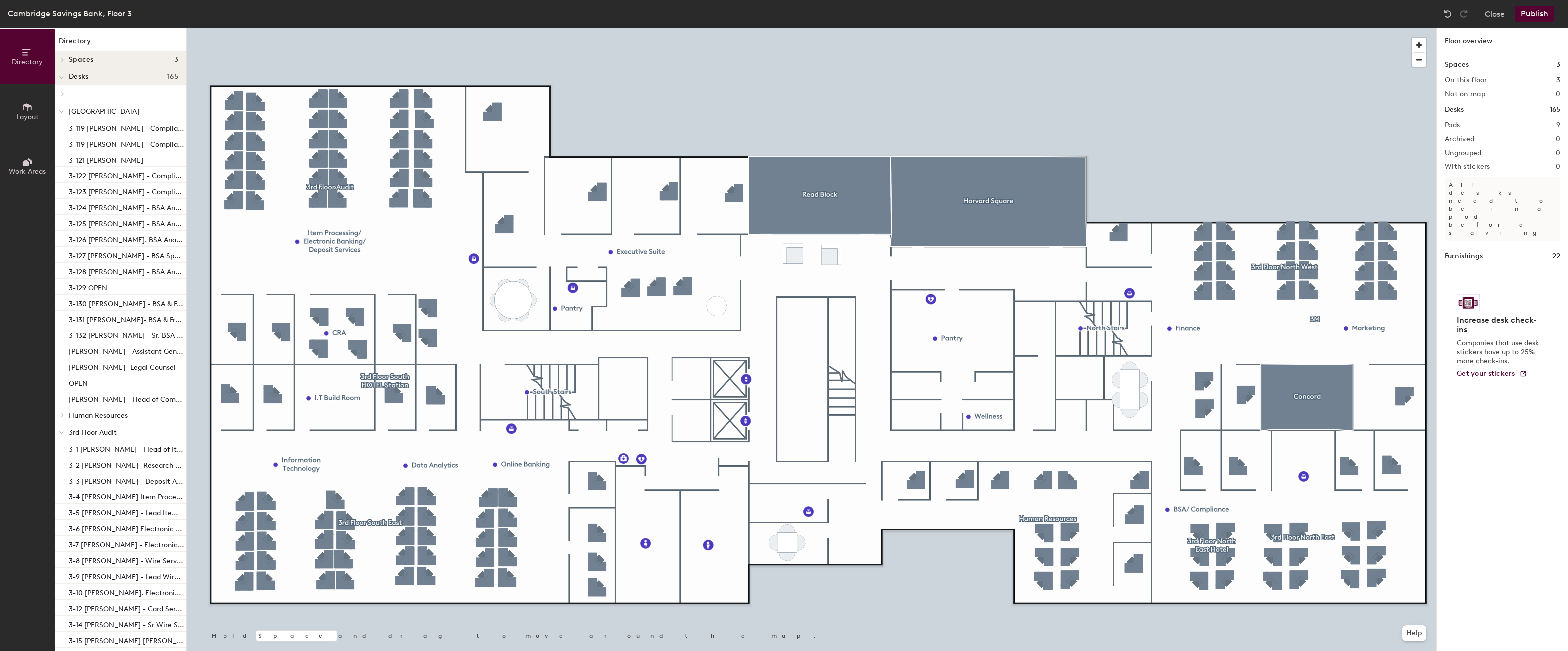
click at [1530, 14] on button "Publish" at bounding box center [1534, 14] width 40 height 16
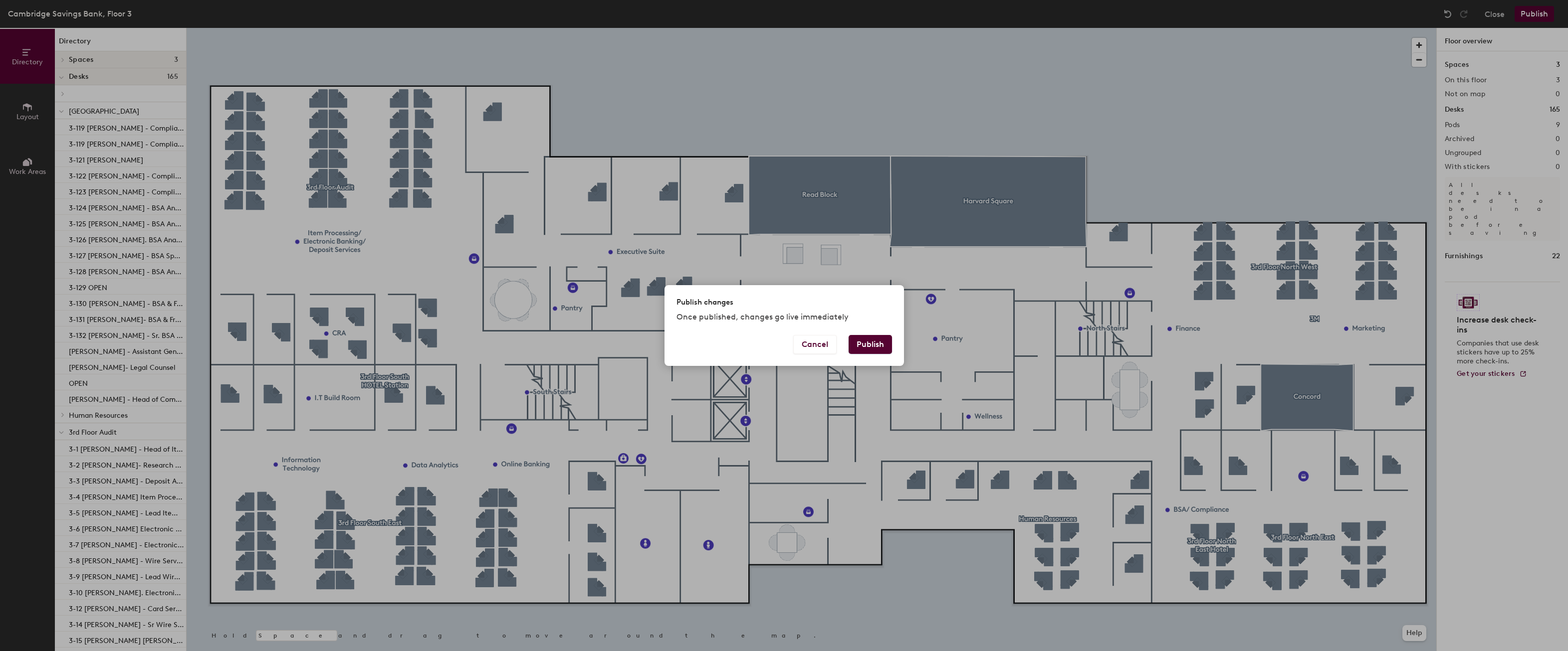
click at [867, 349] on button "Publish" at bounding box center [870, 344] width 43 height 19
